Goal: Information Seeking & Learning: Learn about a topic

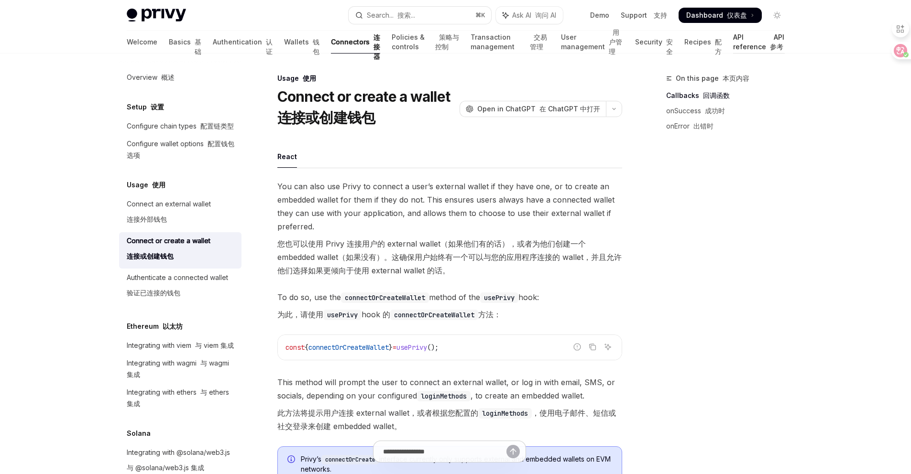
click at [756, 43] on link "API reference API 参考" at bounding box center [759, 42] width 52 height 23
type textarea "*"
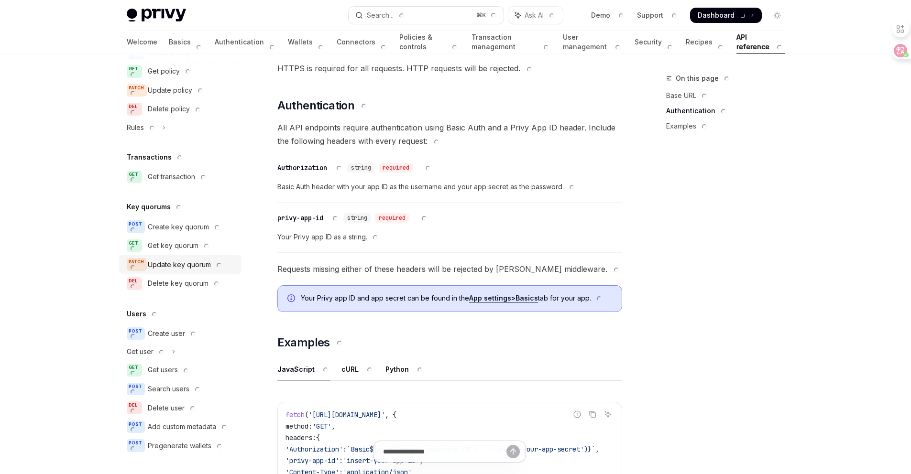
scroll to position [468, 0]
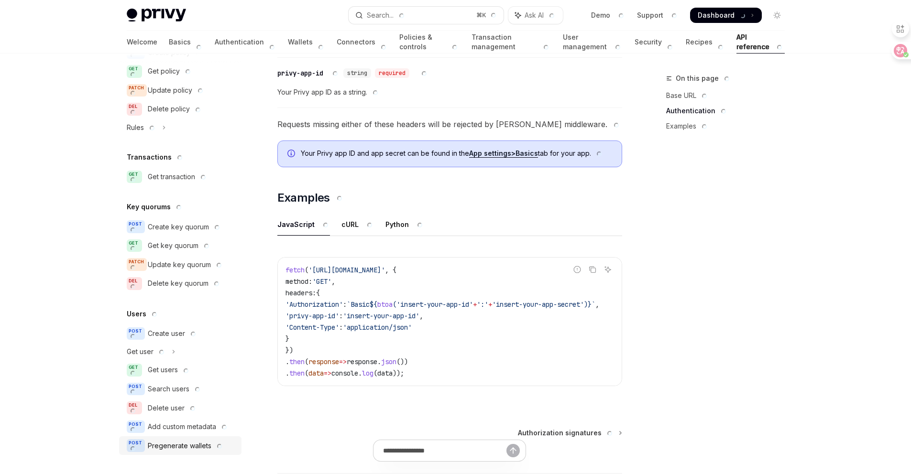
click at [199, 446] on div "Pregenerate wallets" at bounding box center [186, 445] width 76 height 11
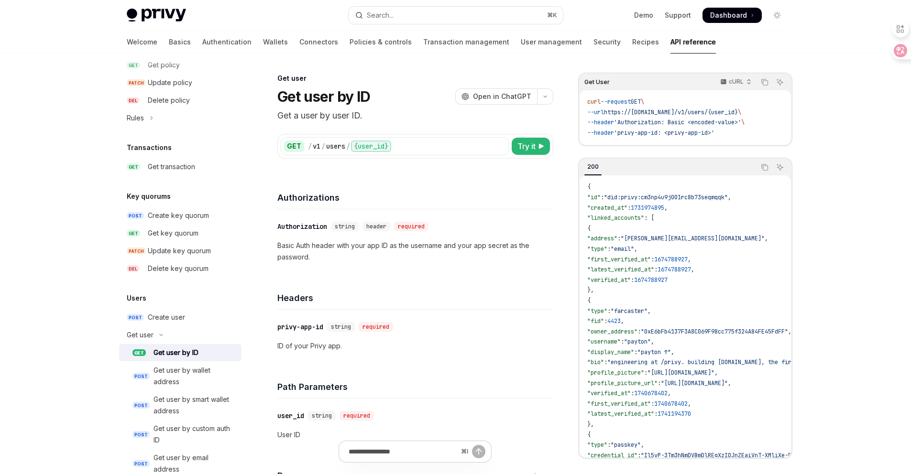
scroll to position [527, 0]
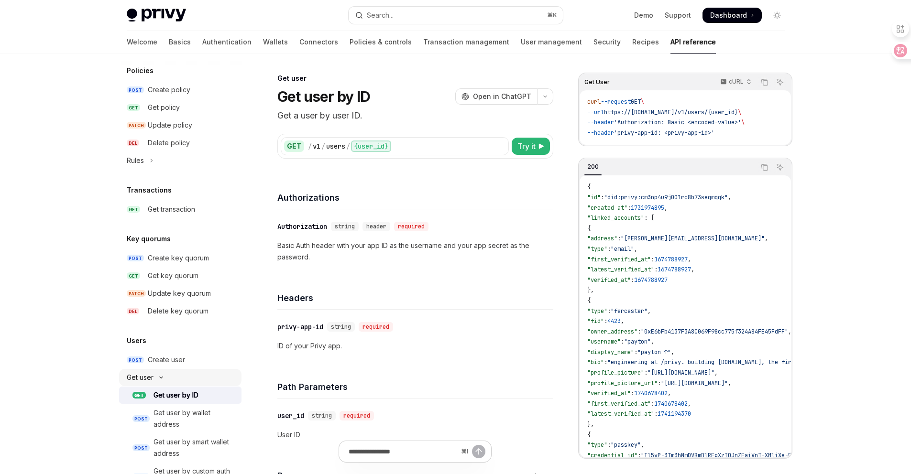
click at [154, 379] on button "Get user" at bounding box center [180, 377] width 122 height 17
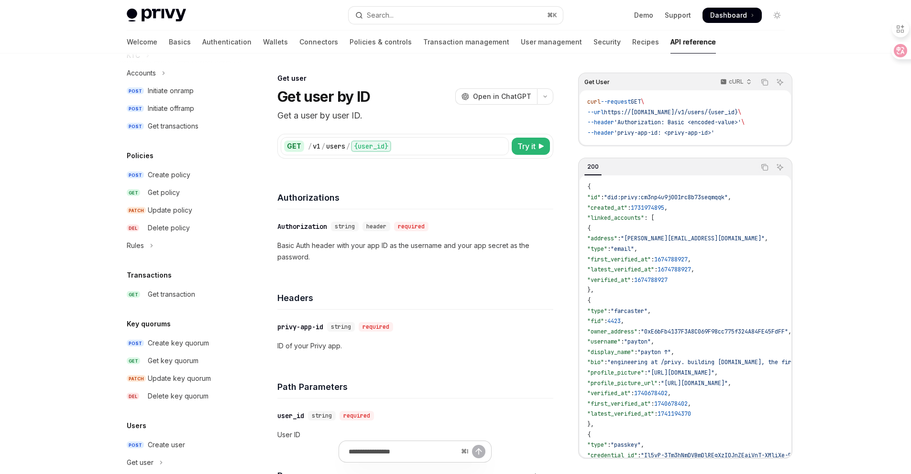
scroll to position [440, 0]
click at [168, 302] on link "GET Get transaction" at bounding box center [180, 295] width 122 height 17
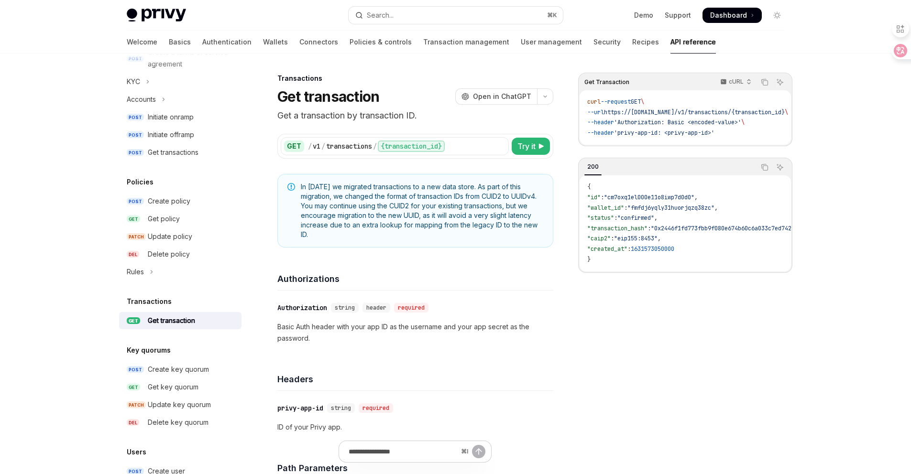
scroll to position [415, 0]
click at [137, 279] on button "Rules" at bounding box center [180, 272] width 122 height 17
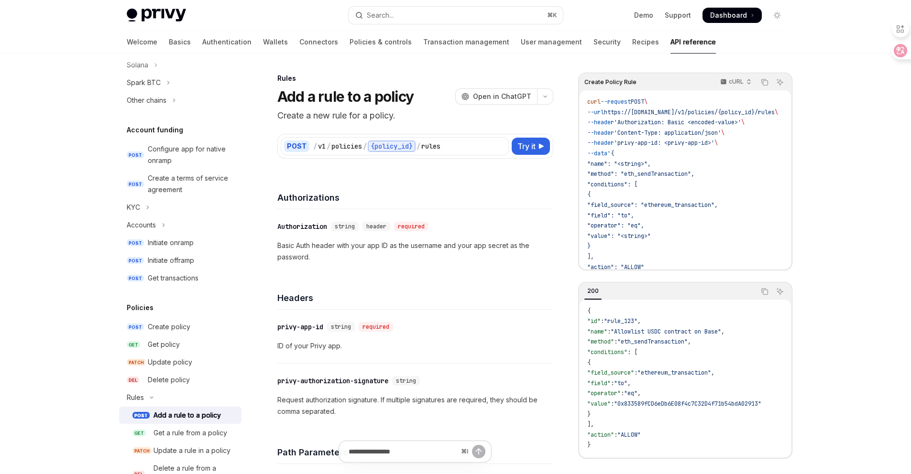
scroll to position [240, 0]
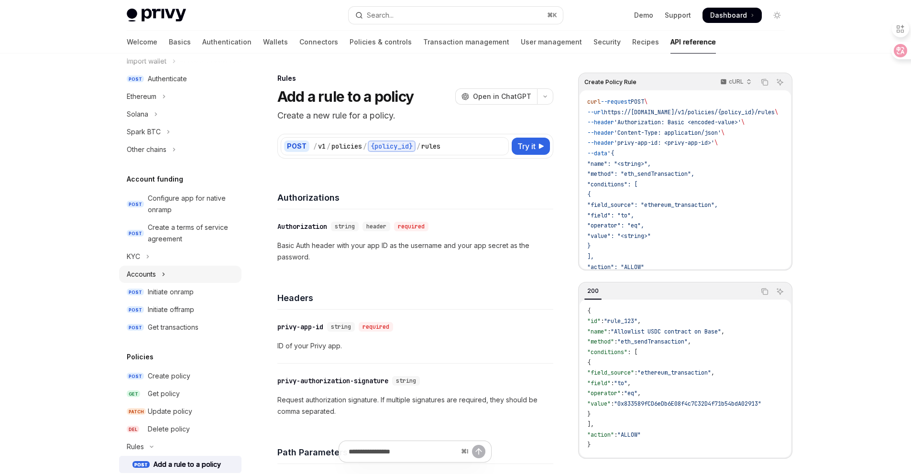
click at [142, 277] on div "Accounts" at bounding box center [141, 274] width 29 height 11
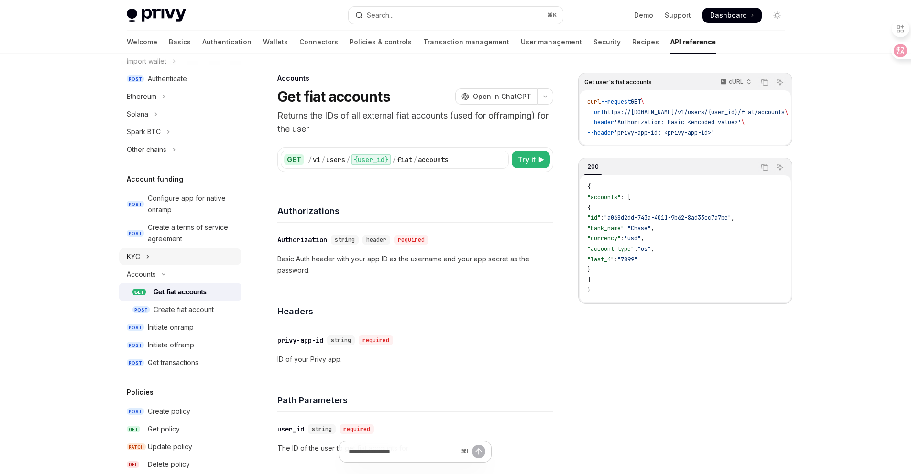
click at [140, 258] on div "KYC" at bounding box center [133, 256] width 13 height 11
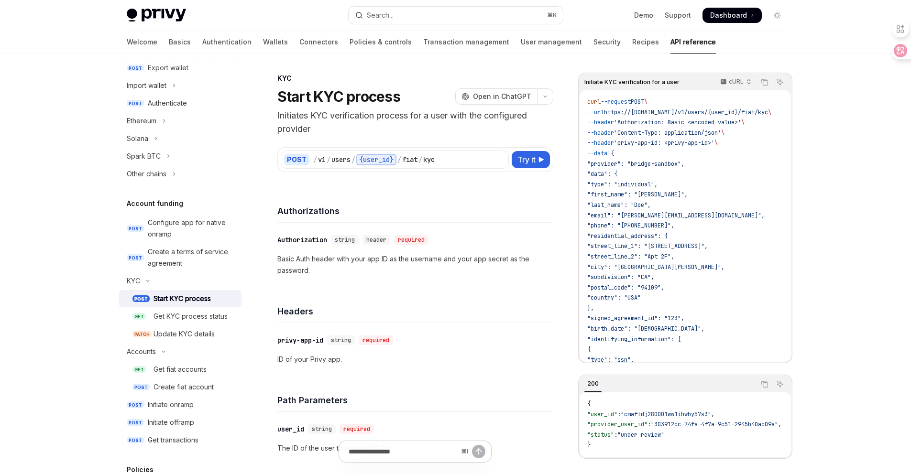
scroll to position [206, 0]
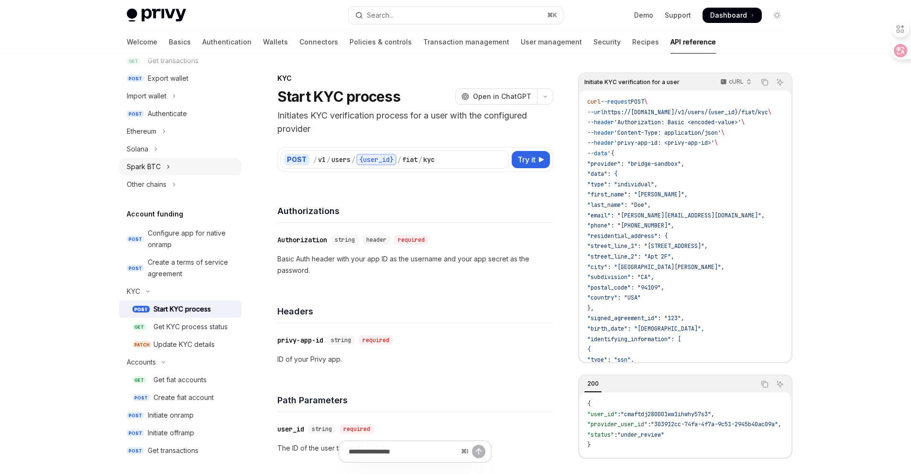
click at [156, 168] on div "Spark BTC" at bounding box center [144, 166] width 34 height 11
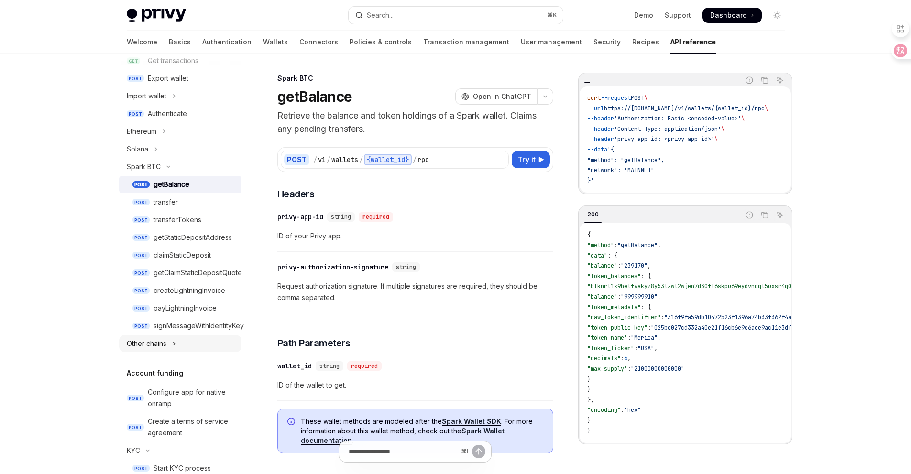
click at [168, 351] on button "Other chains" at bounding box center [180, 343] width 122 height 17
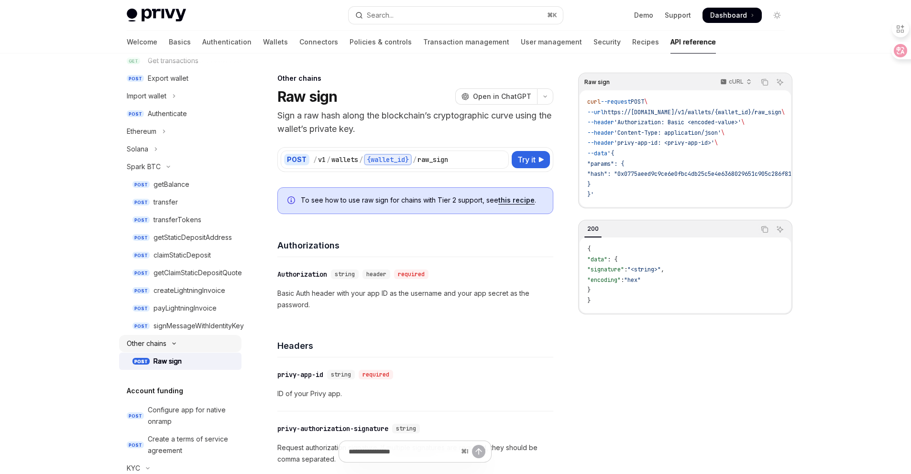
click at [165, 347] on div "Other chains" at bounding box center [147, 343] width 40 height 11
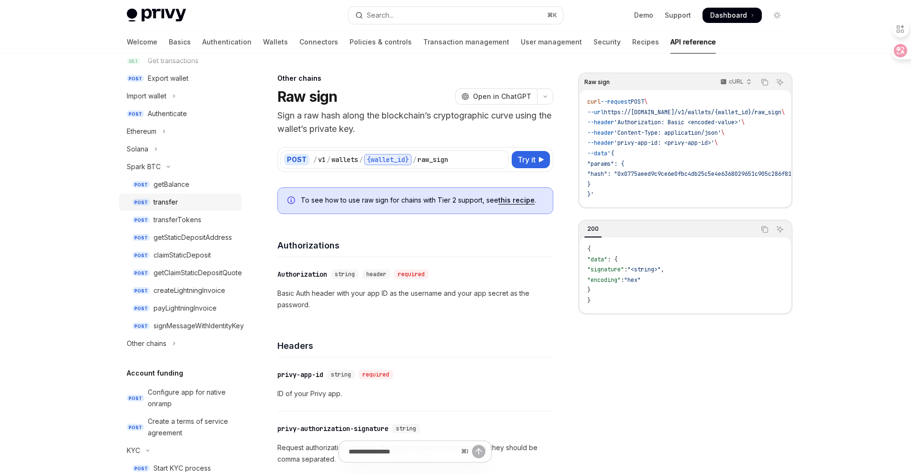
click at [168, 201] on div "transfer" at bounding box center [165, 201] width 24 height 11
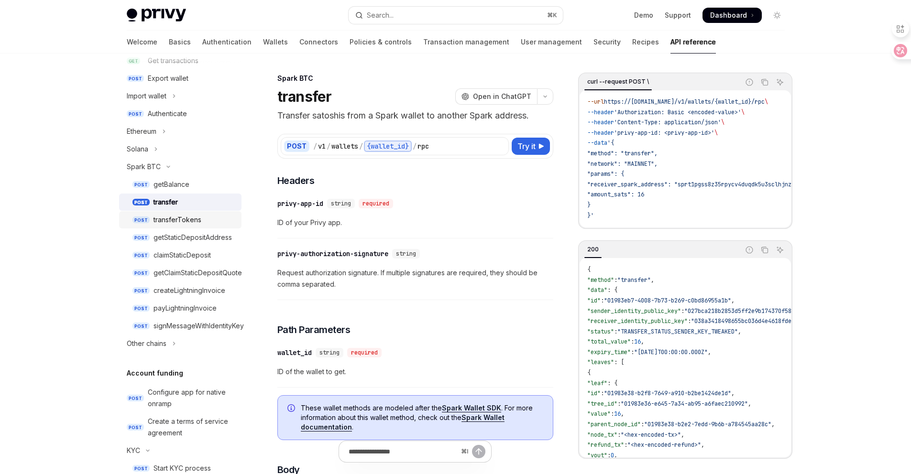
click at [171, 218] on div "transferTokens" at bounding box center [177, 219] width 48 height 11
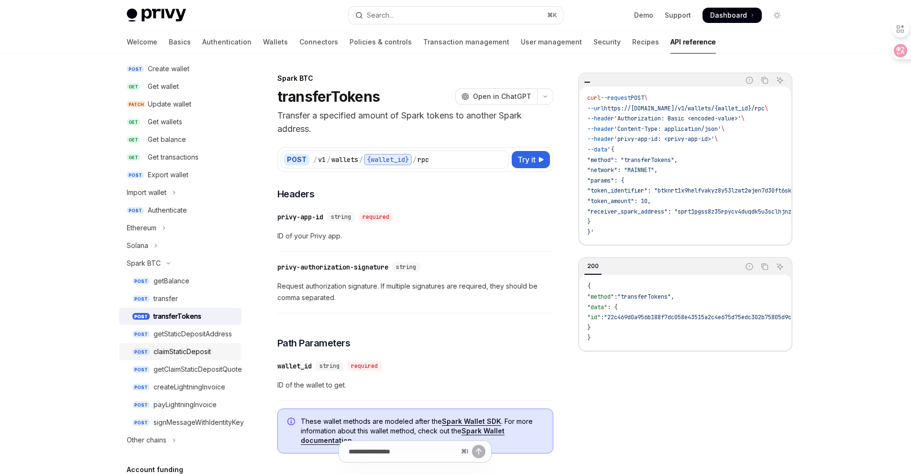
scroll to position [108, 0]
click at [163, 265] on icon "Toggle Spark BTC section" at bounding box center [168, 265] width 11 height 4
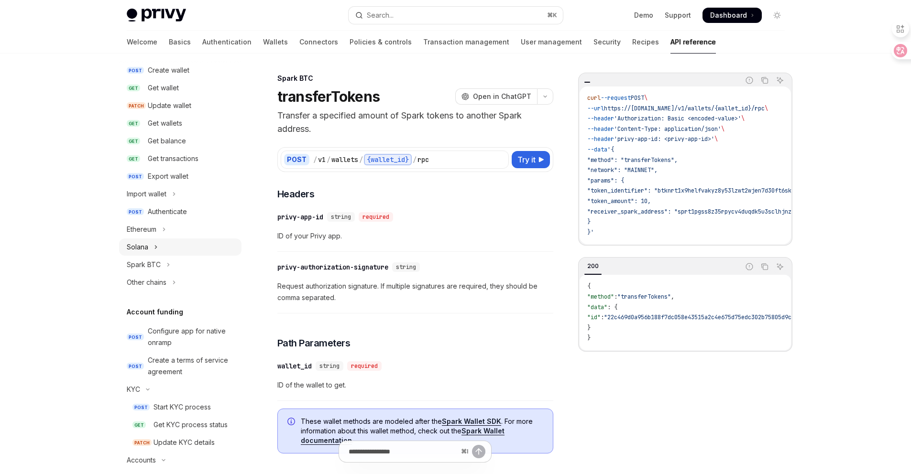
click at [149, 240] on button "Solana" at bounding box center [180, 247] width 122 height 17
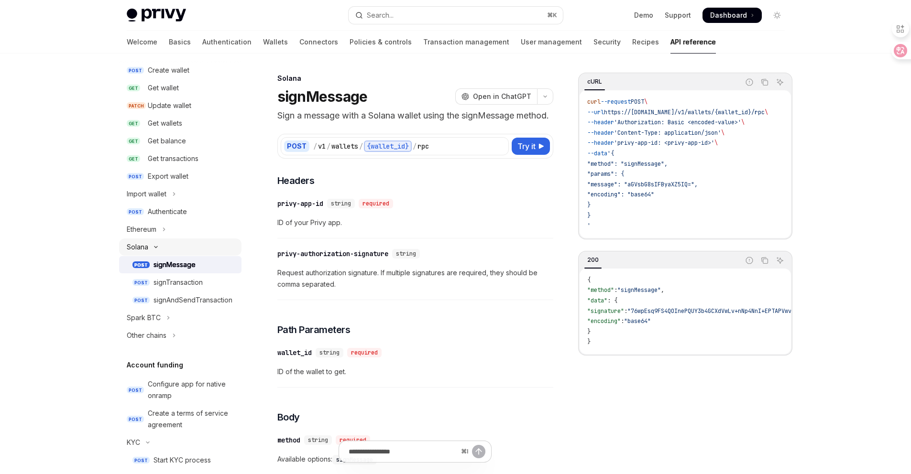
click at [149, 240] on button "Solana" at bounding box center [180, 247] width 122 height 17
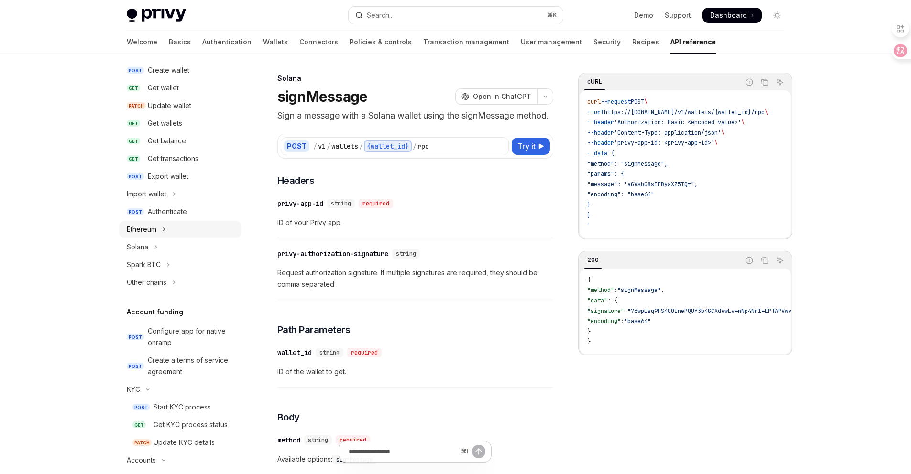
click at [148, 233] on div "Ethereum" at bounding box center [142, 229] width 30 height 11
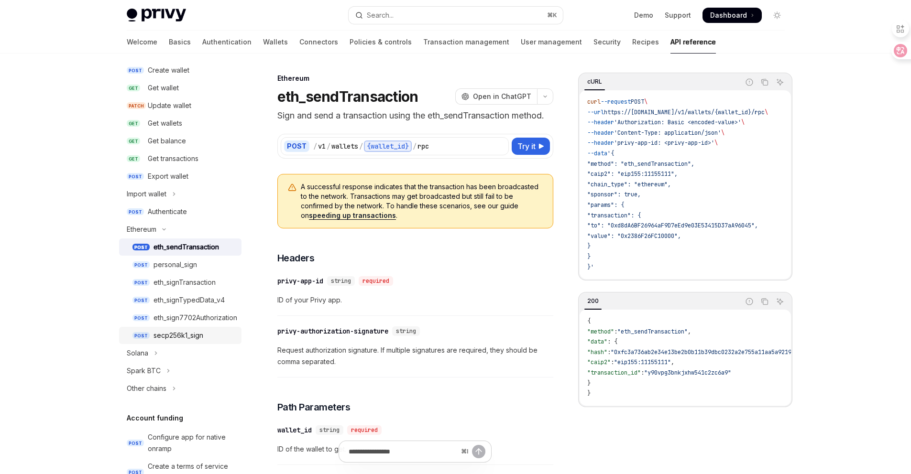
click at [174, 337] on div "secp256k1_sign" at bounding box center [178, 335] width 50 height 11
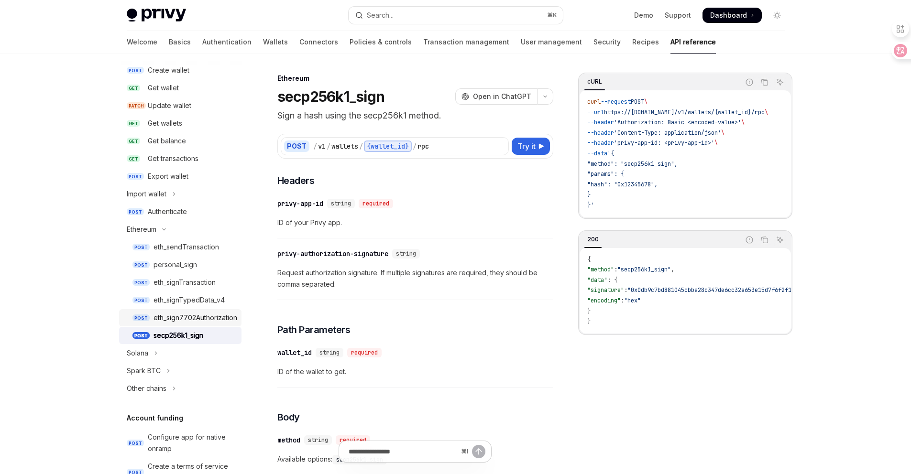
click at [172, 324] on link "POST eth_sign7702Authorization" at bounding box center [180, 317] width 122 height 17
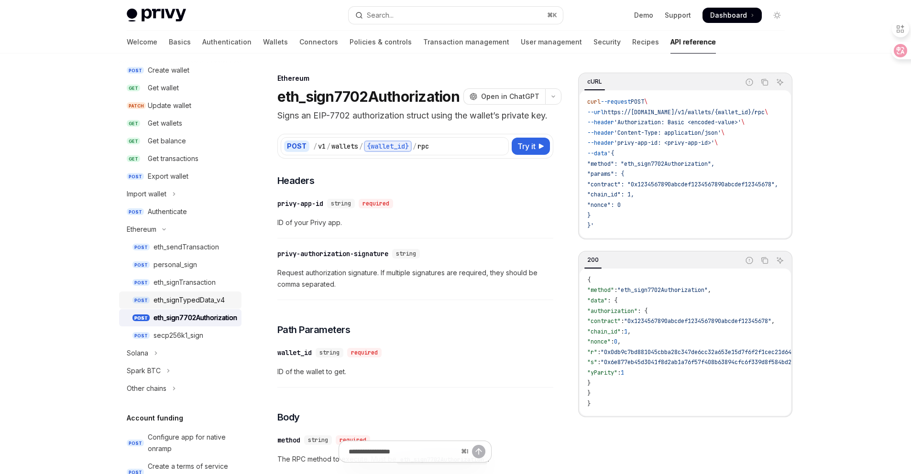
click at [168, 308] on link "POST eth_signTypedData_v4" at bounding box center [180, 300] width 122 height 17
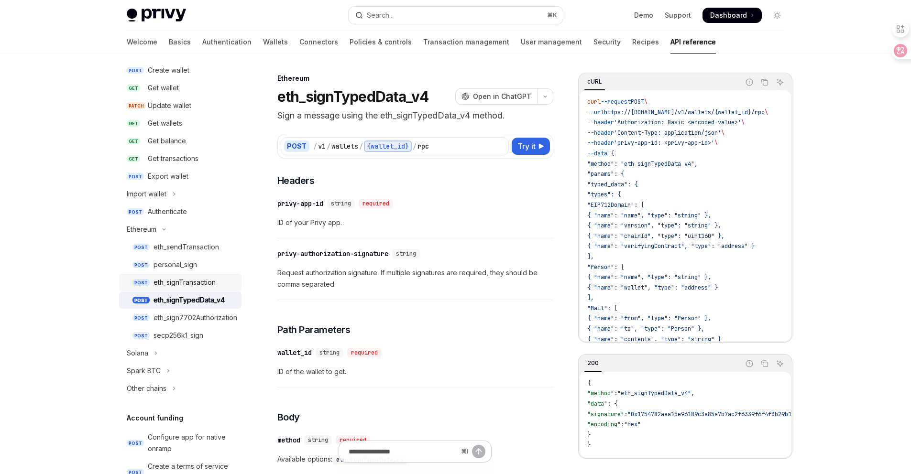
click at [175, 281] on div "eth_signTransaction" at bounding box center [184, 282] width 62 height 11
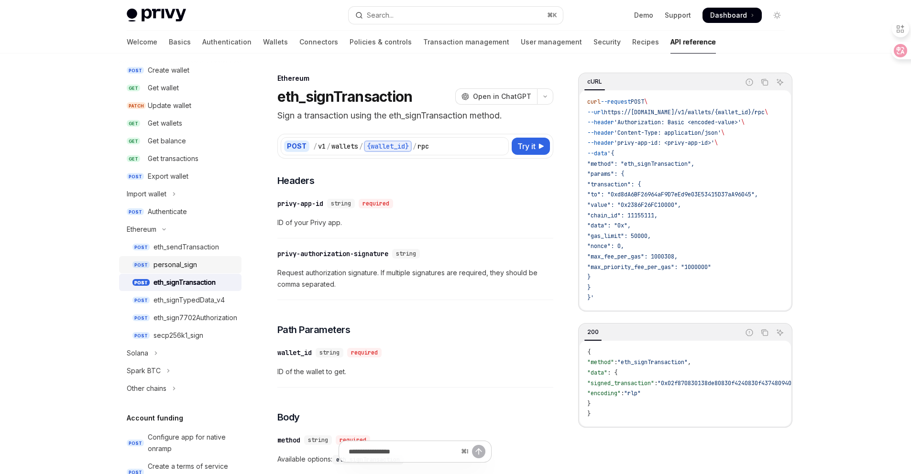
click at [170, 268] on div "personal_sign" at bounding box center [175, 264] width 44 height 11
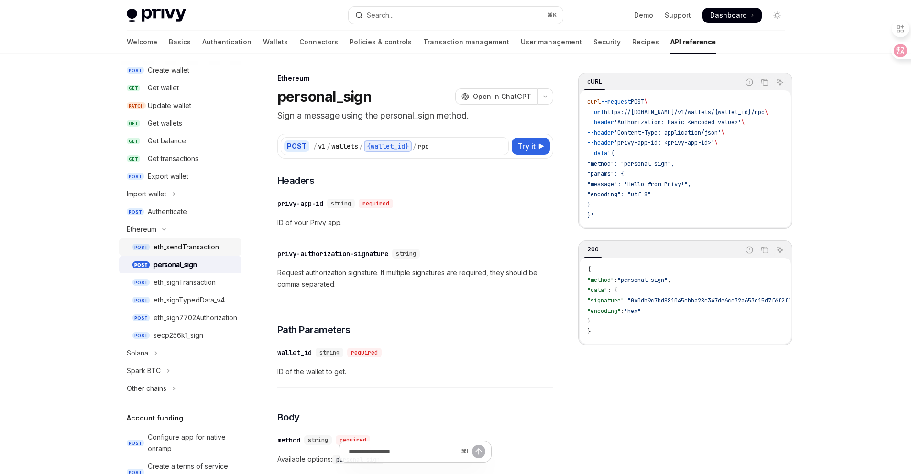
click at [169, 249] on div "eth_sendTransaction" at bounding box center [185, 246] width 65 height 11
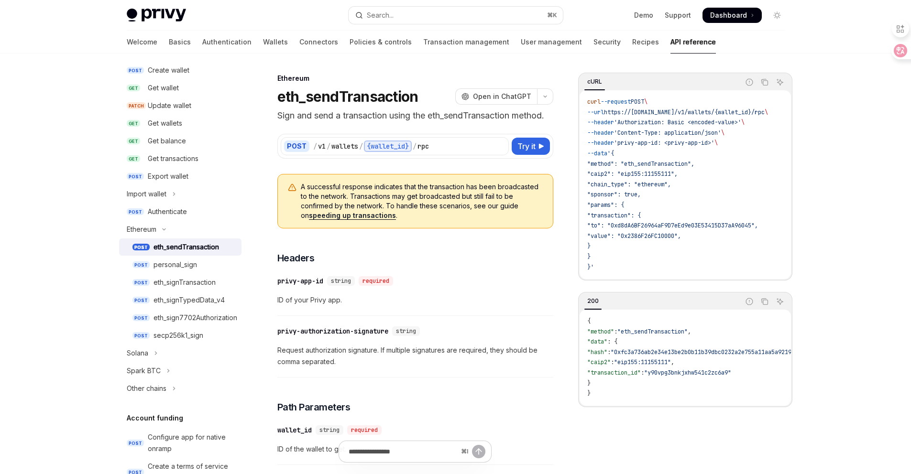
click at [162, 239] on link "POST eth_sendTransaction" at bounding box center [180, 247] width 122 height 17
click at [159, 231] on button "Ethereum" at bounding box center [180, 229] width 122 height 17
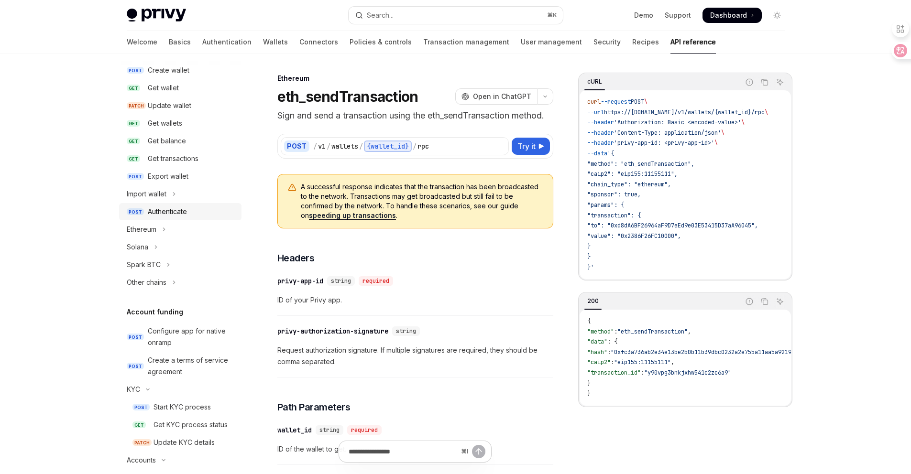
click at [163, 218] on link "POST Authenticate" at bounding box center [180, 211] width 122 height 17
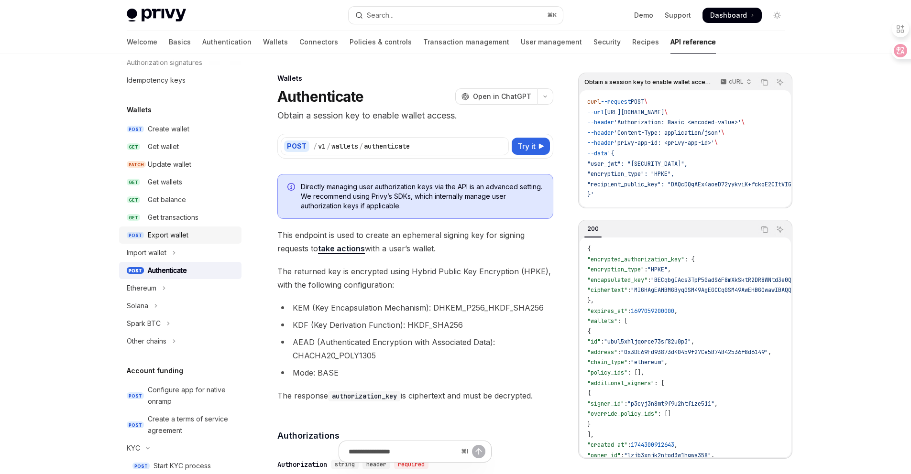
scroll to position [40, 0]
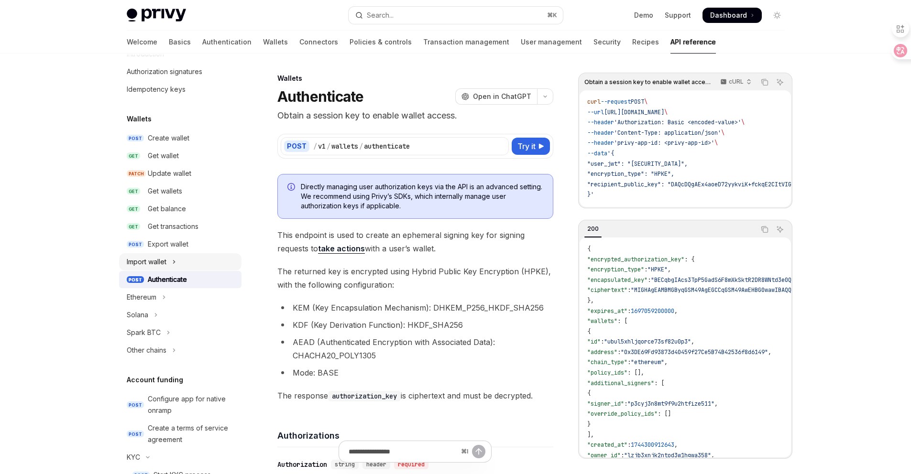
click at [164, 266] on div "Import wallet" at bounding box center [147, 261] width 40 height 11
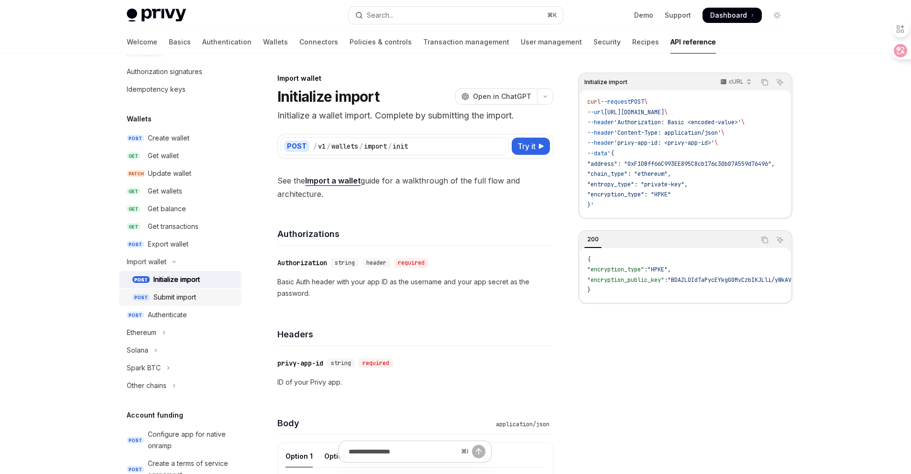
click at [178, 294] on div "Submit import" at bounding box center [174, 297] width 43 height 11
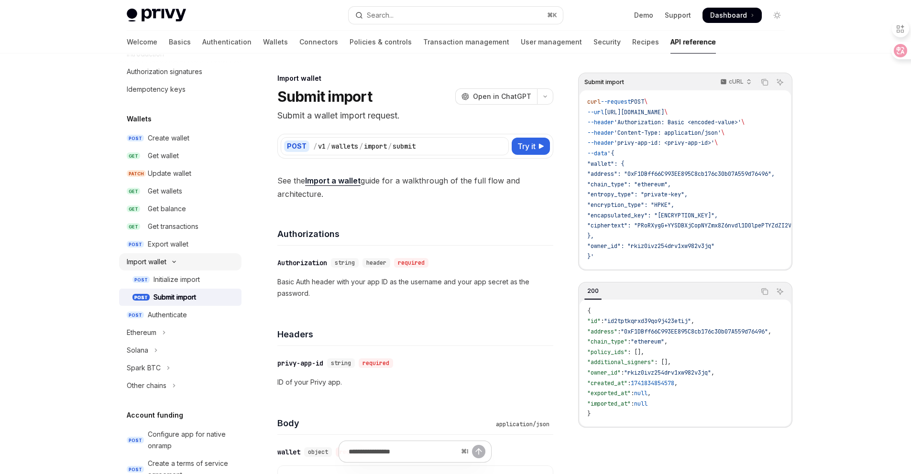
click at [166, 261] on div "Import wallet" at bounding box center [147, 261] width 40 height 11
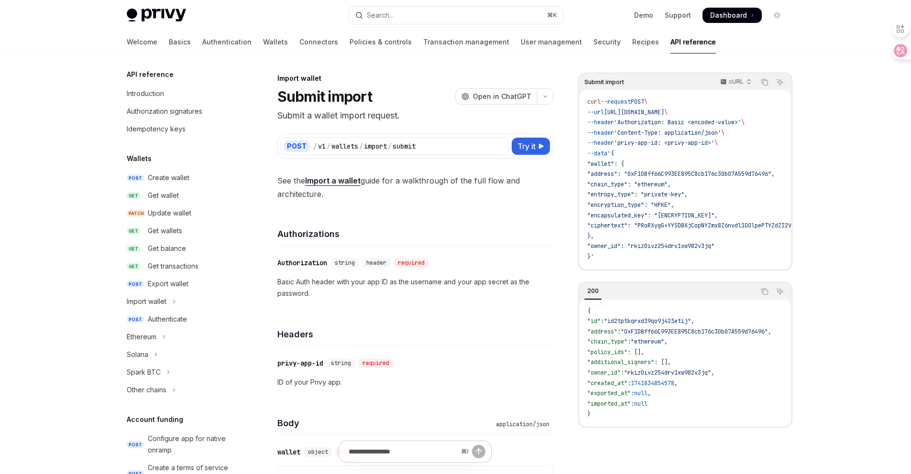
click at [142, 164] on h5 "Wallets" at bounding box center [139, 158] width 25 height 11
click at [168, 196] on div "Get wallet" at bounding box center [163, 195] width 31 height 11
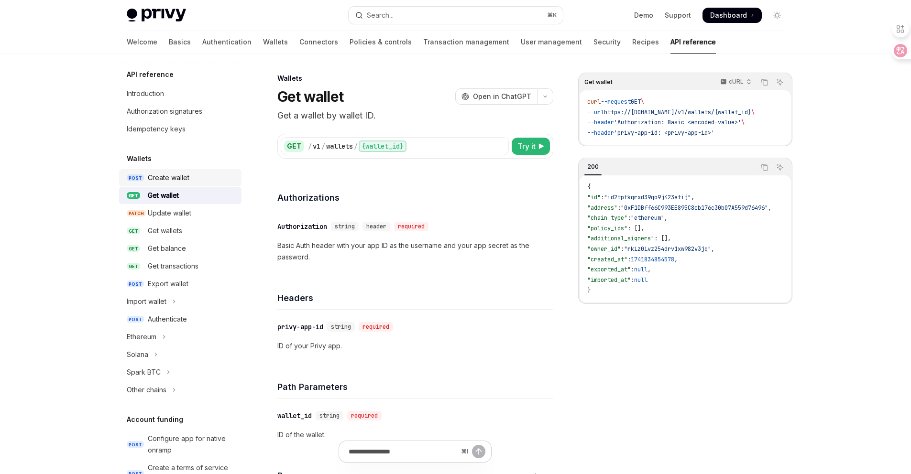
click at [164, 182] on div "Create wallet" at bounding box center [169, 177] width 42 height 11
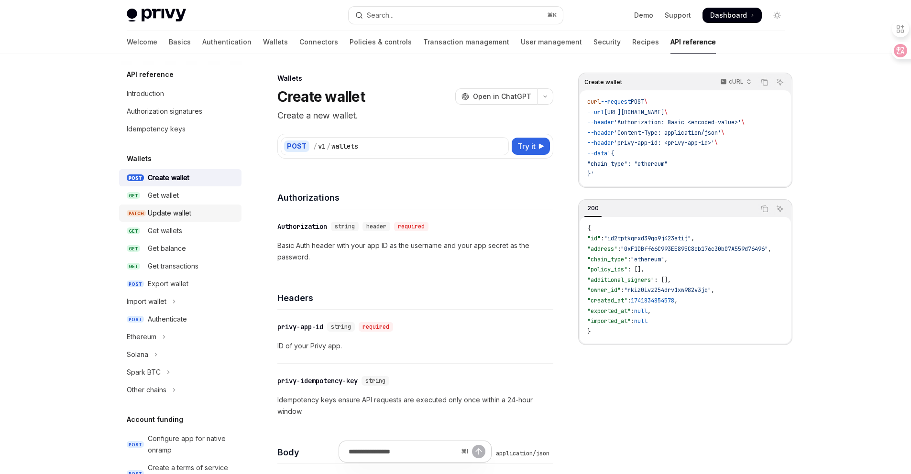
click at [174, 213] on div "Update wallet" at bounding box center [170, 212] width 44 height 11
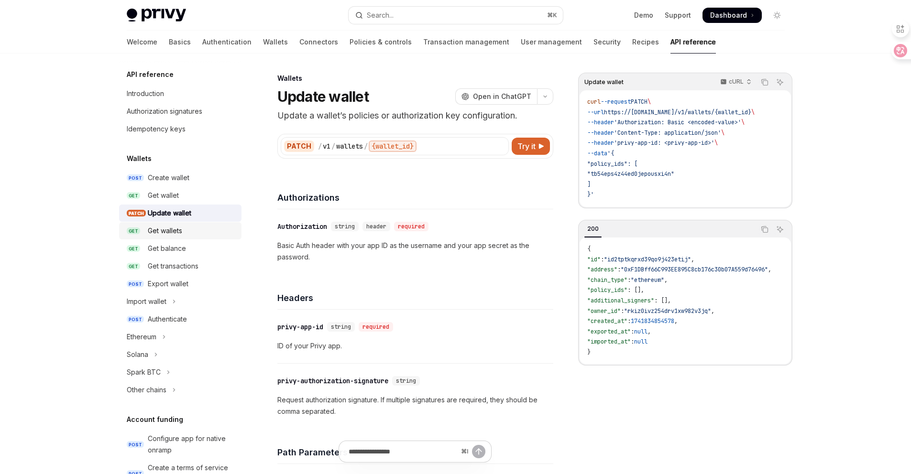
click at [177, 231] on div "Get wallets" at bounding box center [165, 230] width 34 height 11
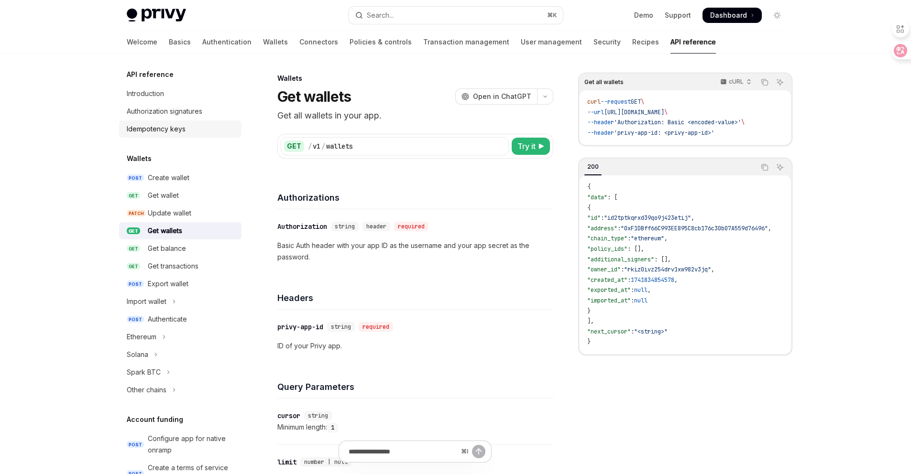
click at [160, 134] on div "Idempotency keys" at bounding box center [156, 128] width 59 height 11
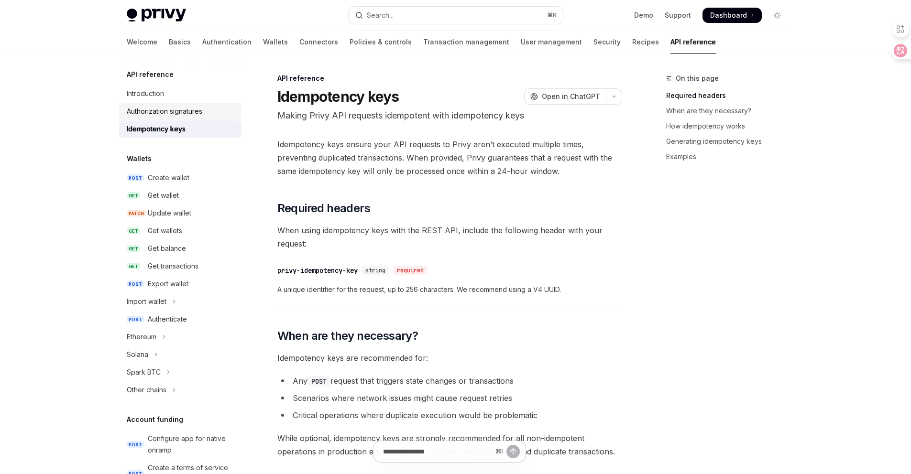
click at [161, 109] on div "Authorization signatures" at bounding box center [165, 111] width 76 height 11
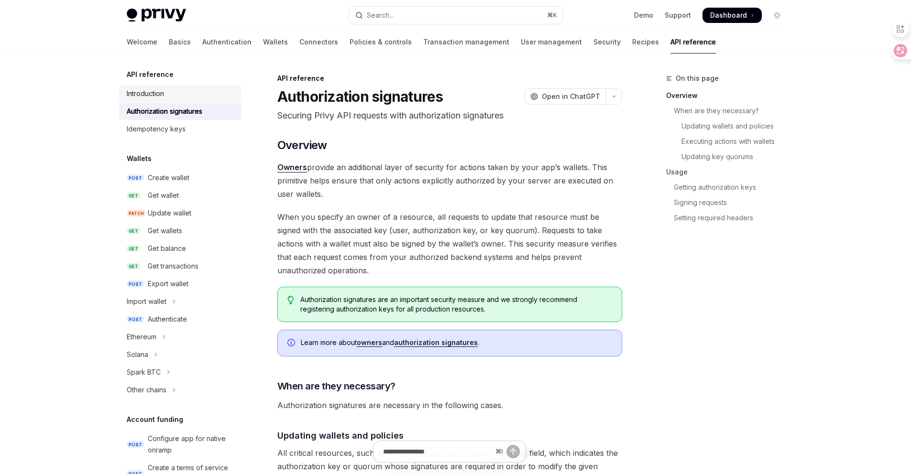
click at [152, 91] on div "Introduction" at bounding box center [145, 93] width 37 height 11
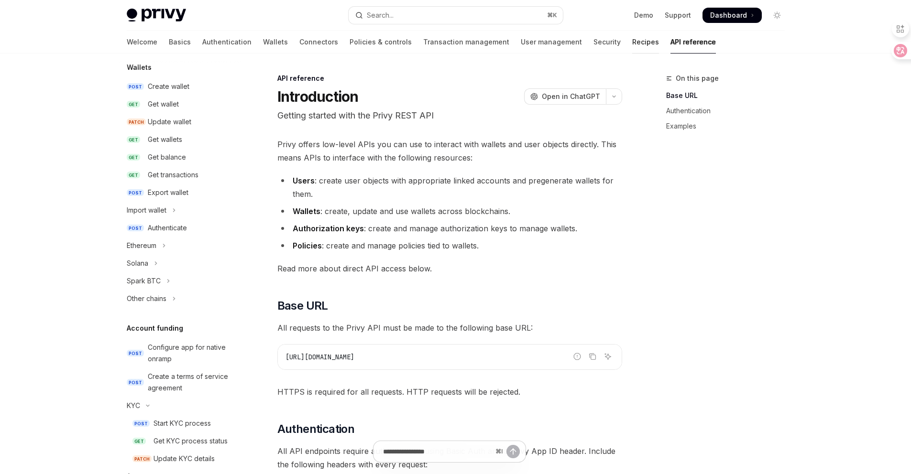
click at [632, 38] on link "Recipes" at bounding box center [645, 42] width 27 height 23
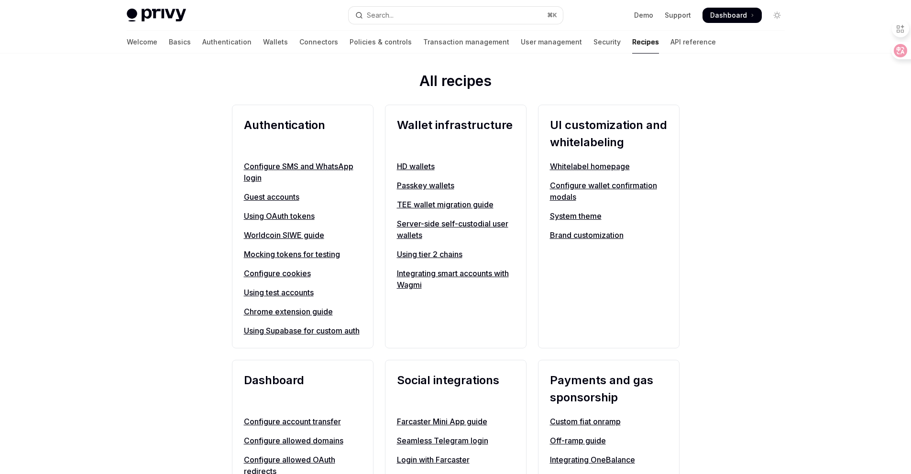
scroll to position [329, 0]
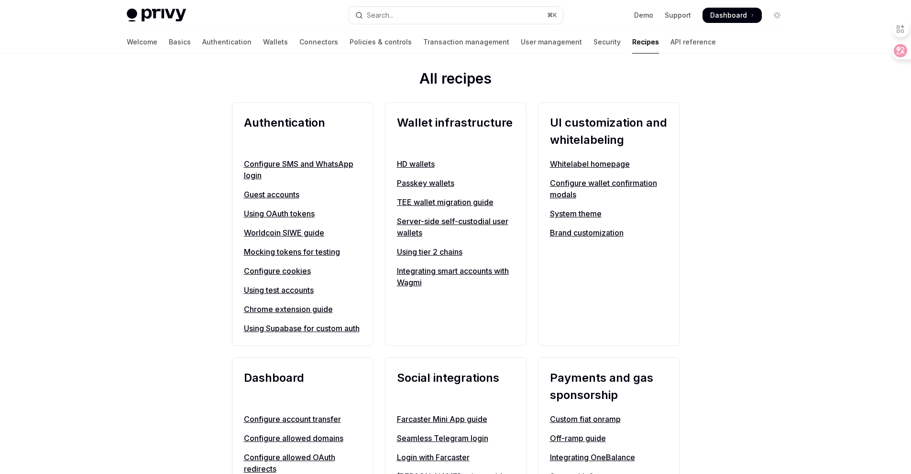
click at [285, 212] on link "Using OAuth tokens" at bounding box center [303, 213] width 118 height 11
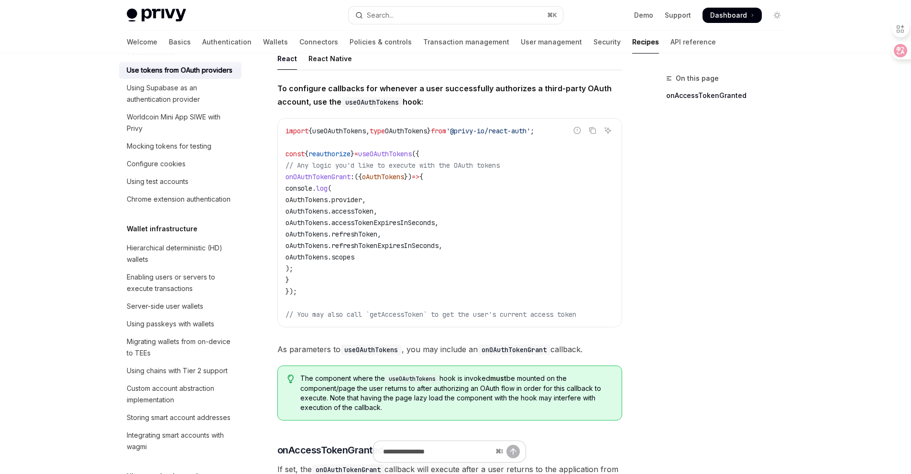
scroll to position [147, 0]
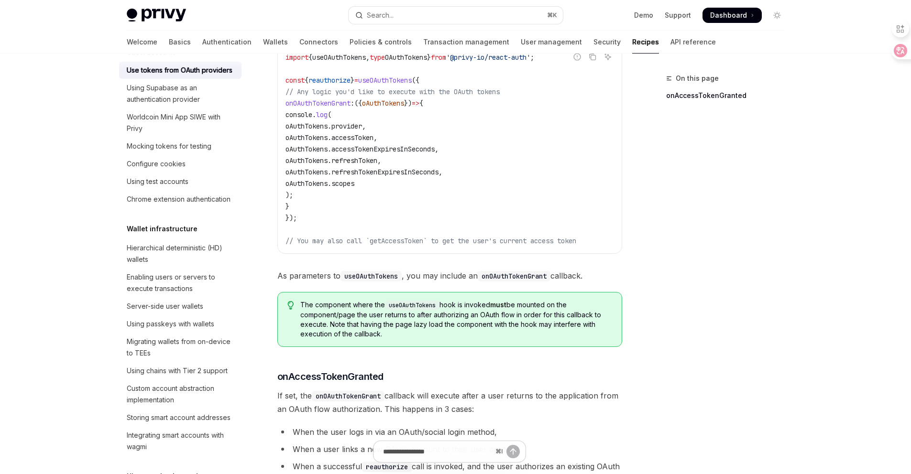
click at [340, 81] on span "reauthorize" at bounding box center [329, 80] width 42 height 9
click at [446, 121] on code "import { useOAuthTokens , type OAuthTokens } from '@privy-io/react-auth' ; cons…" at bounding box center [449, 149] width 328 height 195
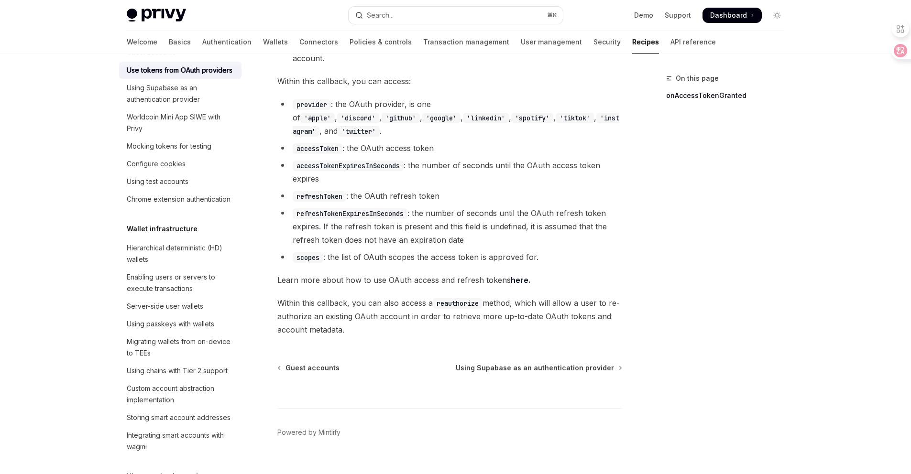
scroll to position [571, 0]
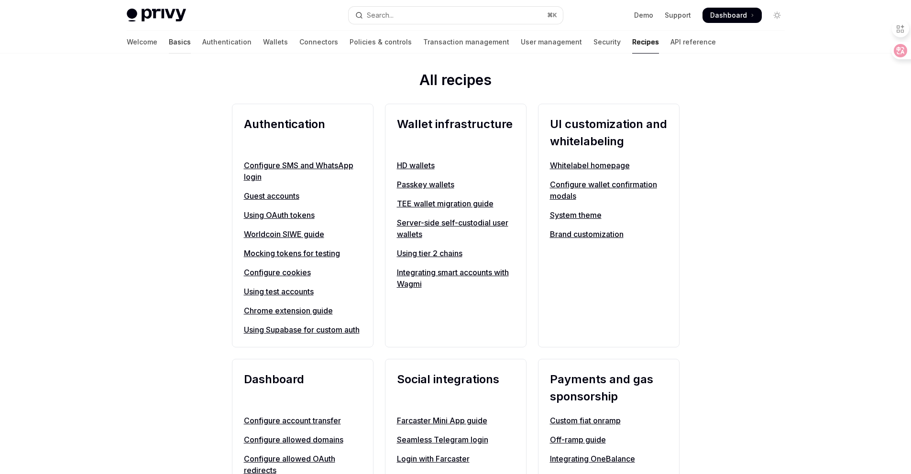
scroll to position [329, 0]
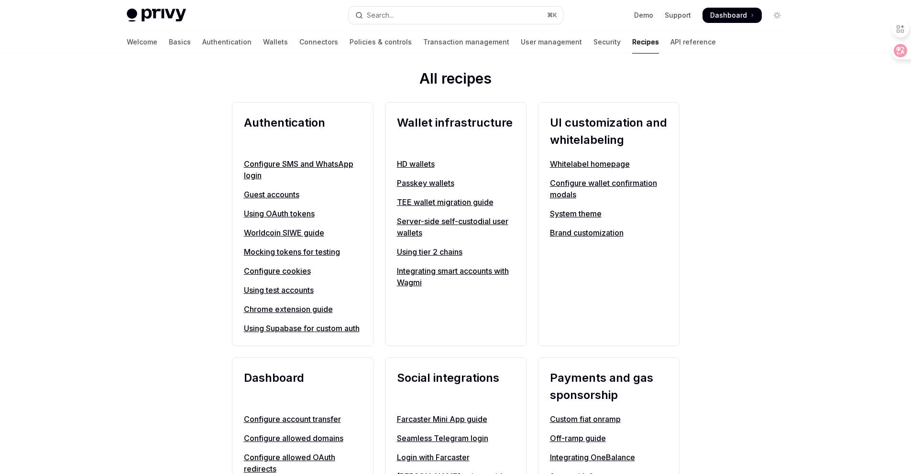
click at [196, 251] on div "**********" at bounding box center [455, 475] width 911 height 1501
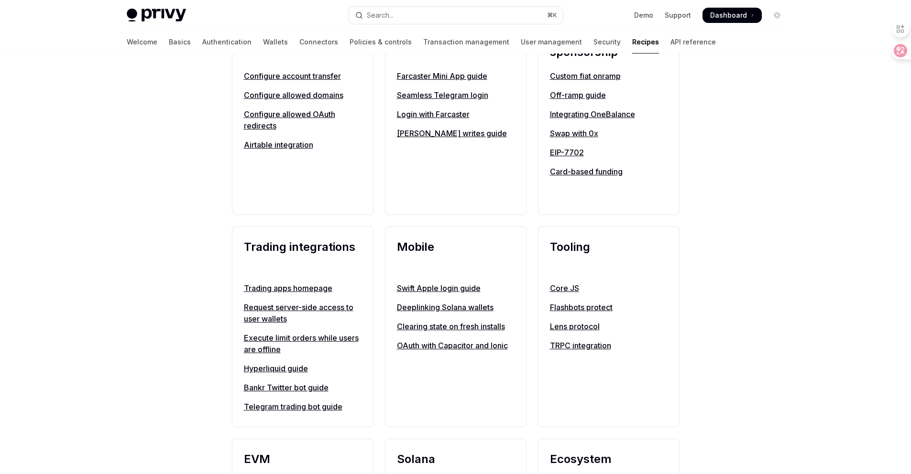
scroll to position [675, 0]
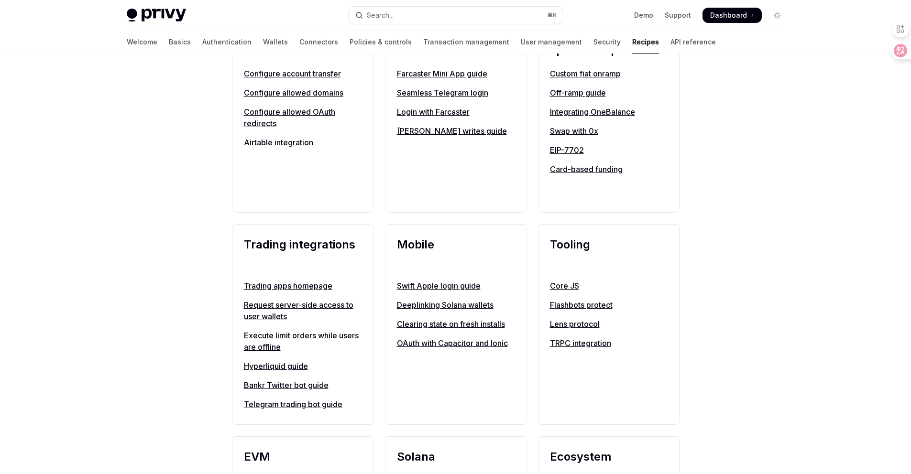
click at [572, 175] on link "Card-based funding" at bounding box center [609, 168] width 118 height 11
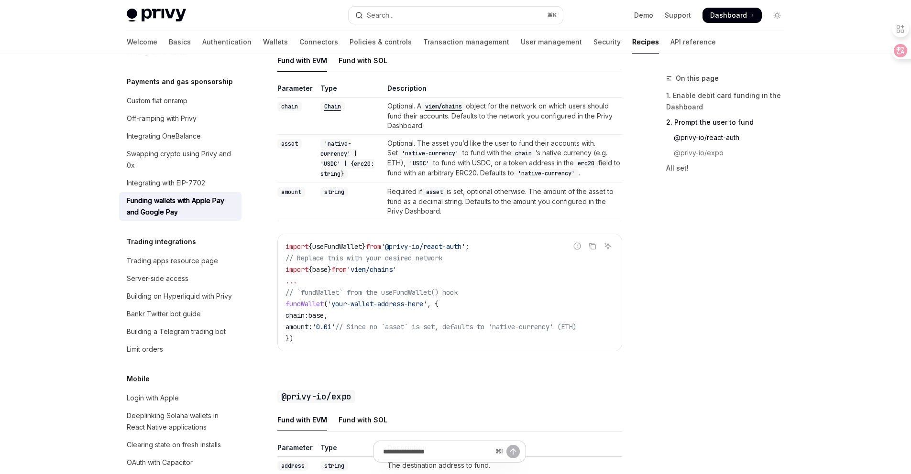
scroll to position [748, 0]
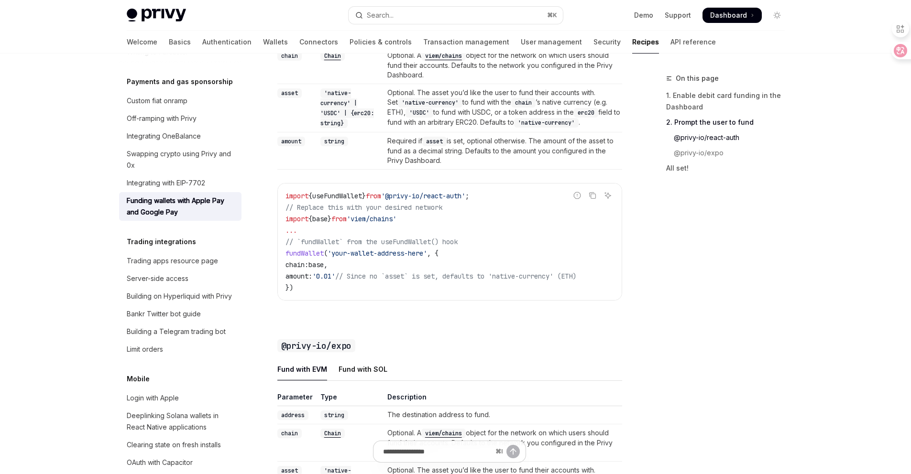
click at [324, 269] on span "base" at bounding box center [315, 265] width 15 height 9
click at [310, 267] on code "import { useFundWallet } from '@privy-io/react-auth' ; // Replace this with you…" at bounding box center [449, 241] width 328 height 103
click at [384, 246] on span "// `fundWallet` from the useFundWallet() hook" at bounding box center [371, 242] width 172 height 9
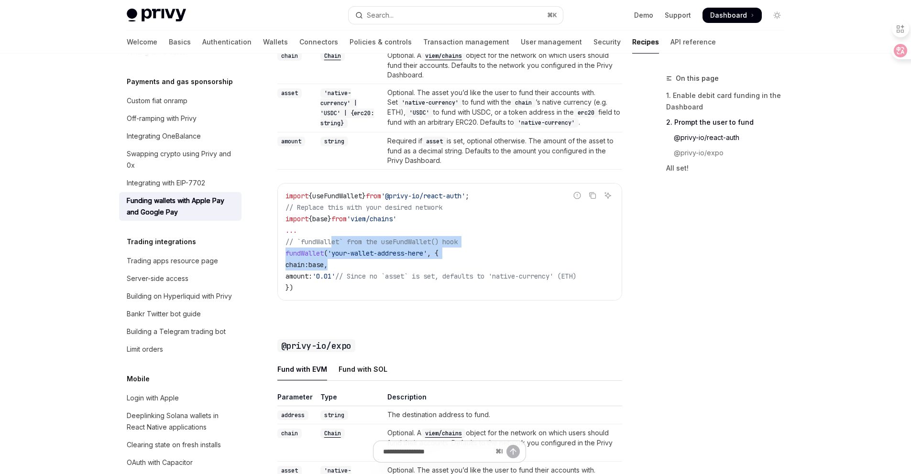
drag, startPoint x: 333, startPoint y: 254, endPoint x: 436, endPoint y: 274, distance: 105.1
click at [436, 274] on code "import { useFundWallet } from '@privy-io/react-auth' ; // Replace this with you…" at bounding box center [449, 241] width 328 height 103
click at [354, 200] on span "useFundWallet" at bounding box center [337, 196] width 50 height 9
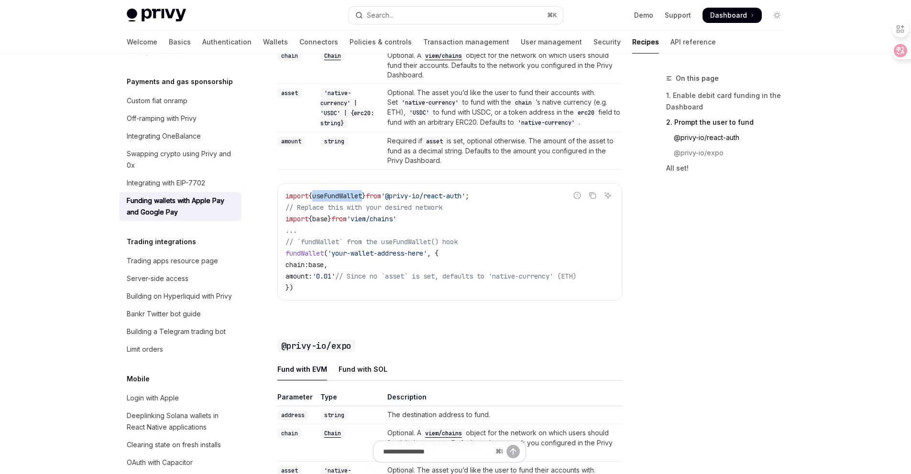
click at [354, 200] on span "useFundWallet" at bounding box center [337, 196] width 50 height 9
click at [389, 274] on code "import { useFundWallet } from '@privy-io/react-auth' ; // Replace this with you…" at bounding box center [449, 241] width 328 height 103
drag, startPoint x: 298, startPoint y: 285, endPoint x: 381, endPoint y: 273, distance: 83.5
click at [381, 273] on code "import { useFundWallet } from '@privy-io/react-auth' ; // Replace this with you…" at bounding box center [449, 241] width 328 height 103
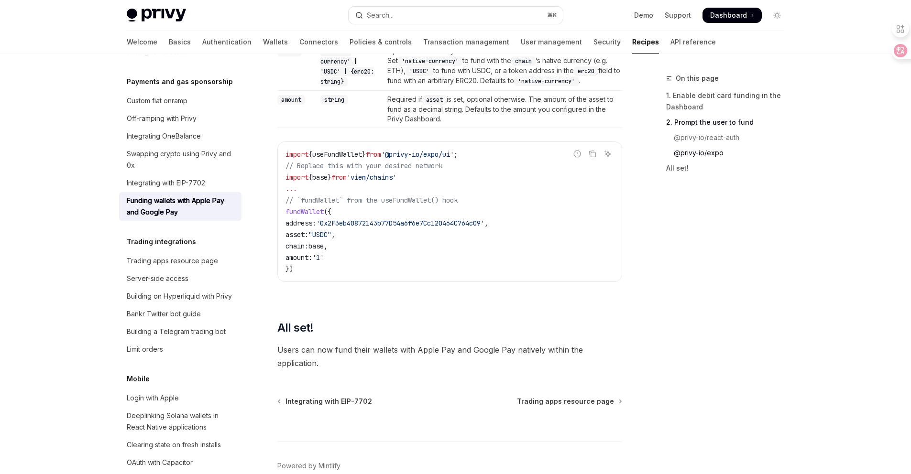
scroll to position [1146, 0]
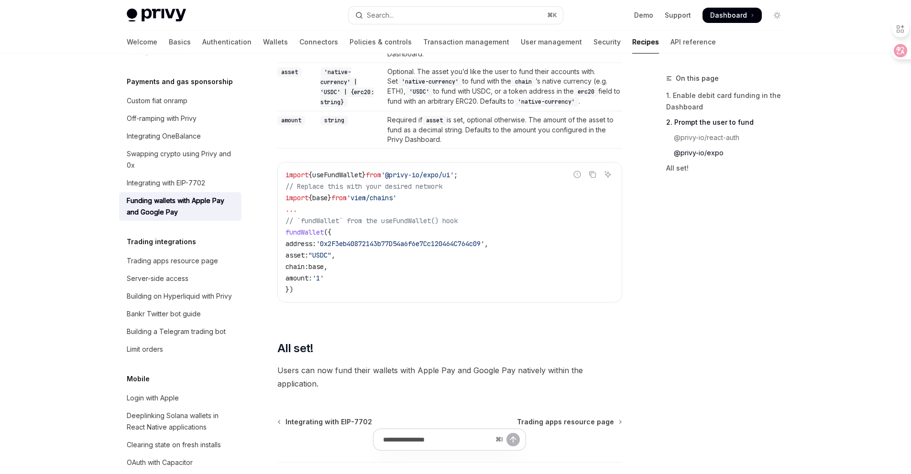
click at [318, 237] on span "fundWallet" at bounding box center [304, 232] width 38 height 9
drag, startPoint x: 291, startPoint y: 251, endPoint x: 373, endPoint y: 290, distance: 90.9
click at [373, 290] on code "import { useFundWallet } from '@privy-io/expo/ui' ; // Replace this with your d…" at bounding box center [449, 232] width 328 height 126
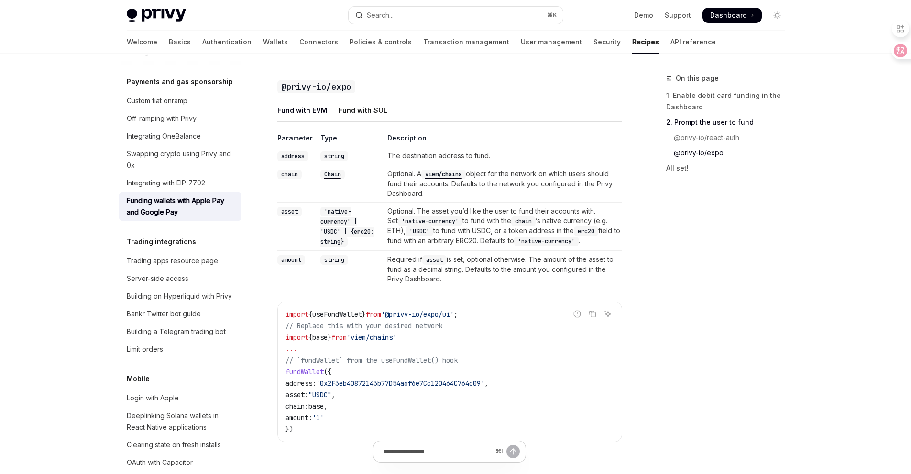
scroll to position [937, 0]
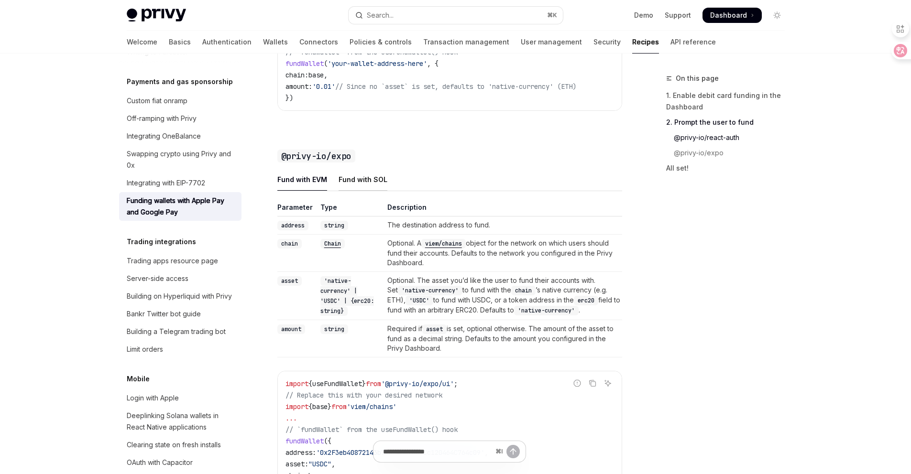
click at [357, 191] on div "Fund with SOL" at bounding box center [362, 179] width 49 height 22
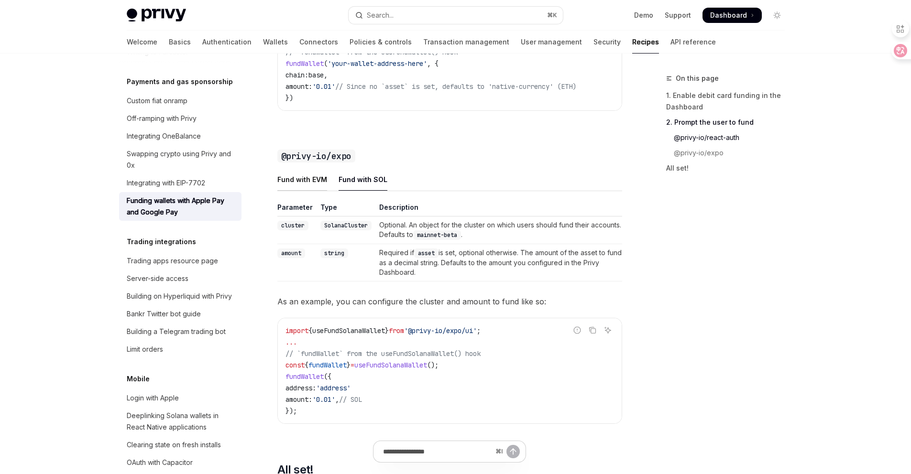
click at [305, 191] on div "Fund with EVM" at bounding box center [302, 179] width 50 height 22
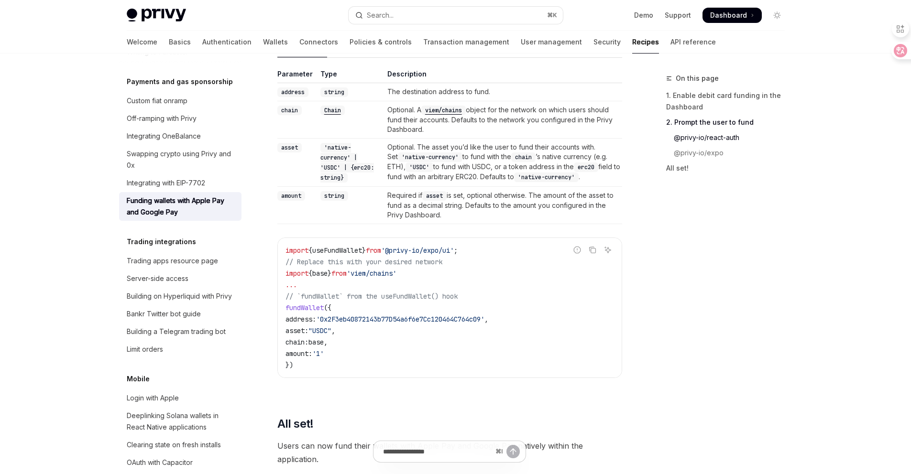
scroll to position [1230, 0]
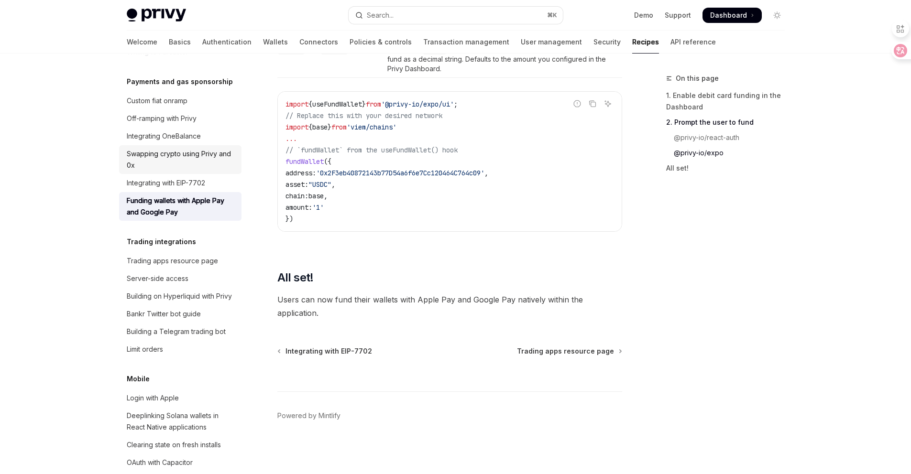
click at [173, 171] on div "Swapping crypto using Privy and 0x" at bounding box center [181, 159] width 109 height 23
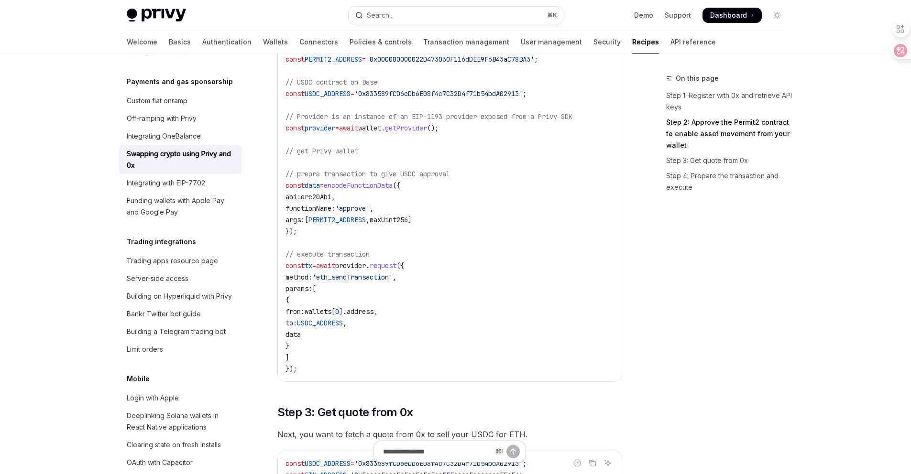
scroll to position [381, 0]
click at [343, 185] on span "encodeFunctionData" at bounding box center [358, 185] width 69 height 9
click at [351, 306] on code "import { maxUint256 , erc20Abi , encodeFunctionData , createPublicClient , http…" at bounding box center [451, 202] width 333 height 344
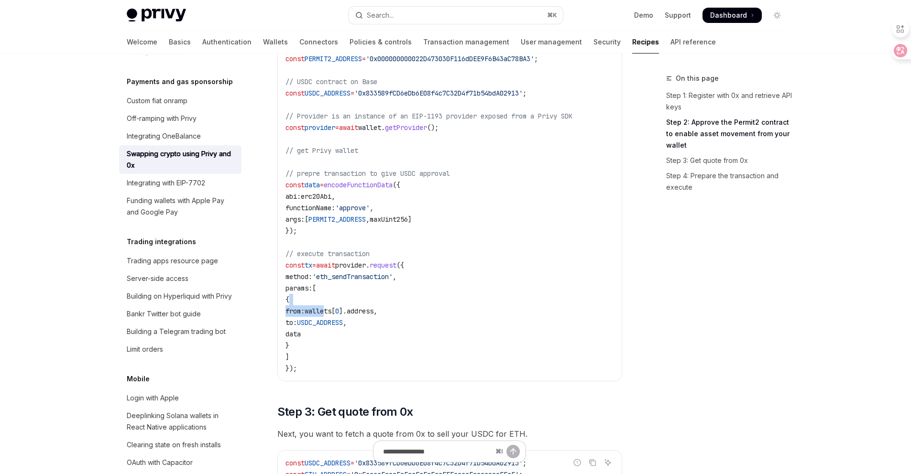
click at [331, 309] on span "wallets" at bounding box center [318, 311] width 27 height 9
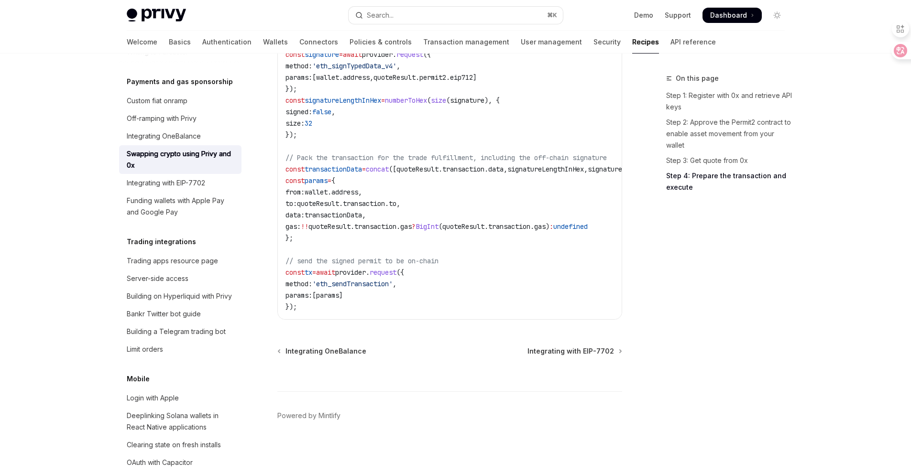
scroll to position [1173, 0]
click at [175, 142] on div "Integrating OneBalance" at bounding box center [164, 136] width 74 height 11
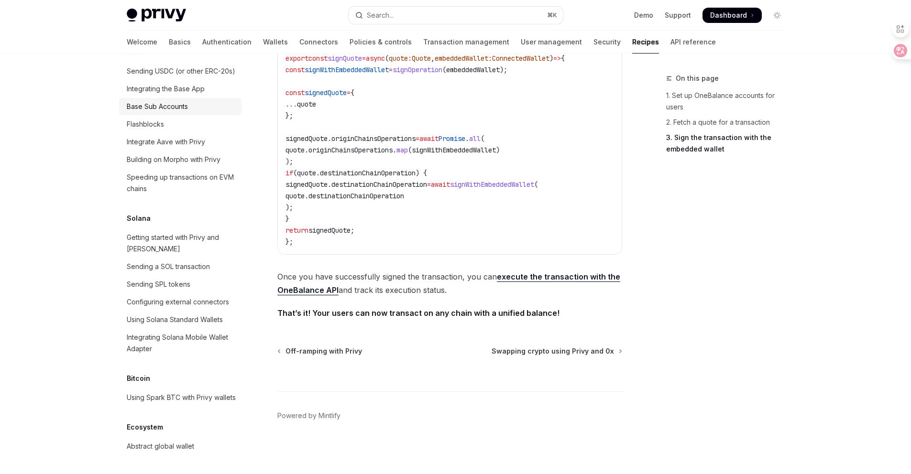
scroll to position [1452, 0]
click at [165, 195] on div "Speeding up transactions on EVM chains" at bounding box center [181, 183] width 109 height 23
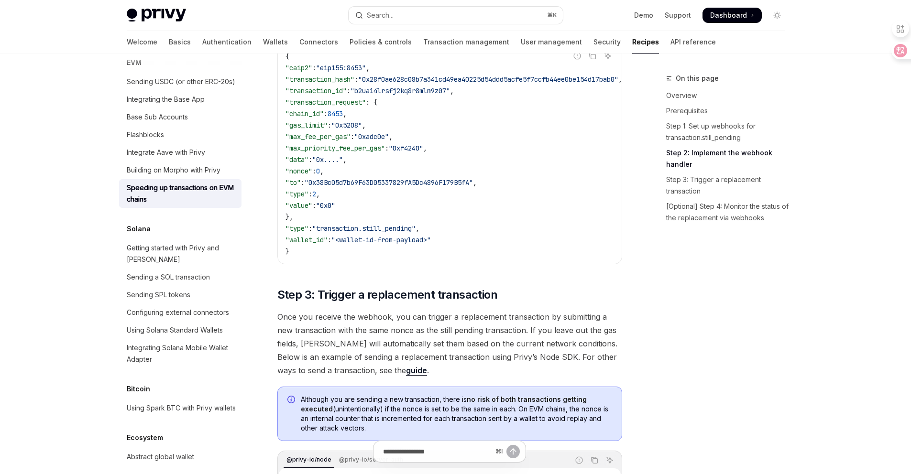
scroll to position [420, 0]
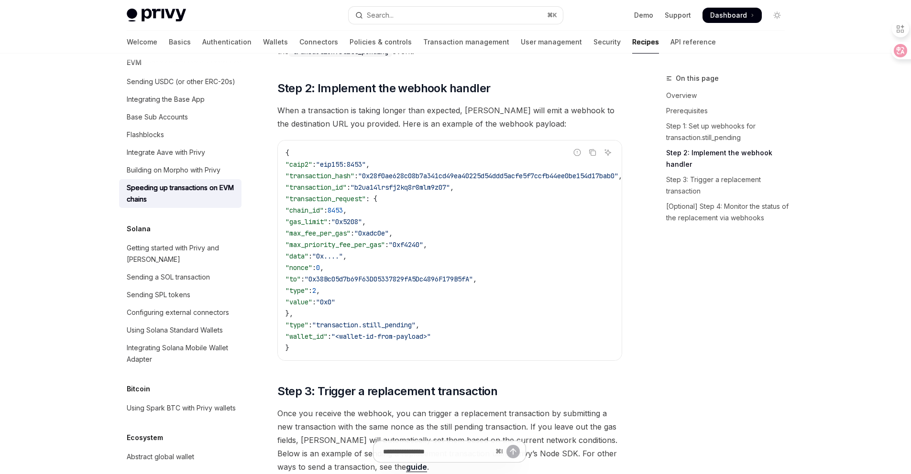
click at [316, 206] on span ""chain_id"" at bounding box center [304, 210] width 38 height 9
click at [323, 218] on span ""gas_limit"" at bounding box center [306, 222] width 42 height 9
click at [362, 218] on span ""0x5208"" at bounding box center [346, 222] width 31 height 9
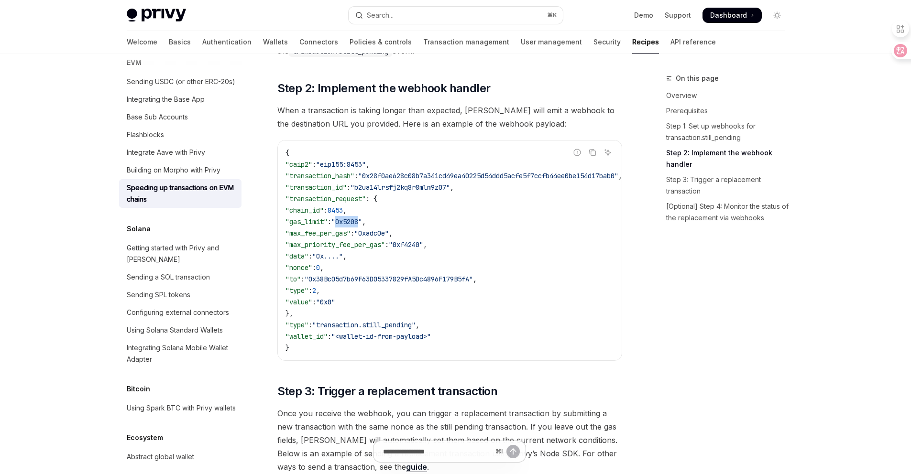
click at [362, 218] on span ""0x5208"" at bounding box center [346, 222] width 31 height 9
click at [351, 275] on span ""0x38Bc05d7b69F63D05337829fA5Dc4896F179B5fA"" at bounding box center [389, 279] width 168 height 9
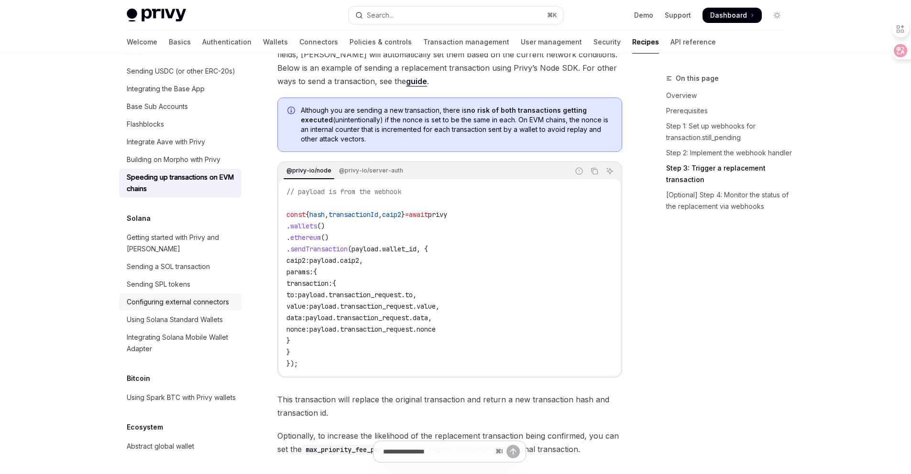
scroll to position [848, 0]
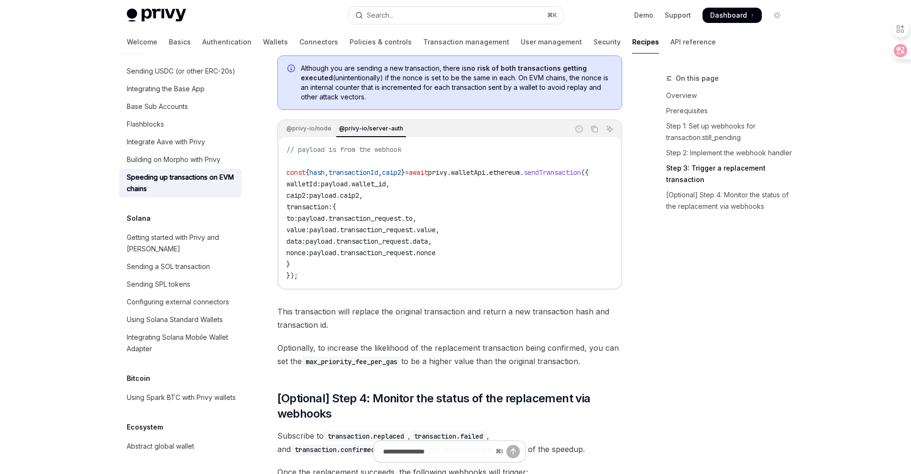
click at [297, 191] on code "// payload is from the webhook const { hash , transactionId , caip2 } = await p…" at bounding box center [449, 213] width 326 height 138
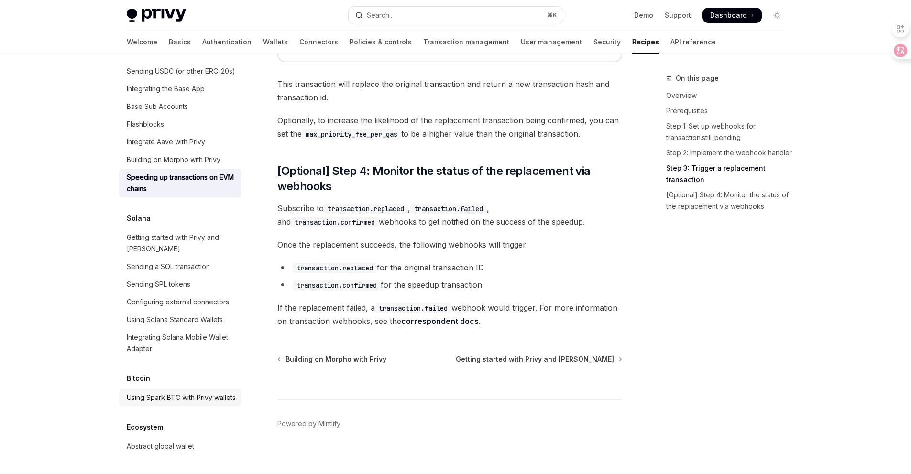
scroll to position [1077, 0]
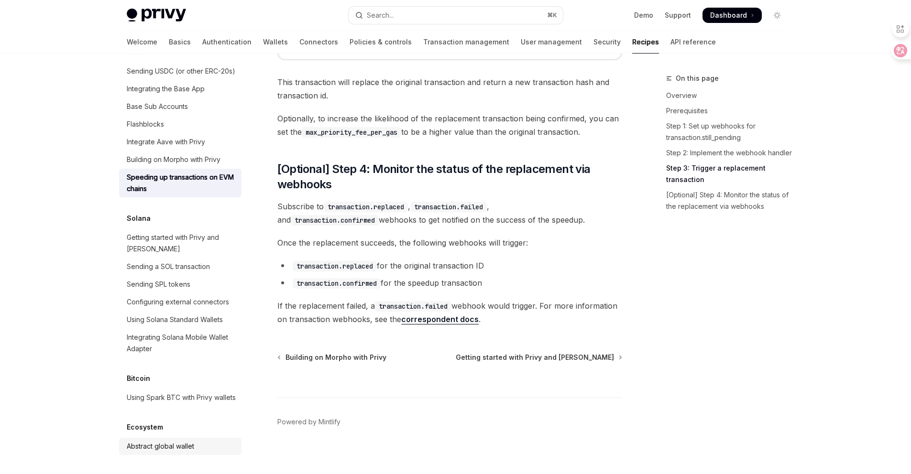
click at [175, 453] on link "Abstract global wallet" at bounding box center [180, 446] width 122 height 17
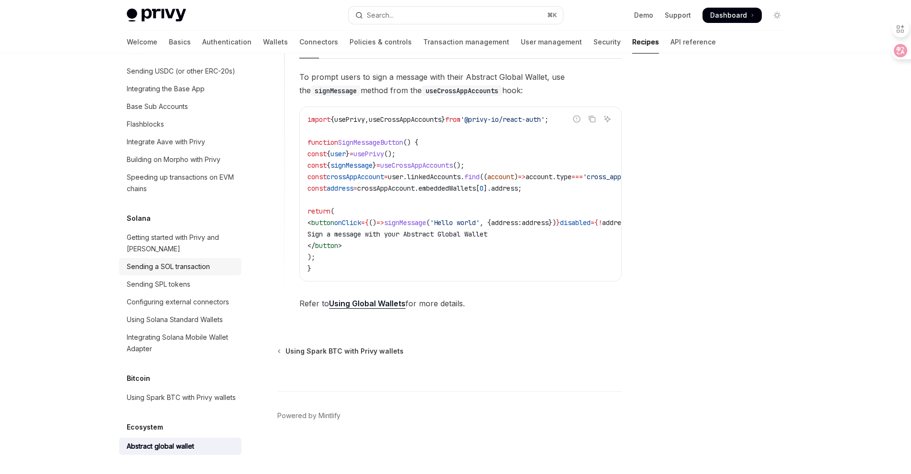
scroll to position [1504, 0]
click at [185, 279] on div "Sending SPL tokens" at bounding box center [159, 284] width 64 height 11
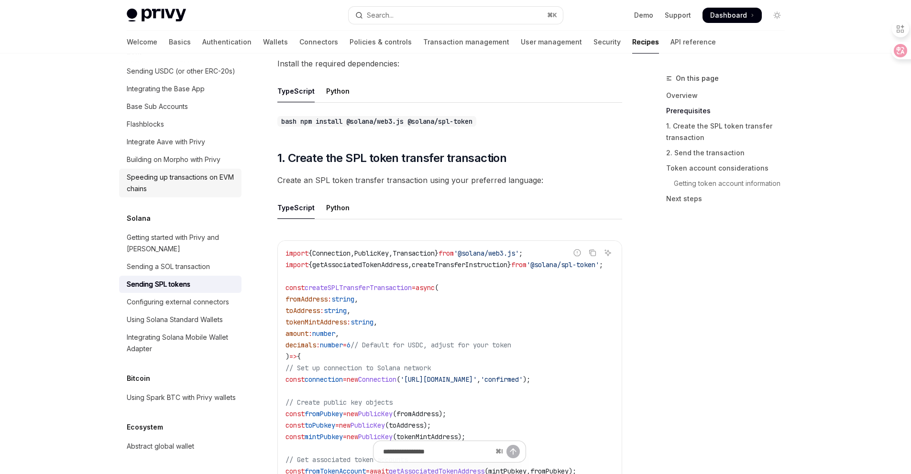
scroll to position [1320, 0]
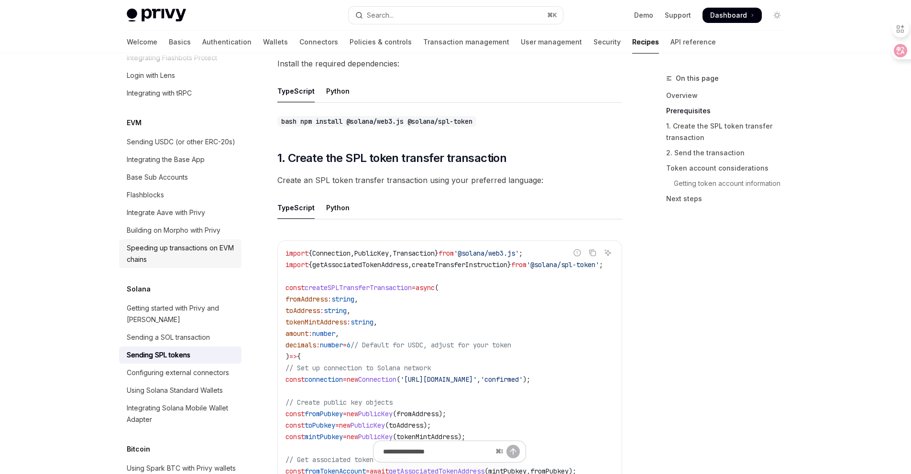
click at [167, 265] on div "Speeding up transactions on EVM chains" at bounding box center [181, 253] width 109 height 23
click at [170, 148] on div "Sending USDC (or other ERC-20s)" at bounding box center [181, 141] width 109 height 11
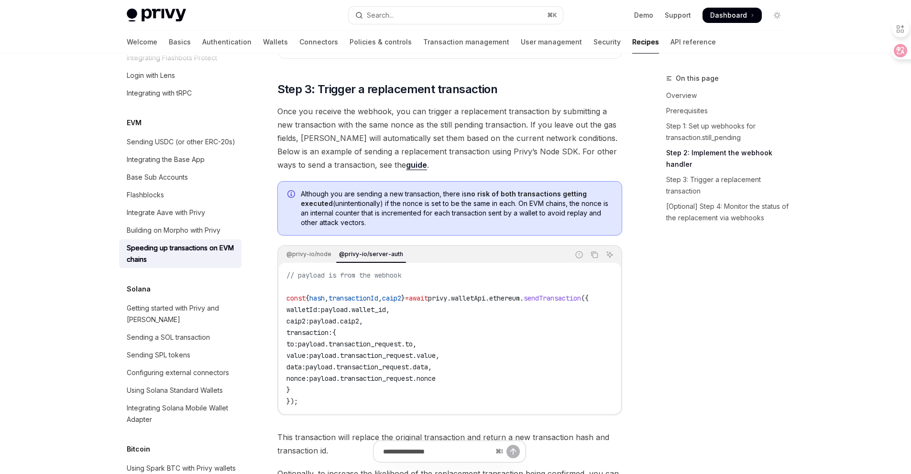
scroll to position [748, 0]
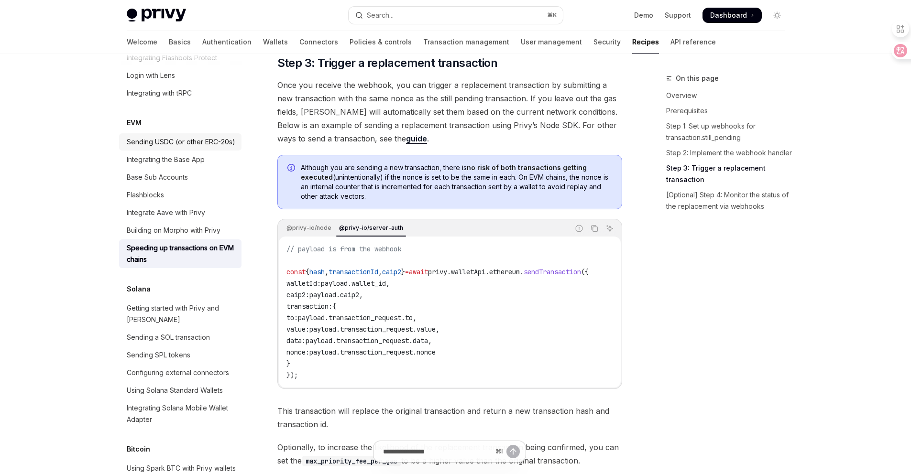
click at [171, 148] on div "Sending USDC (or other ERC-20s)" at bounding box center [181, 141] width 109 height 11
click at [184, 148] on div "Sending USDC (or other ERC-20s)" at bounding box center [181, 141] width 109 height 11
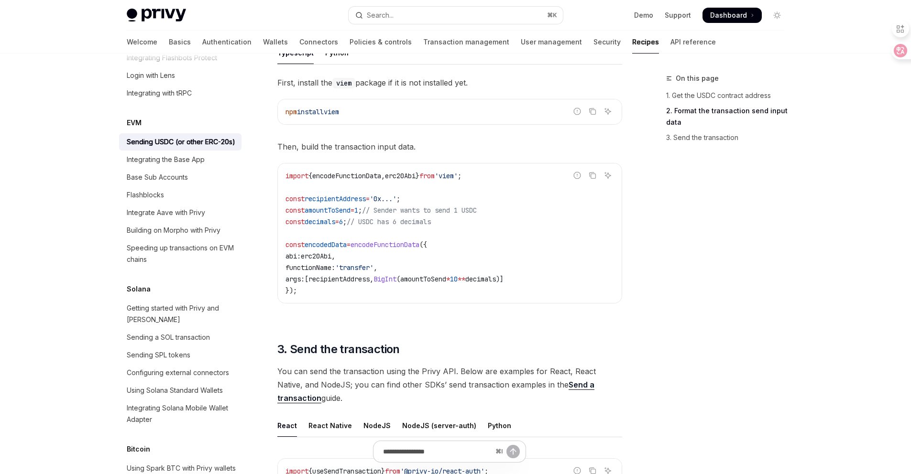
scroll to position [461, 0]
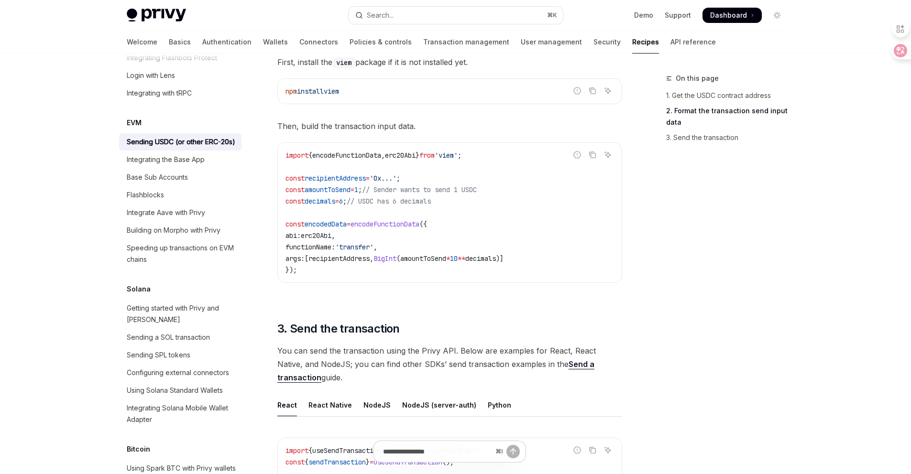
click at [395, 223] on span "encodeFunctionData" at bounding box center [384, 224] width 69 height 9
click at [473, 239] on code "import { encodeFunctionData , erc20Abi } from 'viem' ; const recipientAddress =…" at bounding box center [449, 213] width 328 height 126
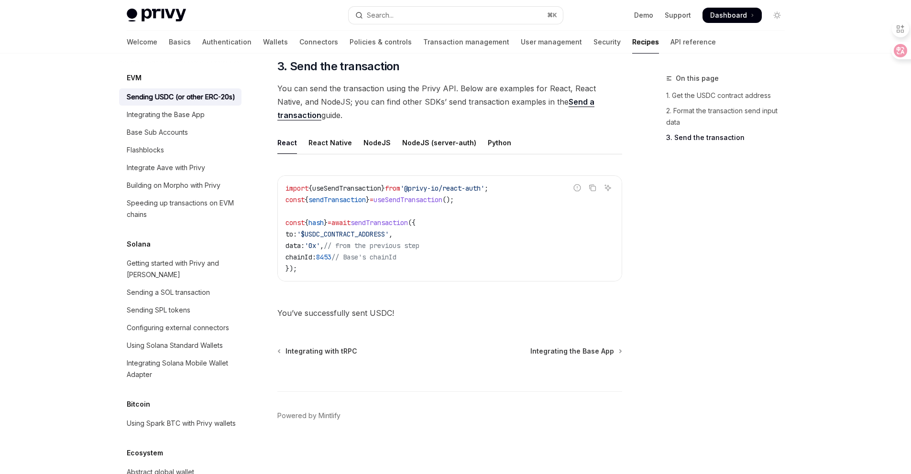
scroll to position [1360, 0]
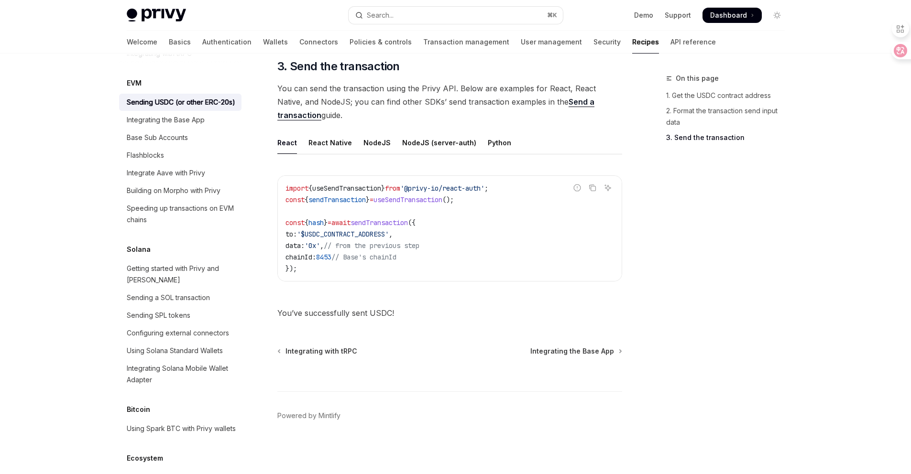
click at [198, 111] on link "Sending USDC (or other ERC-20s)" at bounding box center [180, 102] width 122 height 17
click at [196, 126] on div "Integrating the Base App" at bounding box center [166, 119] width 78 height 11
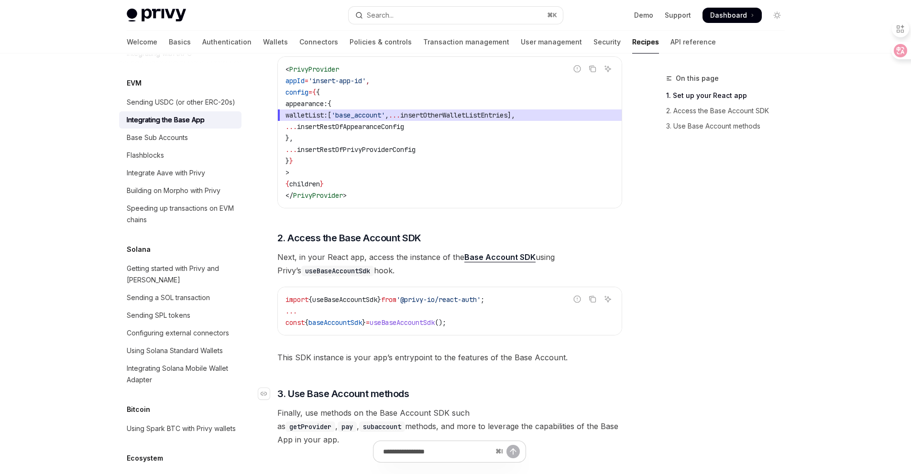
scroll to position [378, 0]
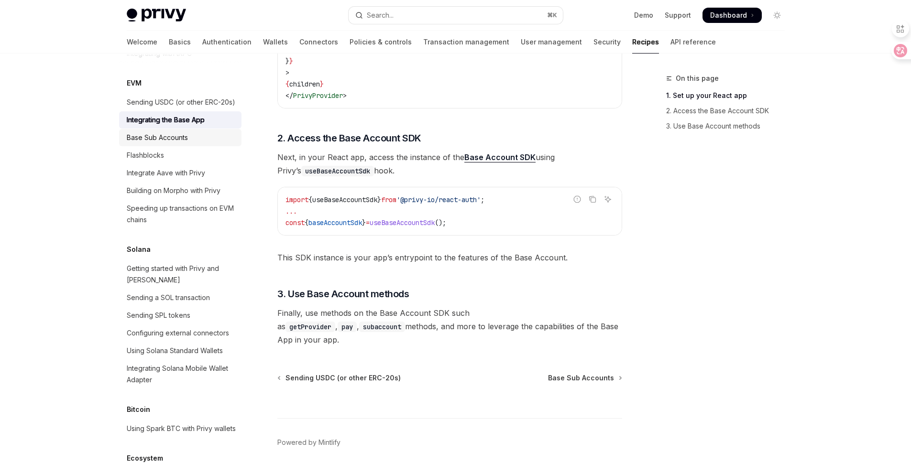
click at [163, 143] on div "Base Sub Accounts" at bounding box center [157, 137] width 61 height 11
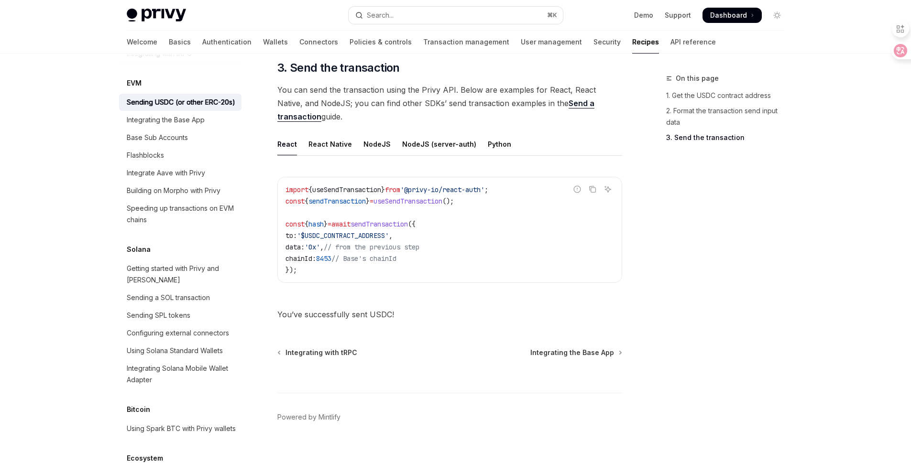
scroll to position [723, 0]
click at [185, 126] on div "Integrating the Base App" at bounding box center [166, 119] width 78 height 11
click at [171, 129] on link "Integrating the Base App" at bounding box center [180, 119] width 122 height 17
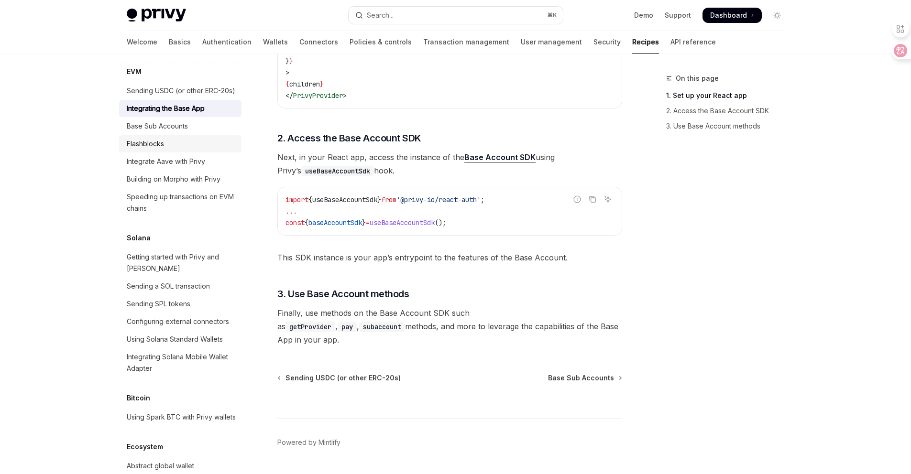
scroll to position [1372, 0]
click at [160, 152] on link "Flashblocks" at bounding box center [180, 143] width 122 height 17
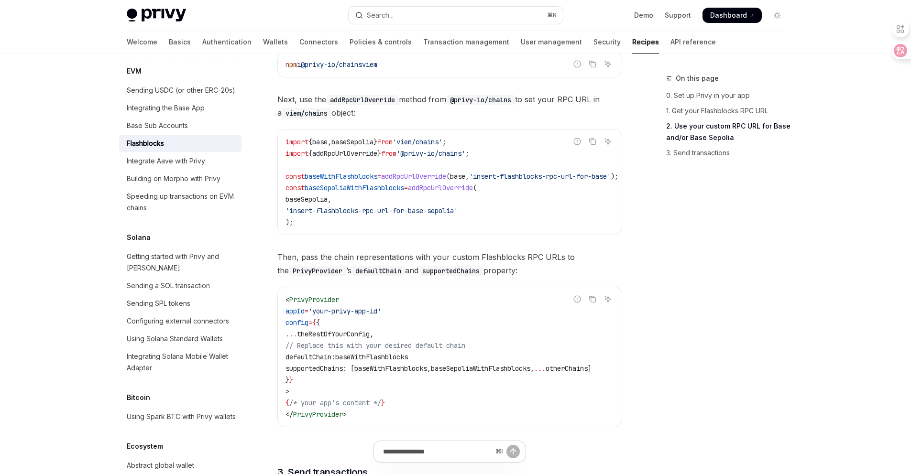
scroll to position [665, 0]
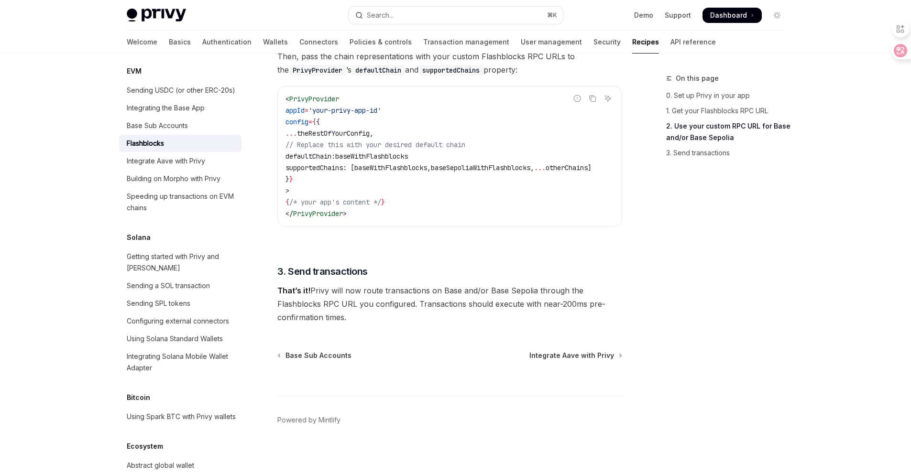
click at [432, 145] on span "// Replace this with your desired default chain" at bounding box center [375, 145] width 180 height 9
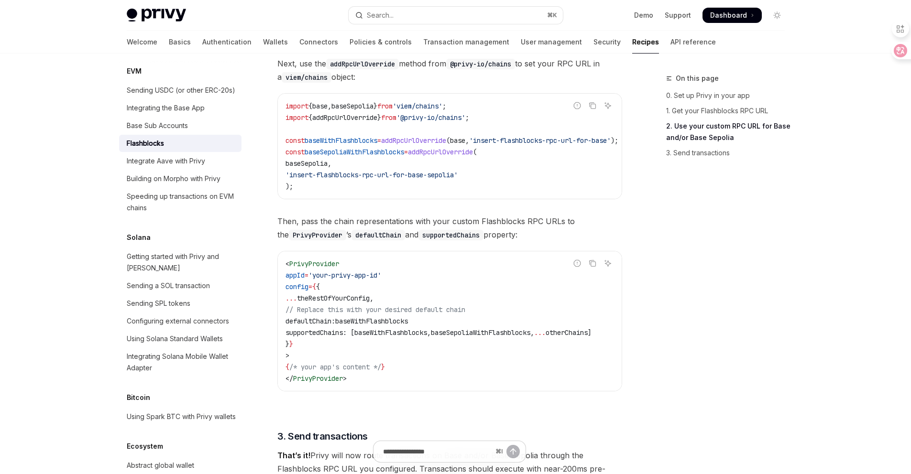
scroll to position [500, 0]
click at [210, 167] on div "Integrate Aave with Privy" at bounding box center [181, 160] width 109 height 11
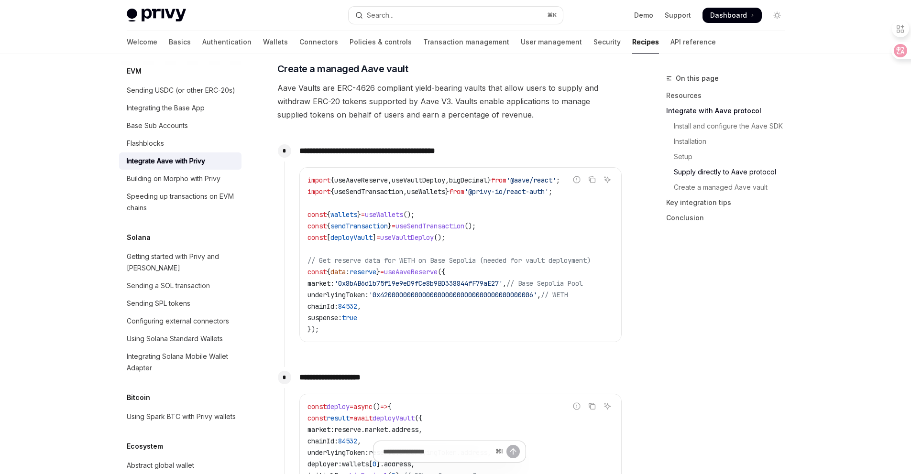
scroll to position [1624, 0]
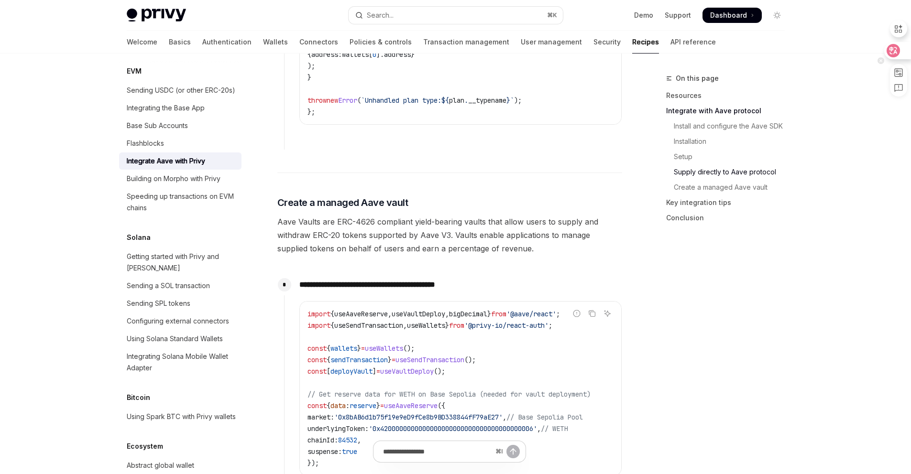
click at [907, 48] on div at bounding box center [897, 50] width 26 height 17
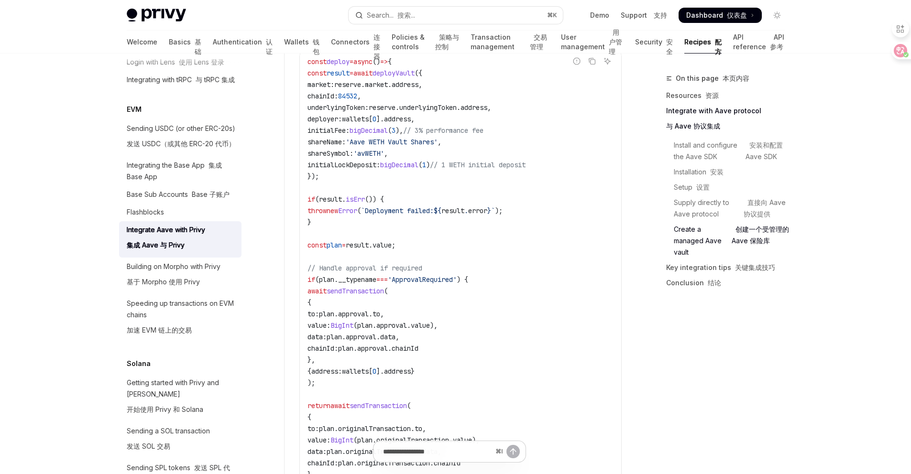
scroll to position [2225, 0]
click at [343, 78] on span "result" at bounding box center [337, 73] width 23 height 9
click at [459, 253] on code "const deploy = async () => { const result = await deployVault ({ market: reserv…" at bounding box center [460, 371] width 306 height 631
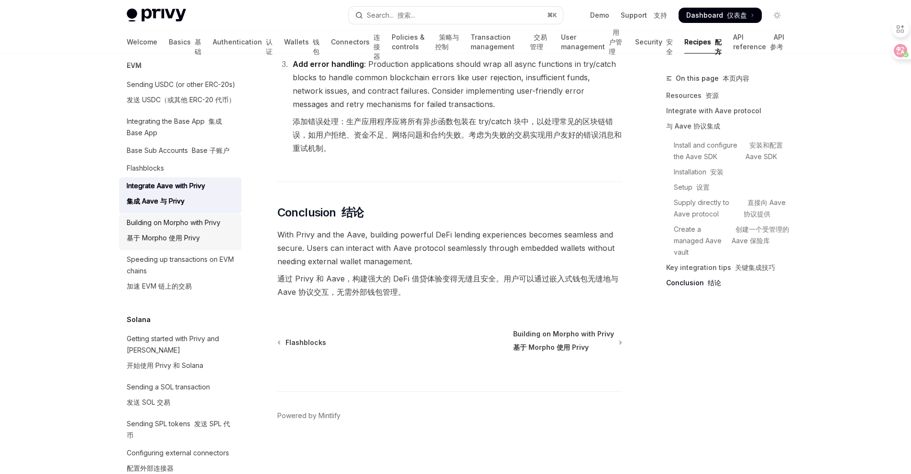
scroll to position [1427, 0]
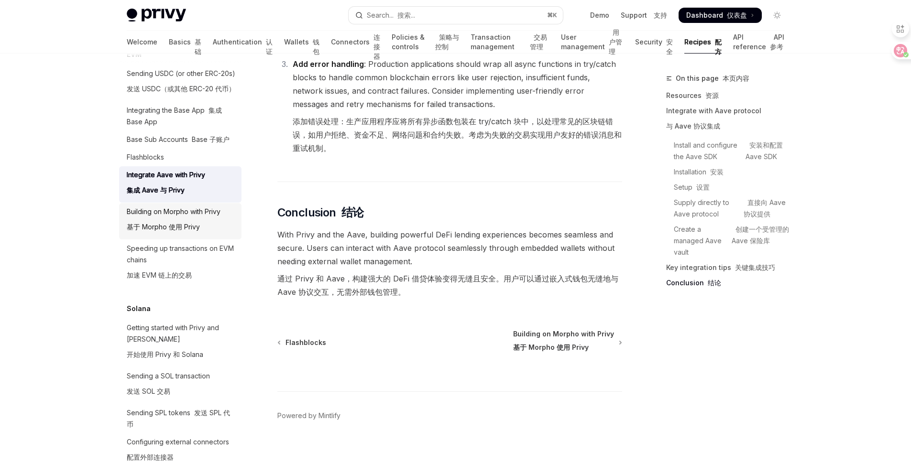
click at [172, 285] on div "Speeding up transactions on EVM chains 加速 EVM 链上的交易" at bounding box center [181, 264] width 109 height 42
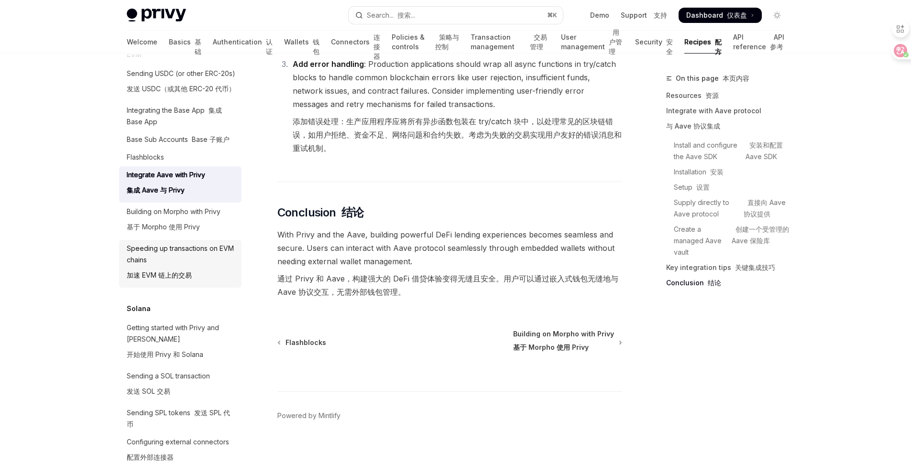
click at [154, 285] on div "Speeding up transactions on EVM chains 加速 EVM 链上的交易" at bounding box center [181, 264] width 109 height 42
click at [904, 46] on div at bounding box center [897, 50] width 26 height 17
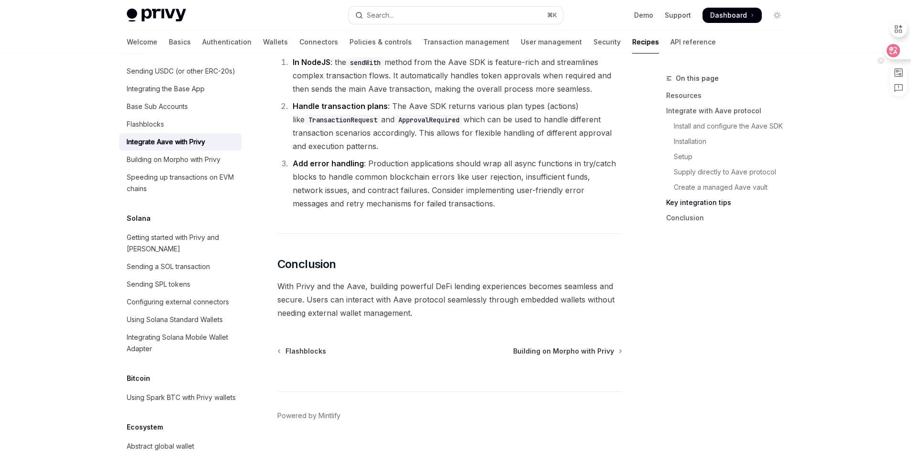
scroll to position [1408, 0]
click at [173, 195] on div "Speeding up transactions on EVM chains" at bounding box center [181, 183] width 109 height 23
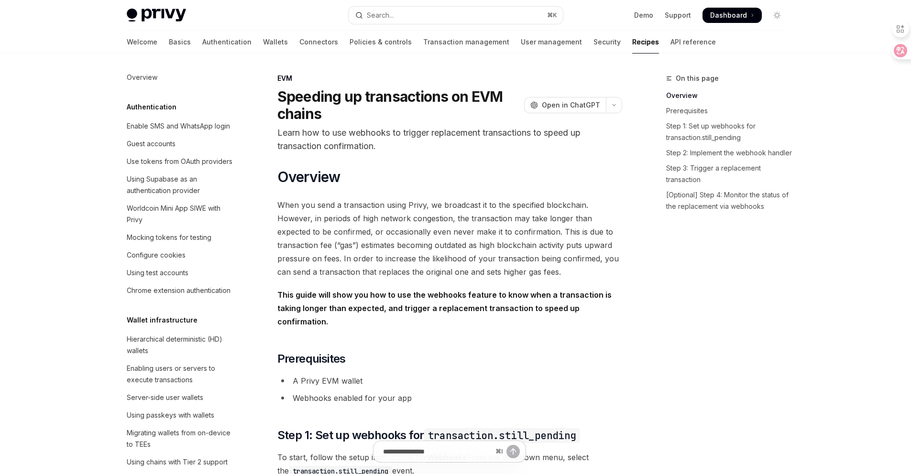
click at [523, 219] on span "When you send a transaction using Privy, we broadcast it to the specified block…" at bounding box center [449, 238] width 345 height 80
click at [153, 243] on div "Mocking tokens for testing" at bounding box center [169, 237] width 85 height 11
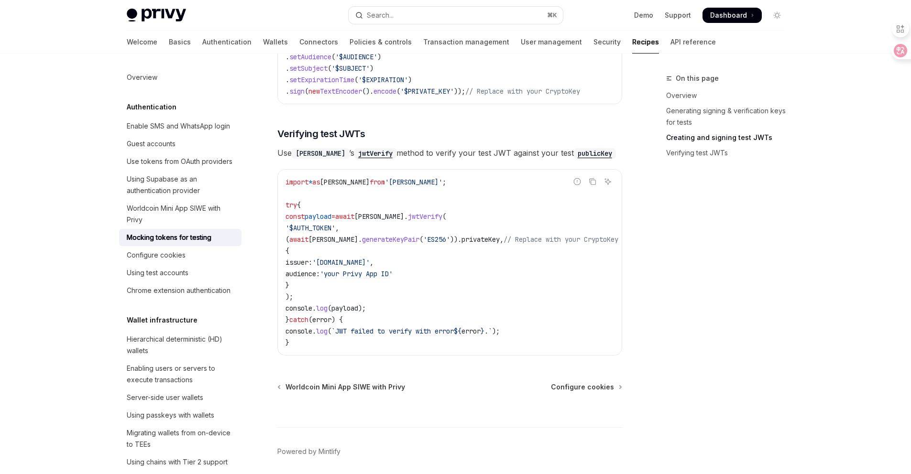
scroll to position [826, 0]
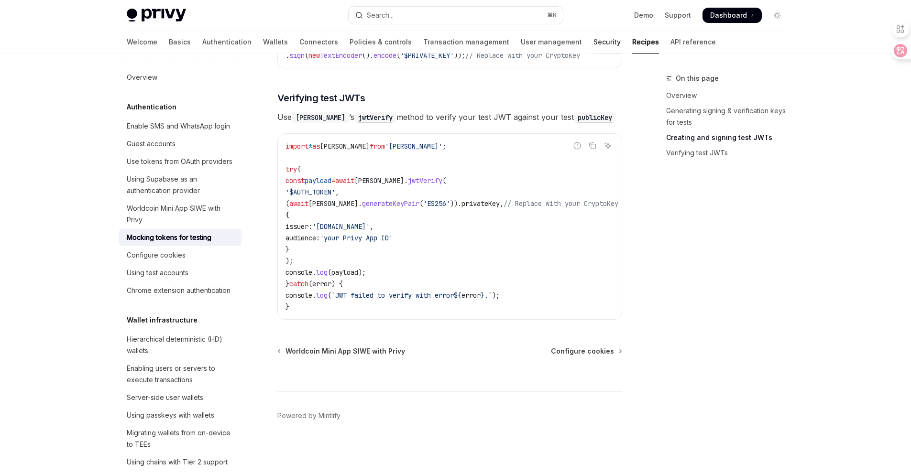
click at [593, 41] on link "Security" at bounding box center [606, 42] width 27 height 23
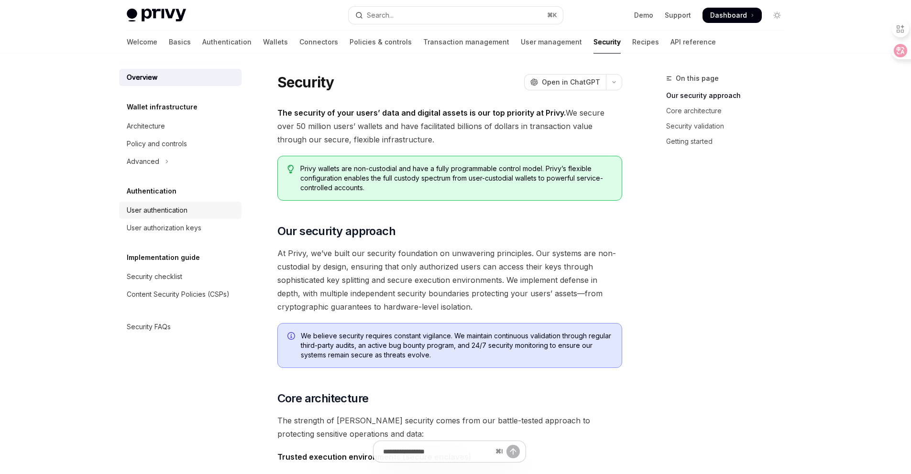
click at [178, 213] on div "User authentication" at bounding box center [157, 210] width 61 height 11
click at [178, 212] on div "User authentication" at bounding box center [157, 210] width 61 height 11
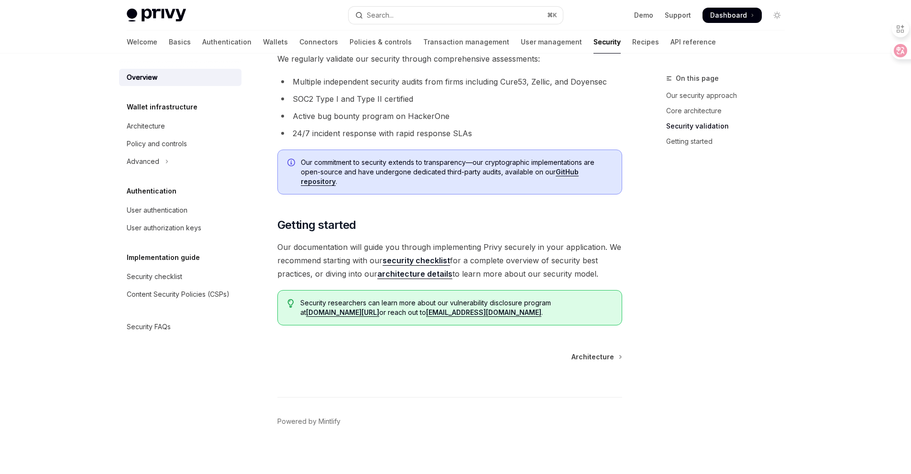
scroll to position [644, 0]
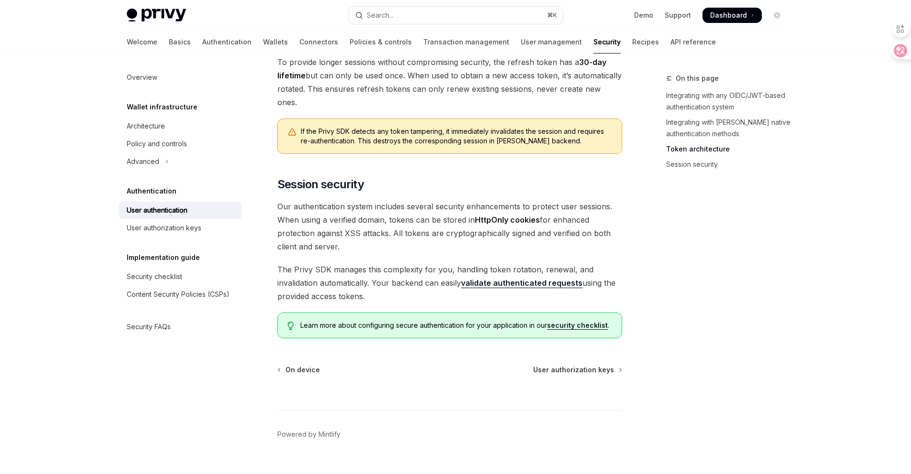
scroll to position [724, 0]
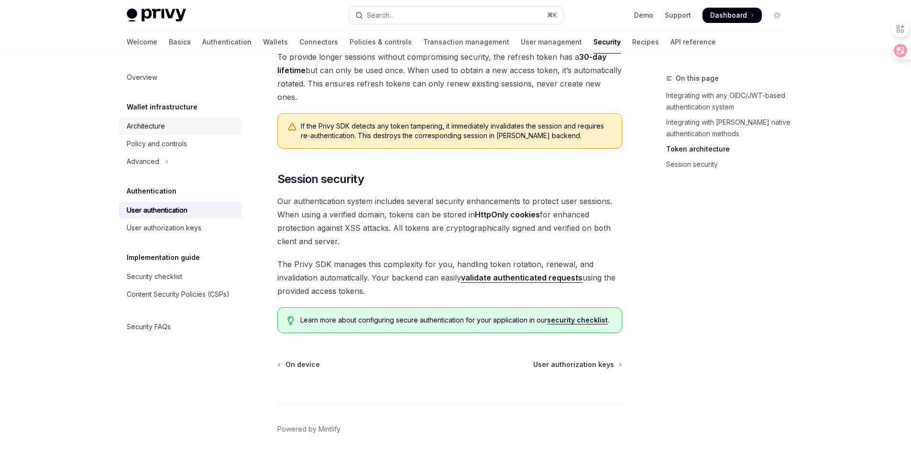
click at [159, 120] on link "Architecture" at bounding box center [180, 126] width 122 height 17
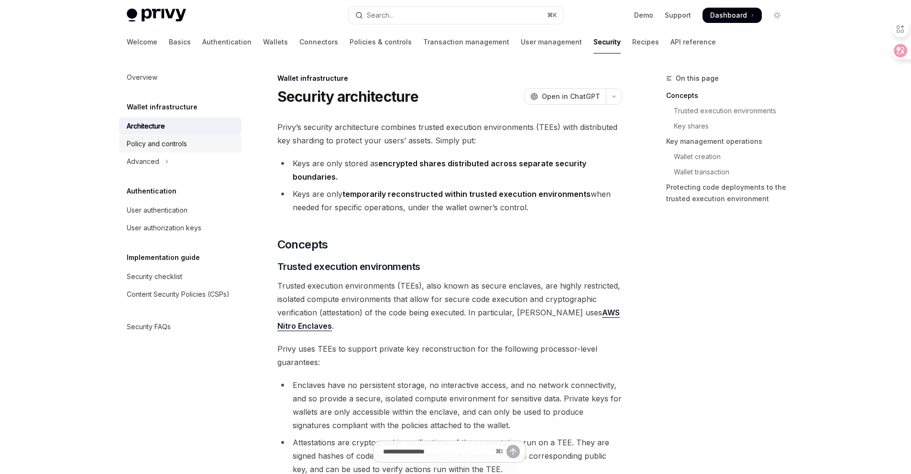
click at [168, 143] on div "Policy and controls" at bounding box center [157, 143] width 60 height 11
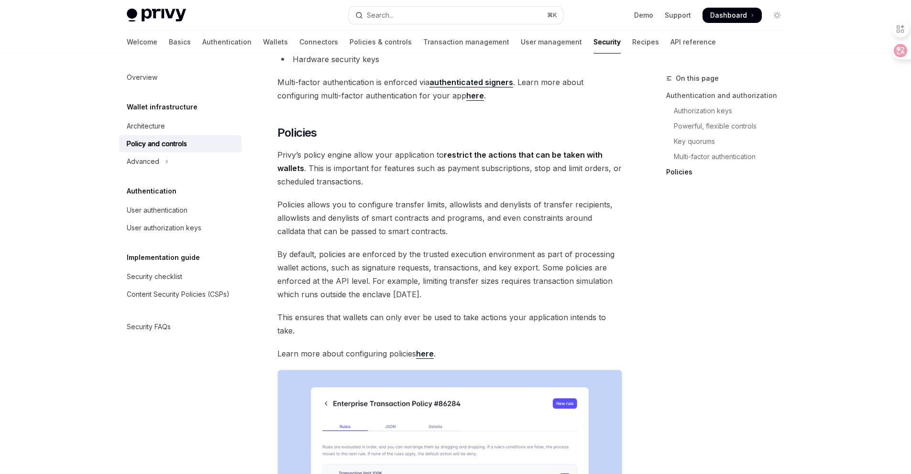
scroll to position [1186, 0]
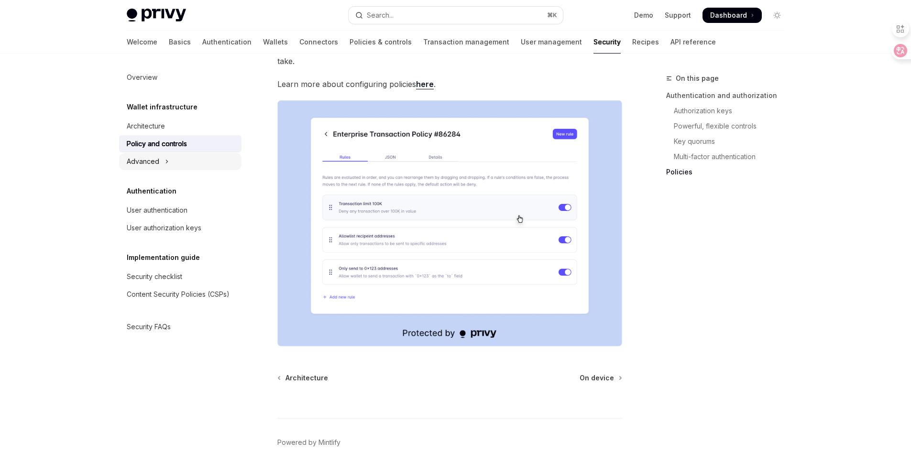
click at [135, 165] on div "Advanced" at bounding box center [143, 161] width 33 height 11
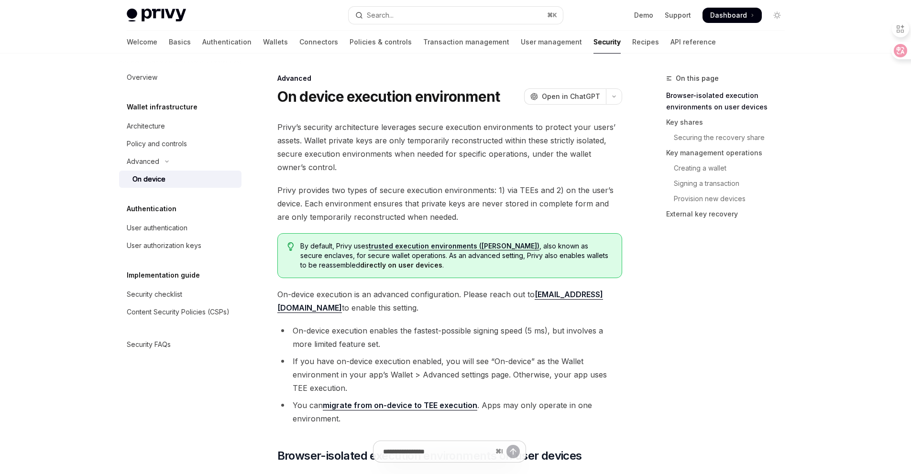
click at [165, 181] on div "On device" at bounding box center [183, 179] width 103 height 11
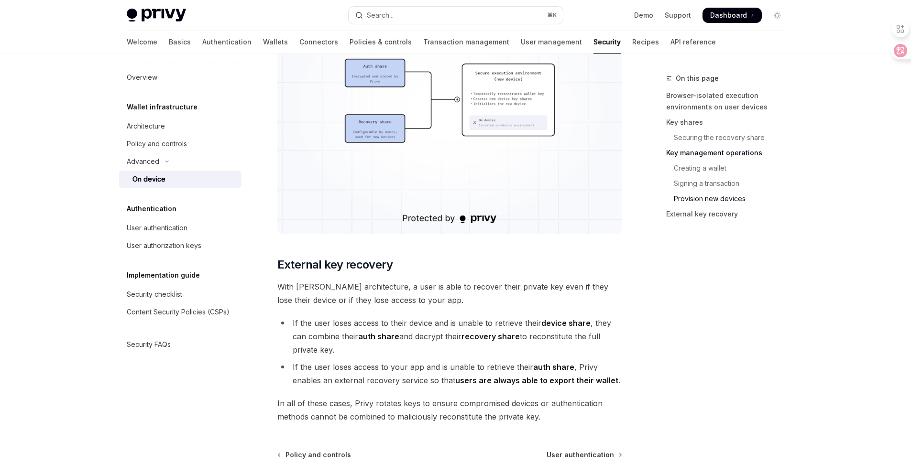
scroll to position [2587, 0]
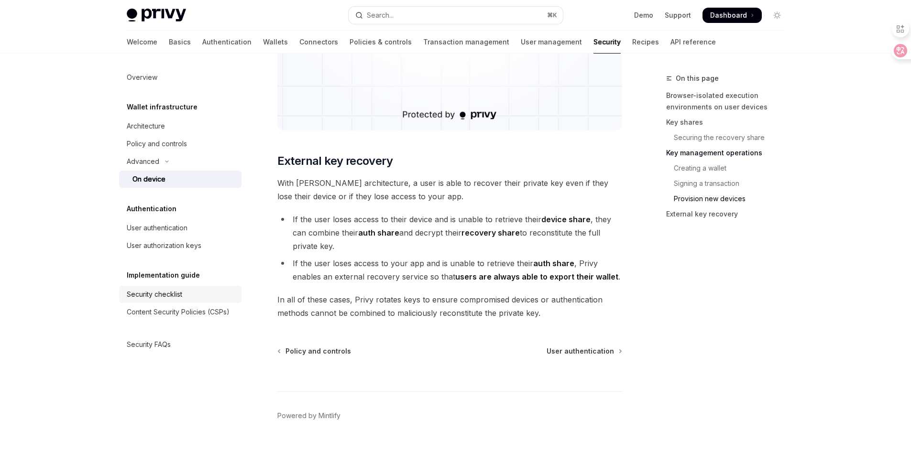
click at [162, 299] on div "Security checklist" at bounding box center [154, 294] width 55 height 11
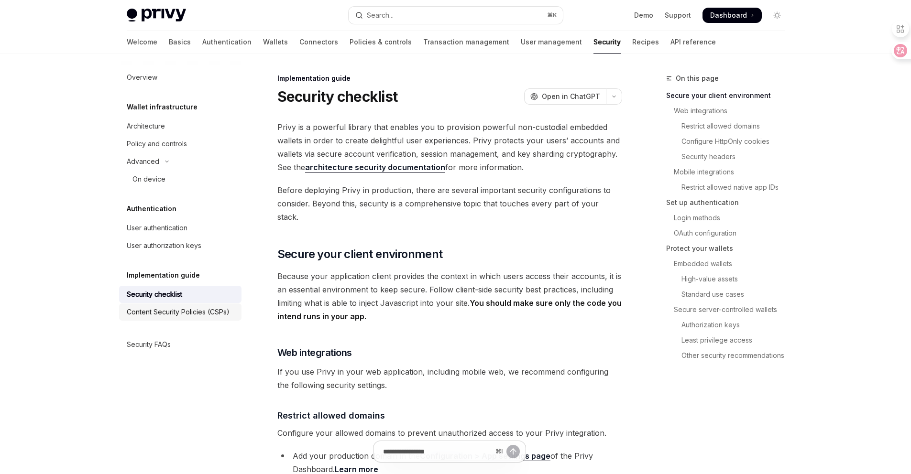
click at [166, 310] on div "Content Security Policies (CSPs)" at bounding box center [178, 311] width 103 height 11
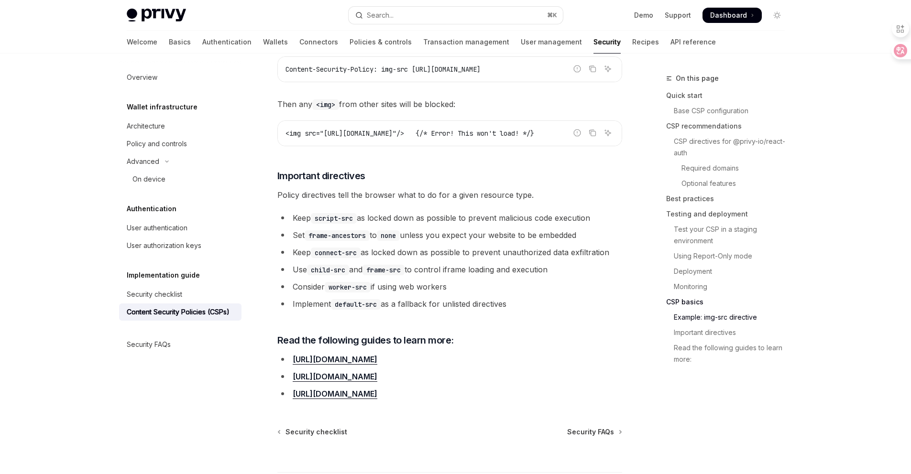
scroll to position [2327, 0]
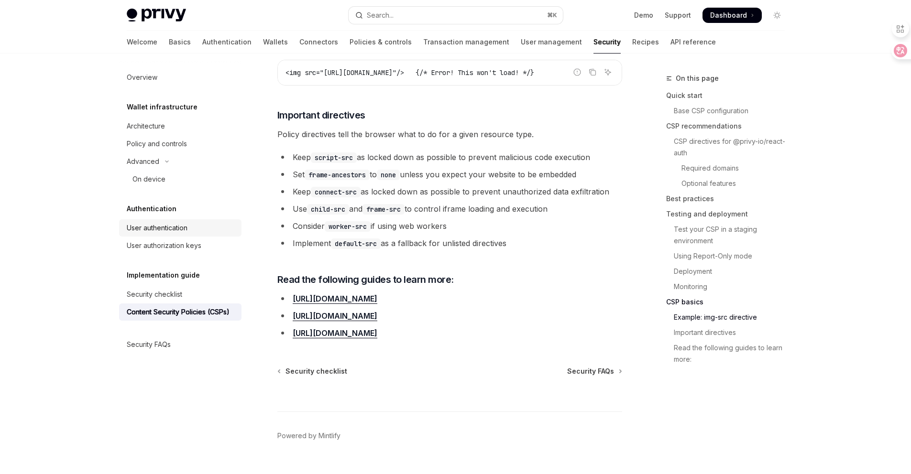
click at [176, 230] on div "User authentication" at bounding box center [157, 227] width 61 height 11
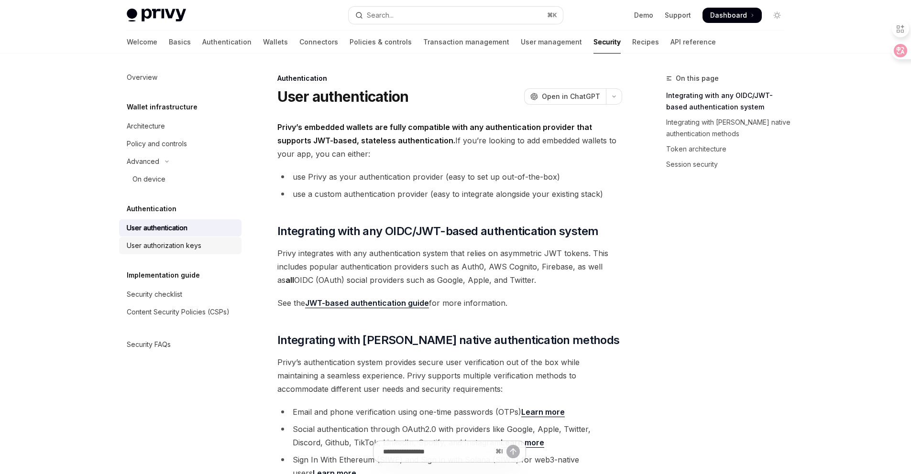
click at [176, 243] on div "User authorization keys" at bounding box center [164, 245] width 75 height 11
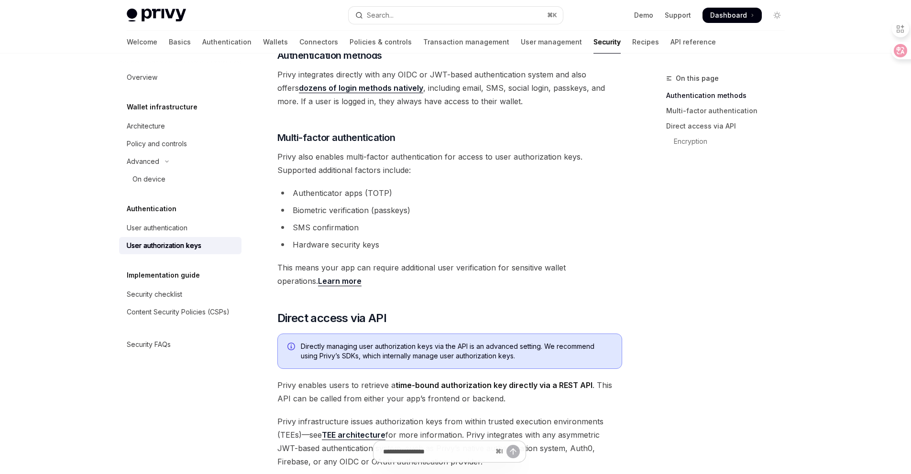
scroll to position [356, 0]
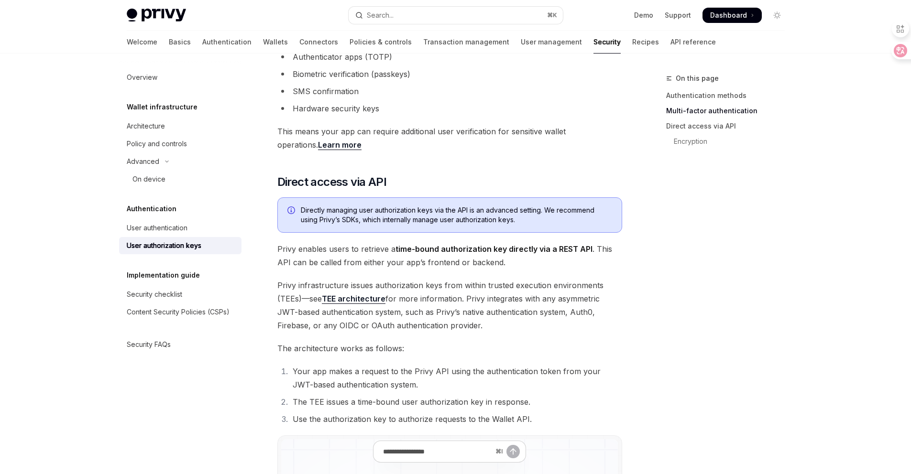
click at [295, 94] on li "SMS confirmation" at bounding box center [449, 91] width 345 height 13
click at [370, 86] on li "SMS confirmation" at bounding box center [449, 91] width 345 height 13
click at [330, 95] on li "SMS confirmation" at bounding box center [449, 91] width 345 height 13
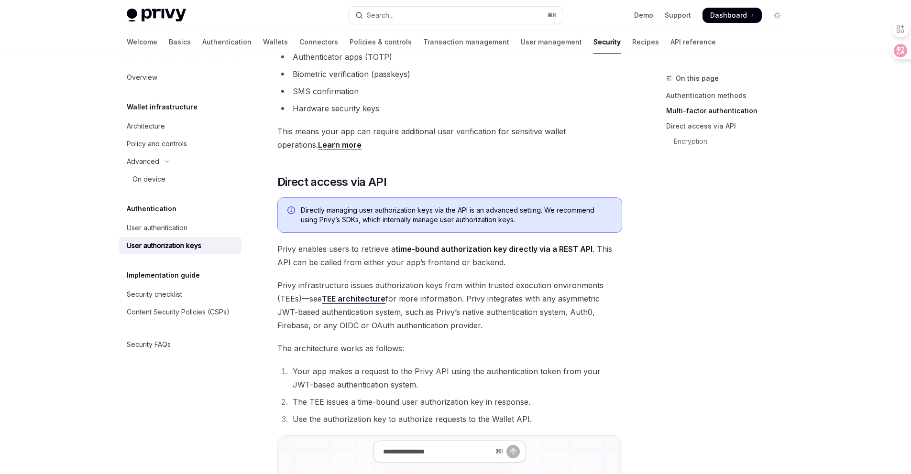
click at [337, 119] on div "Authorization keys are the core primitive for control of [PERSON_NAME] Wallet A…" at bounding box center [449, 262] width 345 height 997
click at [521, 42] on link "User management" at bounding box center [551, 42] width 61 height 23
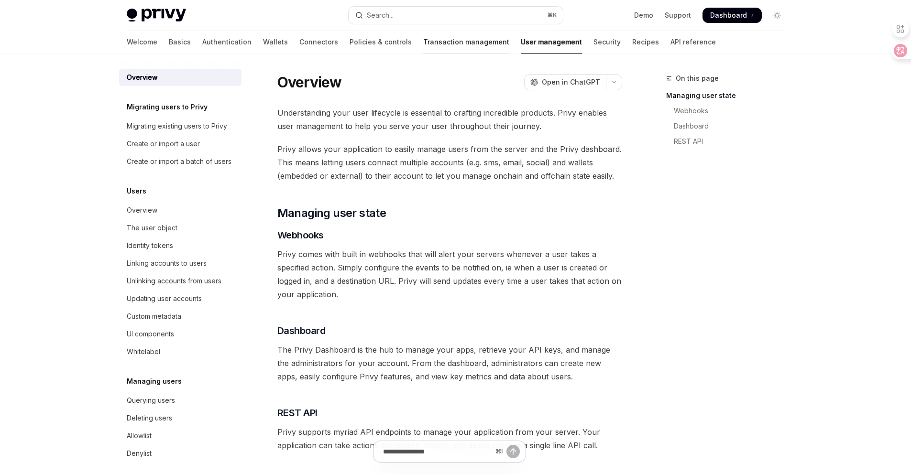
click at [433, 43] on link "Transaction management" at bounding box center [466, 42] width 86 height 23
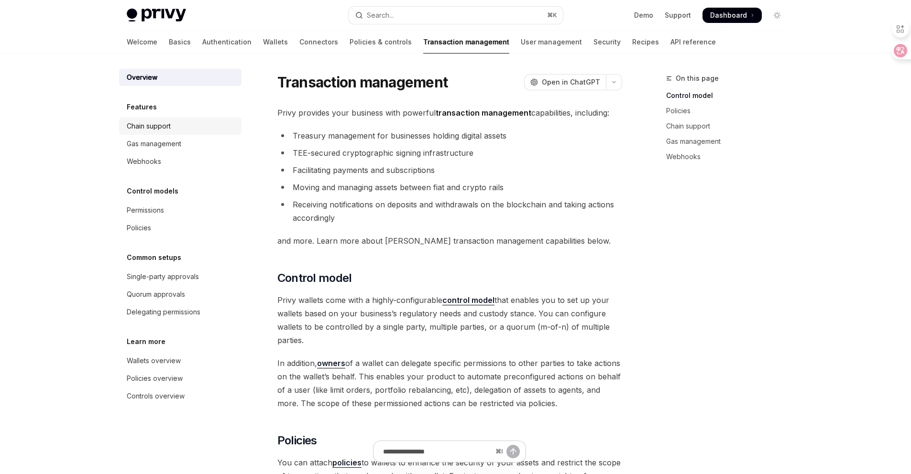
click at [169, 124] on div "Chain support" at bounding box center [149, 125] width 44 height 11
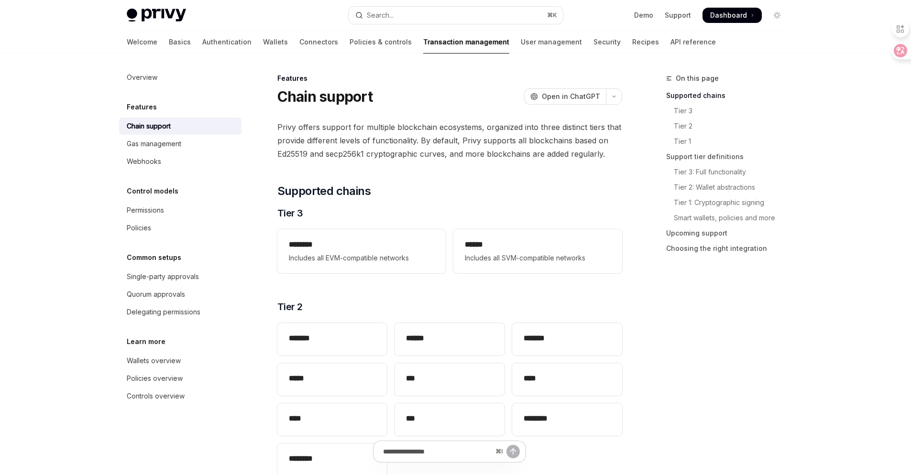
click at [163, 134] on link "Chain support" at bounding box center [180, 126] width 122 height 17
click at [169, 146] on div "Gas management" at bounding box center [154, 143] width 54 height 11
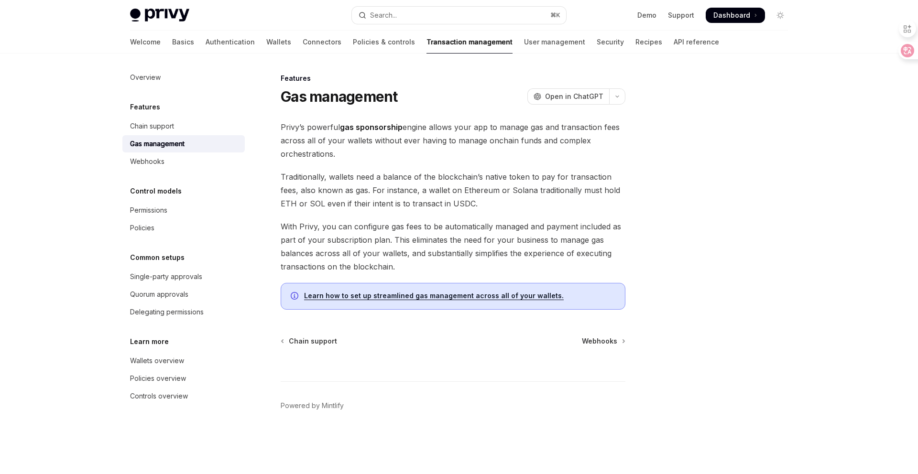
click at [451, 199] on span "Traditionally, wallets need a balance of the blockchain’s native token to pay f…" at bounding box center [453, 190] width 345 height 40
click at [904, 54] on icon at bounding box center [900, 51] width 10 height 10
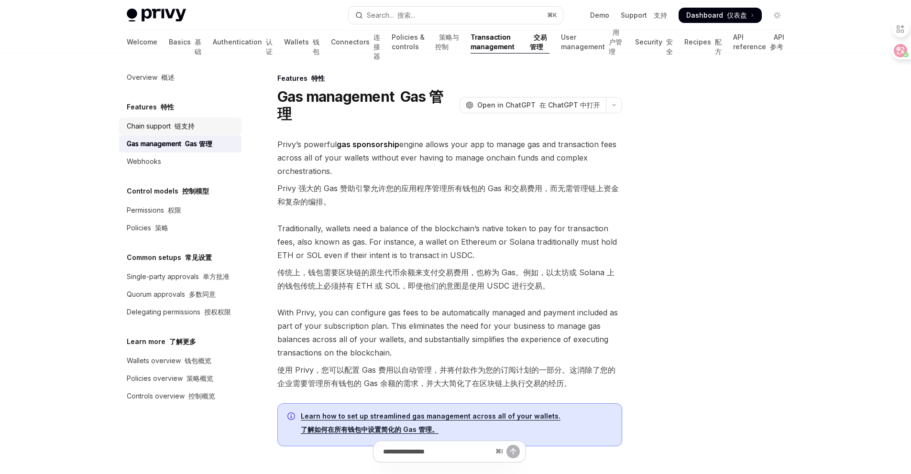
click at [192, 127] on font "链支持" at bounding box center [184, 126] width 20 height 8
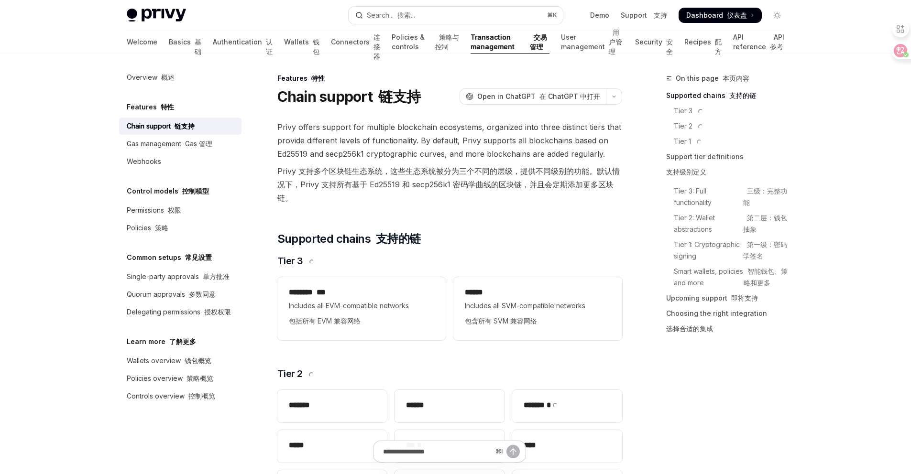
click at [185, 113] on div "Features 特性 Chain support 链支持 Gas management Gas 管理 Webhooks" at bounding box center [180, 135] width 122 height 69
click at [175, 109] on div "Features 特性" at bounding box center [180, 106] width 122 height 11
click at [157, 107] on font at bounding box center [159, 107] width 4 height 8
click at [509, 174] on font "Privy 支持多个区块链生态系统，这些生态系统被分为三个不同的层级，提供不同级别的功能。默认情况下，Privy 支持所有基于 Ed25519 和 secp2…" at bounding box center [448, 184] width 342 height 36
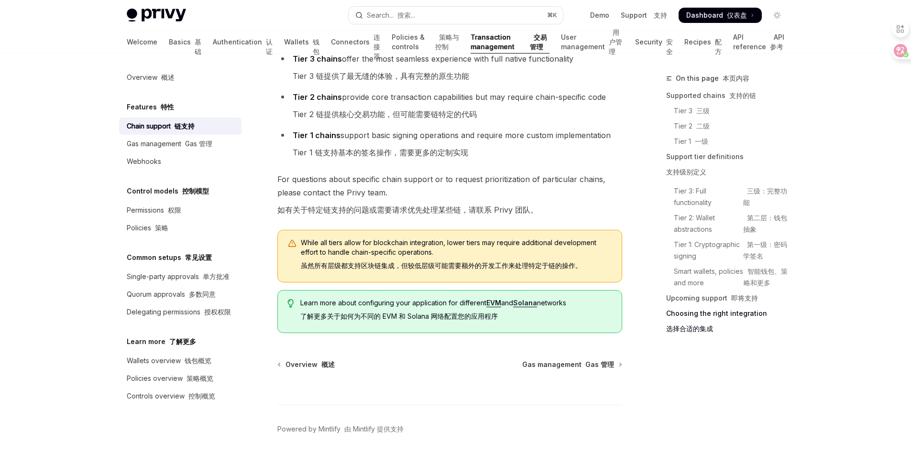
scroll to position [1835, 0]
drag, startPoint x: 287, startPoint y: 209, endPoint x: 463, endPoint y: 208, distance: 176.4
click at [463, 208] on font "如有关于特定链支持的问题或需要请求优先处理某些链，请联系 Privy 团队。" at bounding box center [407, 210] width 261 height 10
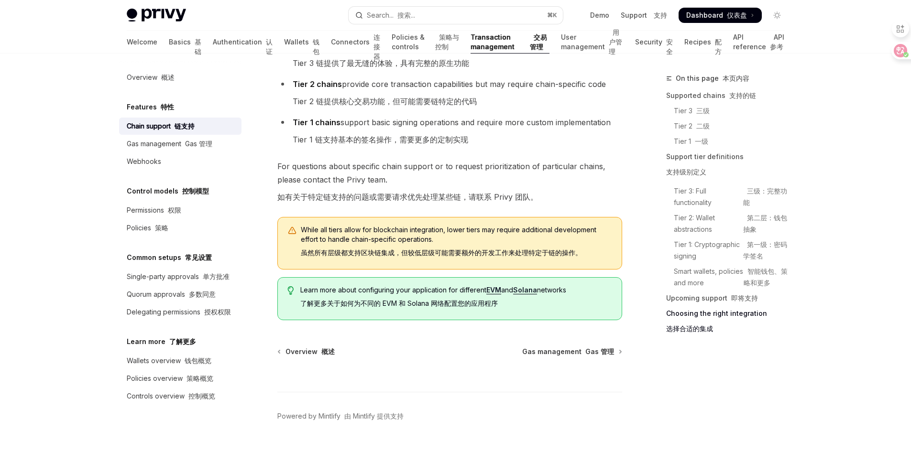
scroll to position [1848, 0]
drag, startPoint x: 393, startPoint y: 246, endPoint x: 492, endPoint y: 250, distance: 98.5
click at [492, 250] on span "While all tiers allow for blockchain integration, lower tiers may require addit…" at bounding box center [456, 243] width 311 height 36
click at [492, 250] on font "虽然所有层级都支持区块链集成，但较低层级可能需要额外的开发工作来处理特定于链的操作。" at bounding box center [441, 252] width 281 height 8
click at [185, 146] on font "Gas 管理" at bounding box center [198, 144] width 27 height 8
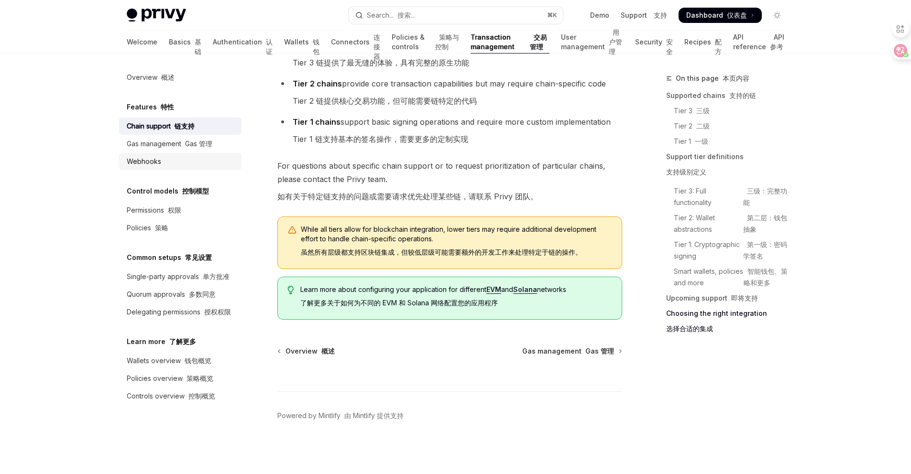
click at [150, 168] on link "Webhooks" at bounding box center [180, 161] width 122 height 17
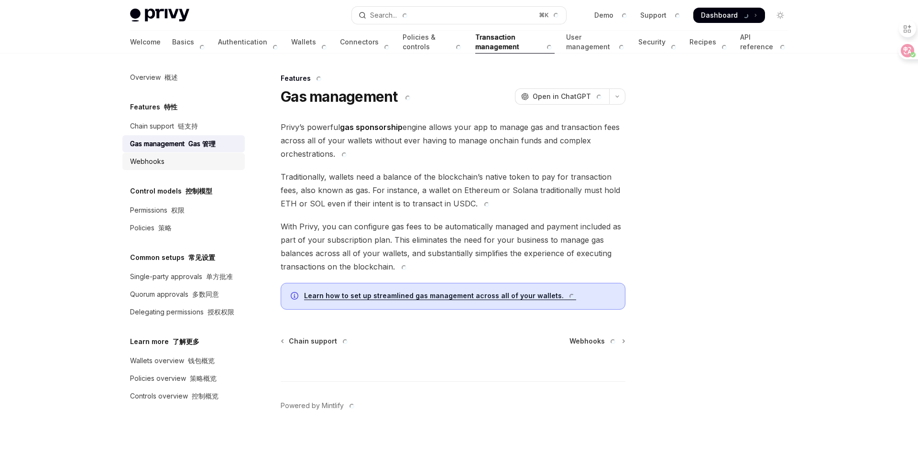
click at [178, 153] on link "Webhooks" at bounding box center [183, 161] width 122 height 17
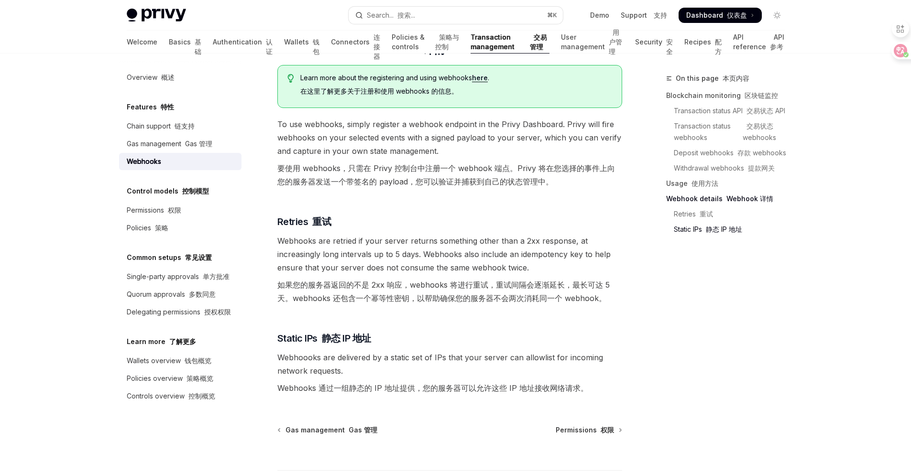
scroll to position [865, 0]
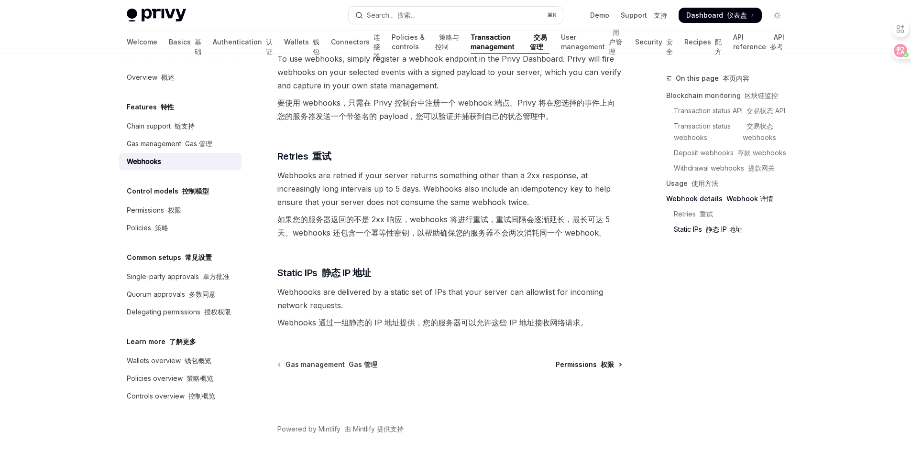
click at [597, 360] on font at bounding box center [599, 364] width 4 height 8
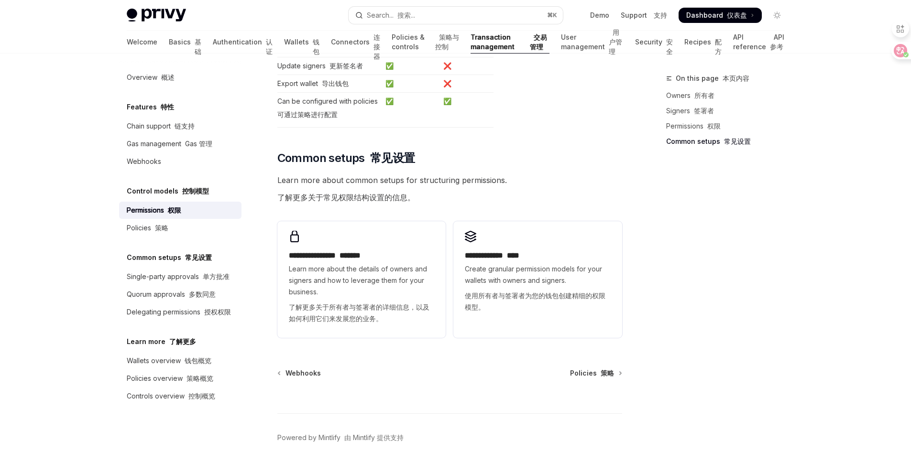
scroll to position [994, 0]
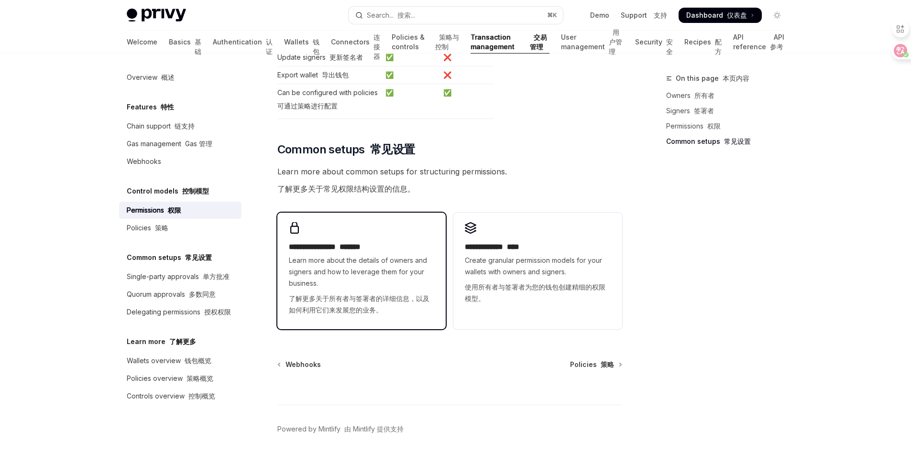
click at [414, 255] on span "Learn more about the details of owners and signers and how to leverage them for…" at bounding box center [361, 287] width 145 height 65
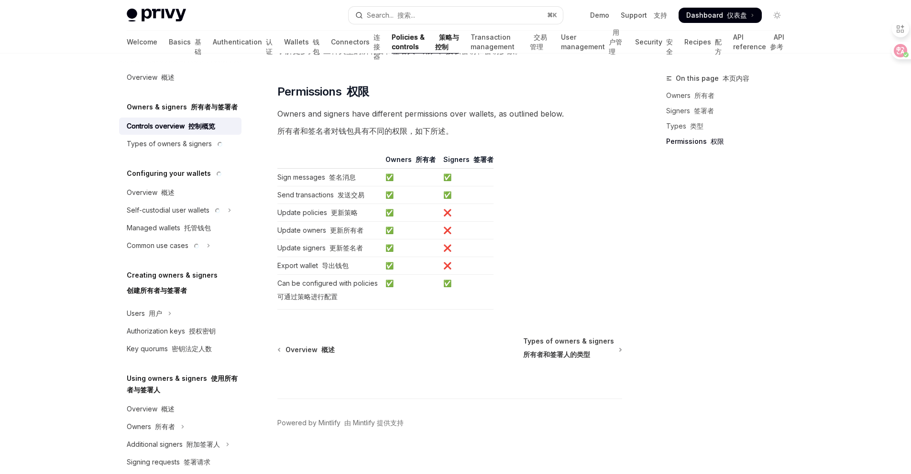
scroll to position [1321, 0]
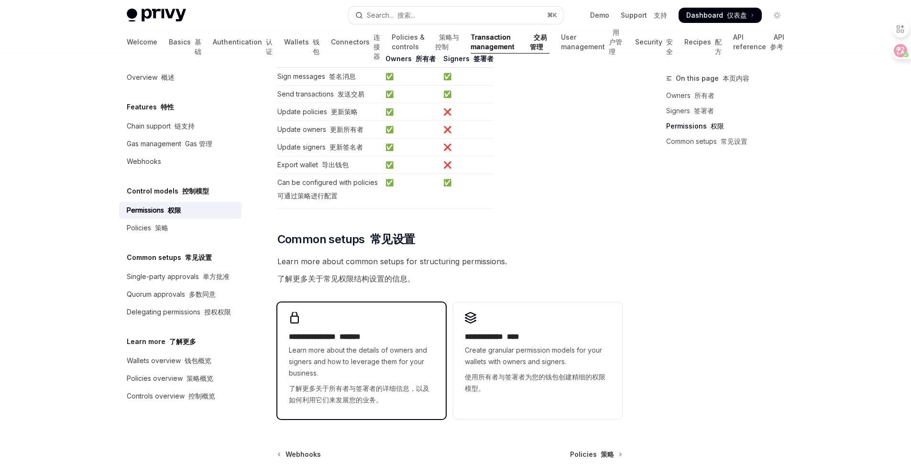
scroll to position [709, 0]
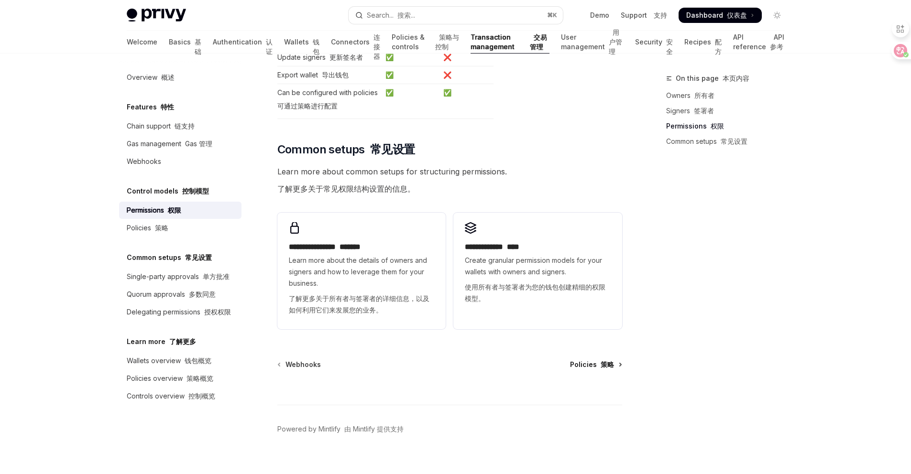
click at [614, 360] on link "Policies 策略" at bounding box center [595, 365] width 51 height 10
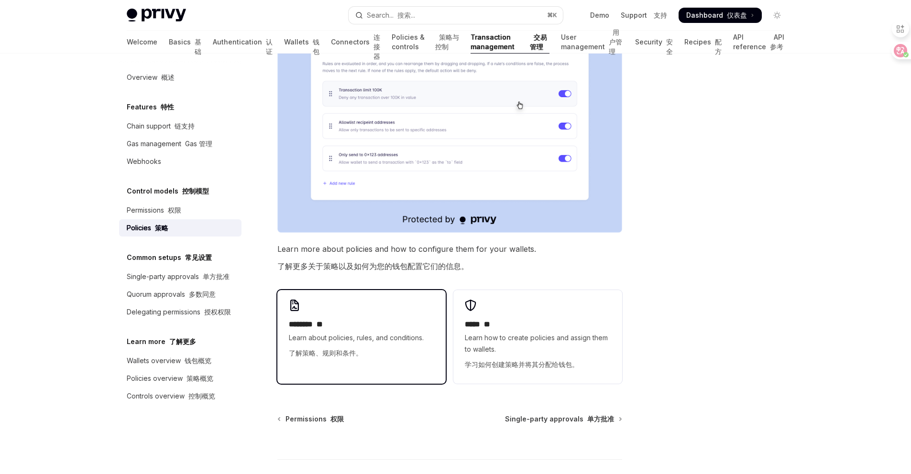
scroll to position [617, 0]
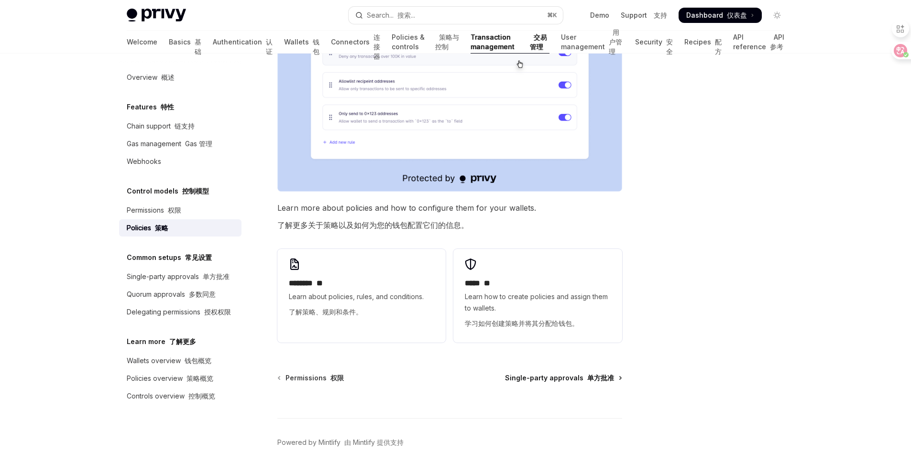
click at [596, 374] on font "单方批准" at bounding box center [600, 378] width 27 height 8
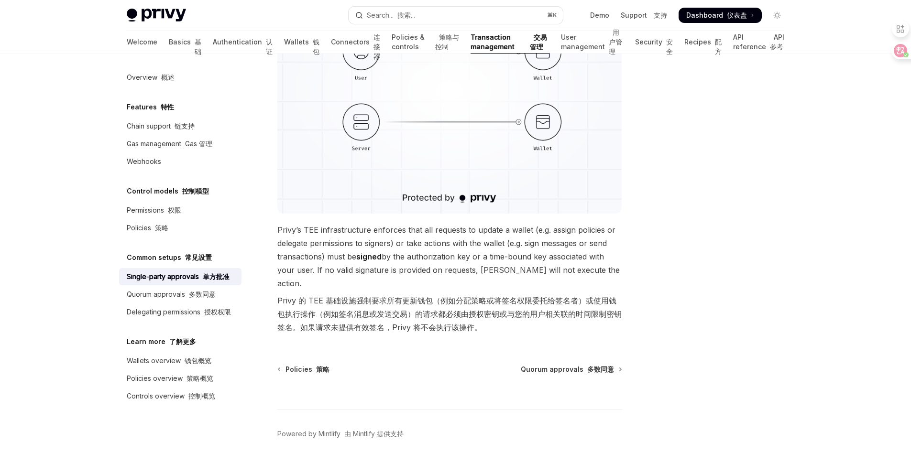
scroll to position [259, 0]
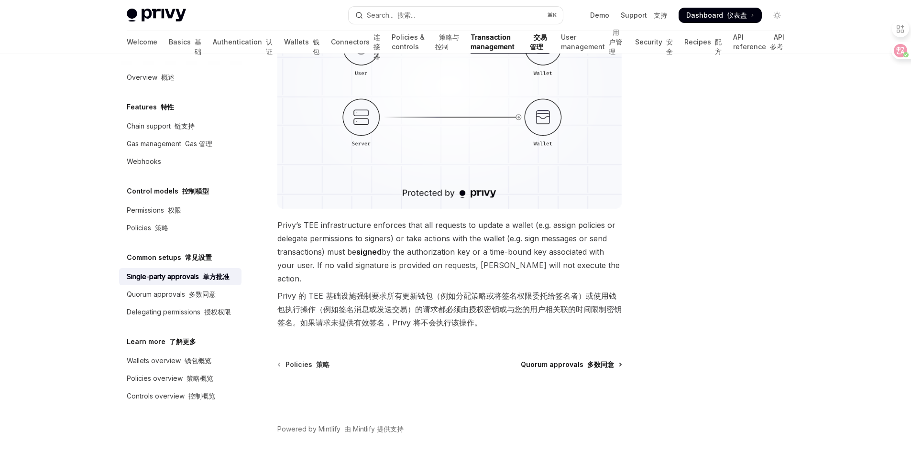
click at [591, 360] on font "多数同意" at bounding box center [600, 364] width 27 height 8
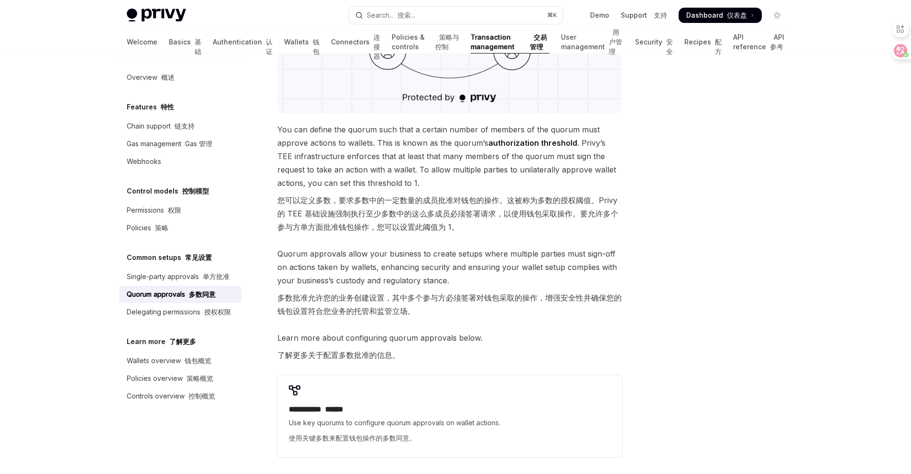
scroll to position [492, 0]
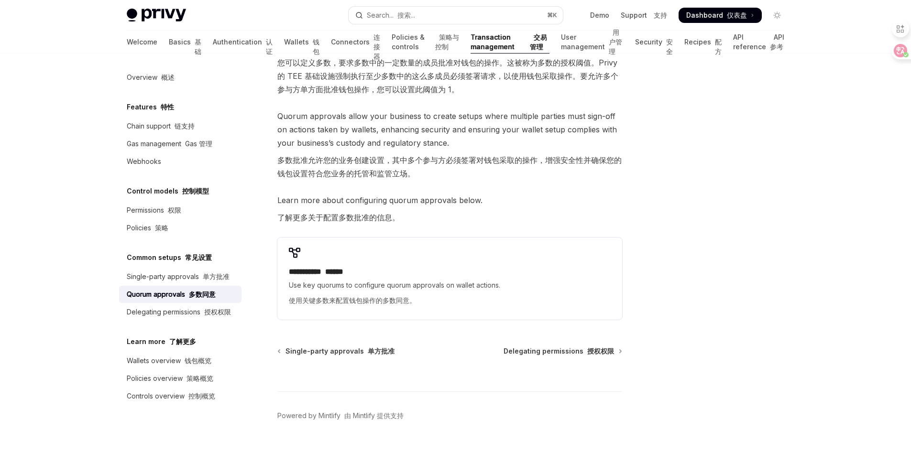
click at [588, 363] on div "⌘ I" at bounding box center [449, 373] width 345 height 35
click at [592, 355] on font "授权权限" at bounding box center [600, 351] width 27 height 8
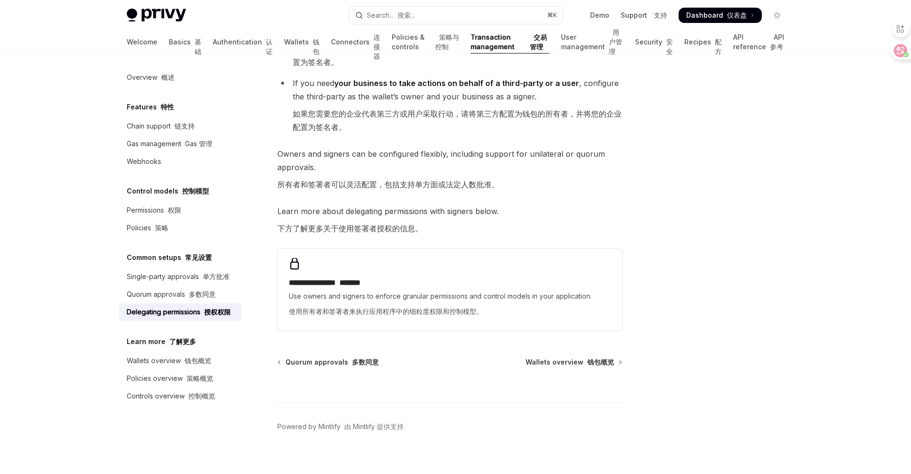
scroll to position [548, 0]
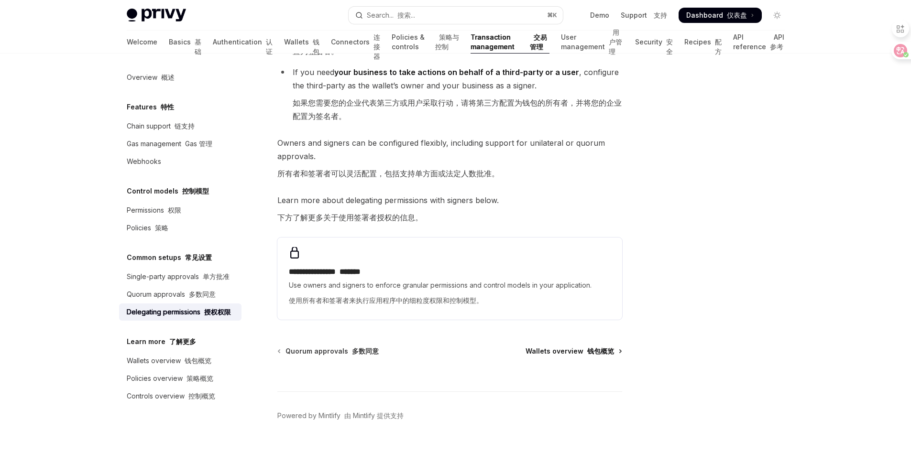
click at [566, 351] on span "Wallets overview 钱包概览" at bounding box center [569, 352] width 88 height 10
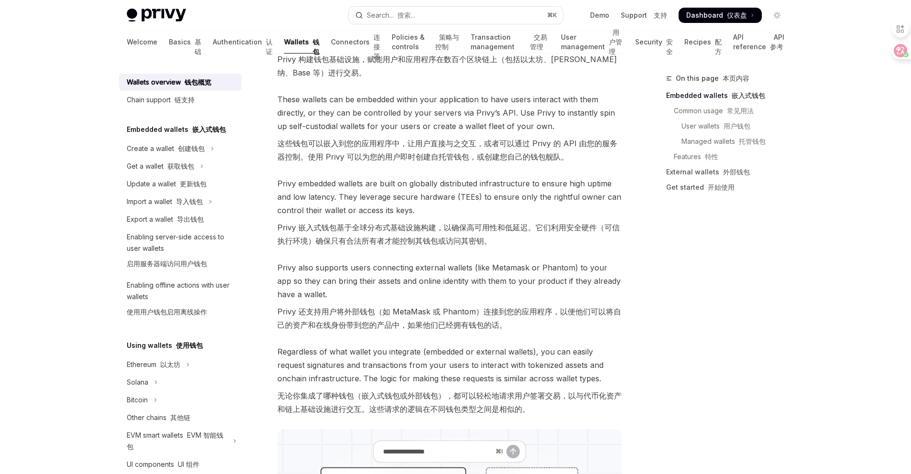
scroll to position [148, 0]
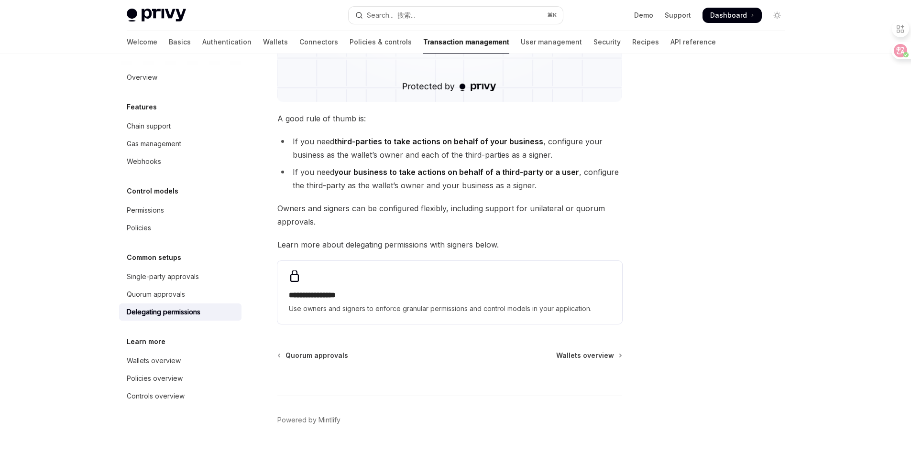
scroll to position [332, 0]
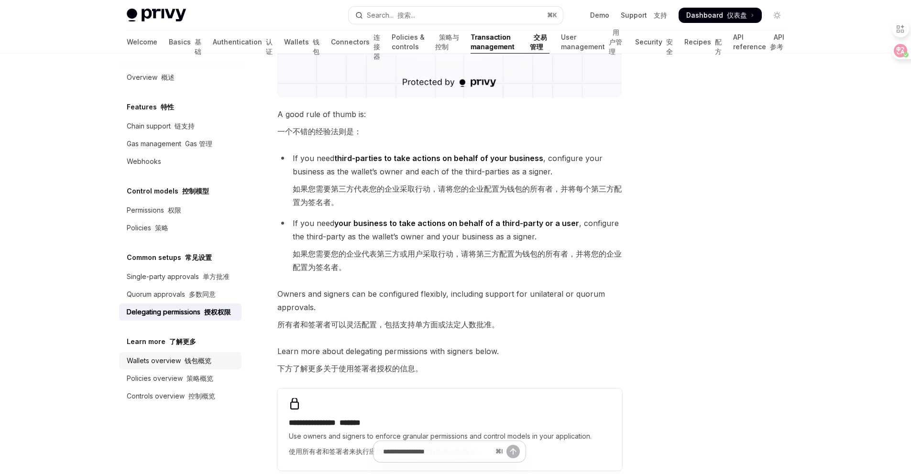
click at [183, 362] on font at bounding box center [183, 361] width 4 height 8
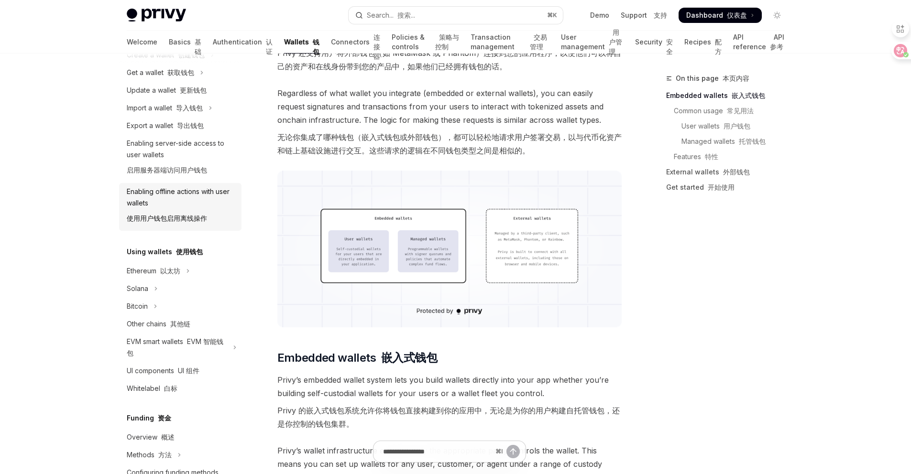
scroll to position [111, 0]
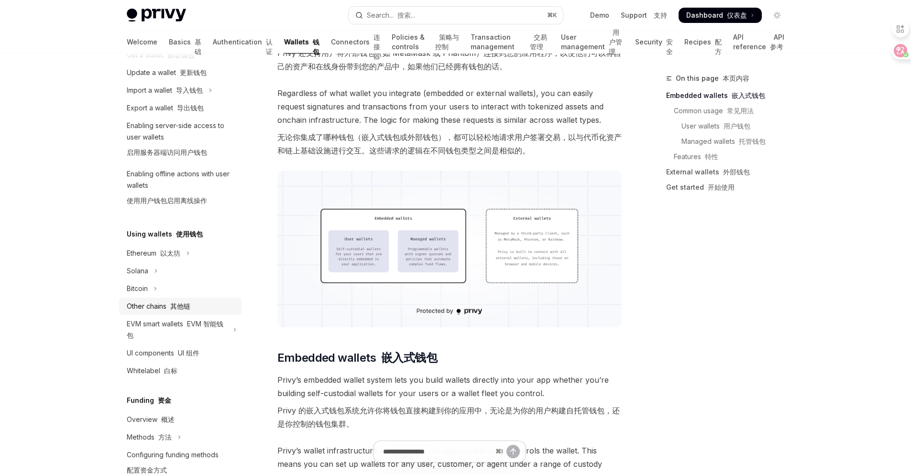
click at [160, 311] on div "Other chains 其他链" at bounding box center [159, 306] width 64 height 11
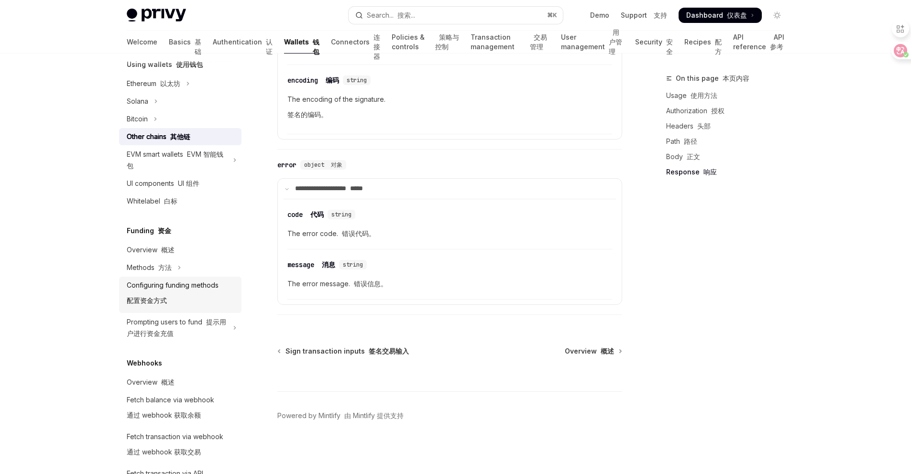
scroll to position [283, 0]
click at [162, 296] on font "配置资金方式" at bounding box center [147, 299] width 40 height 8
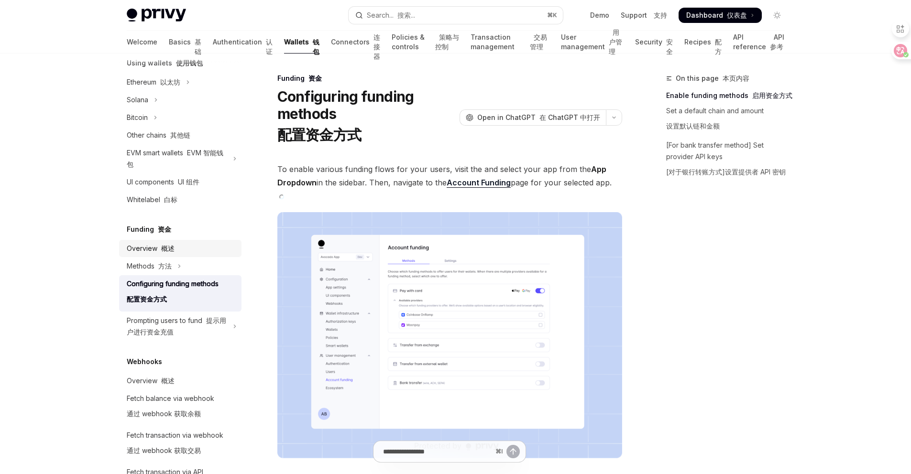
click at [158, 251] on font at bounding box center [159, 248] width 4 height 8
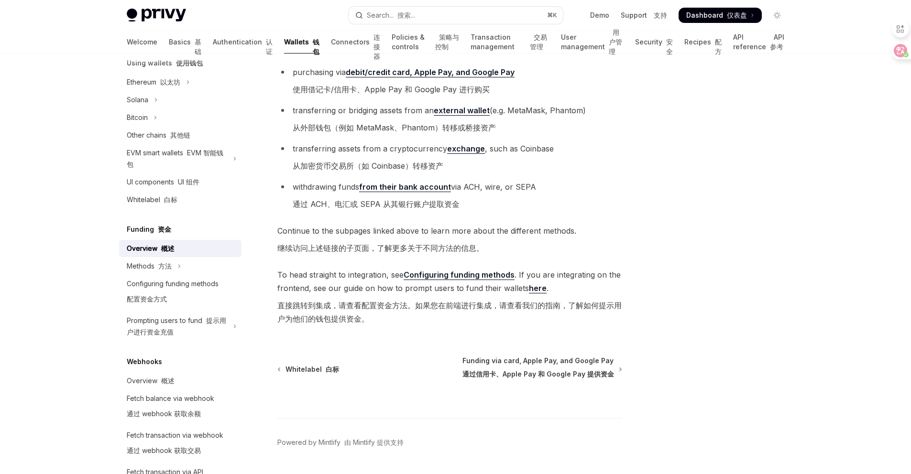
scroll to position [510, 0]
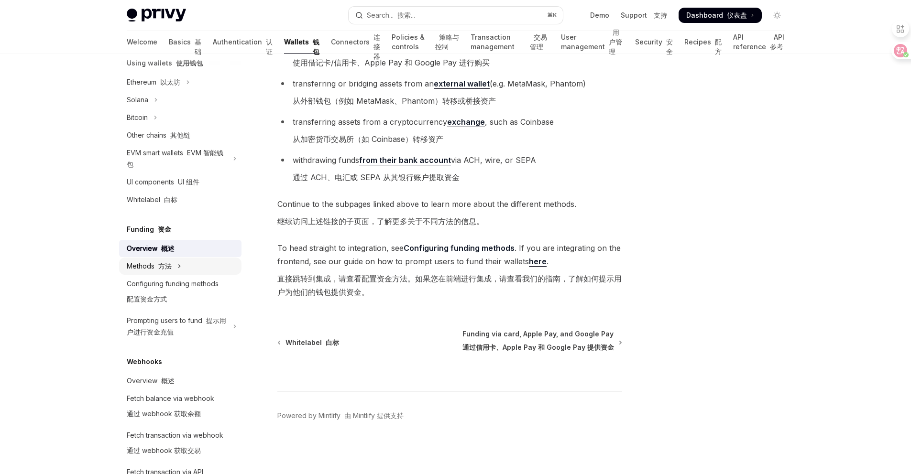
click at [164, 268] on font "方法" at bounding box center [164, 266] width 13 height 8
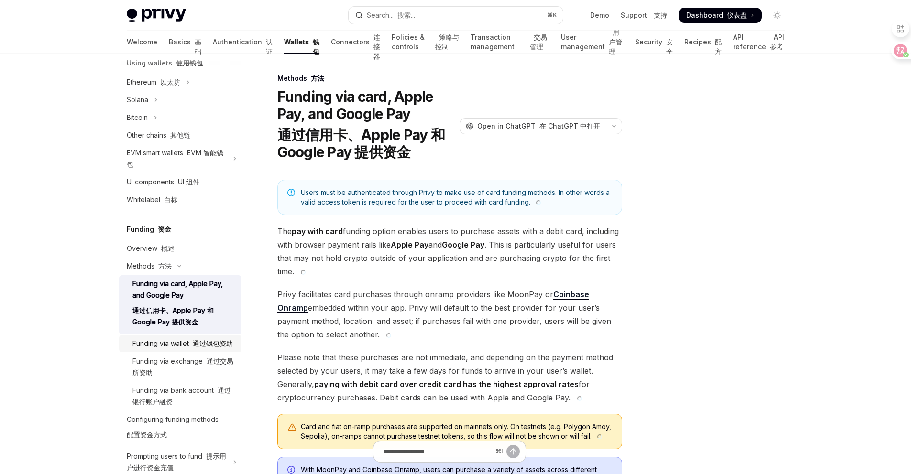
scroll to position [379, 0]
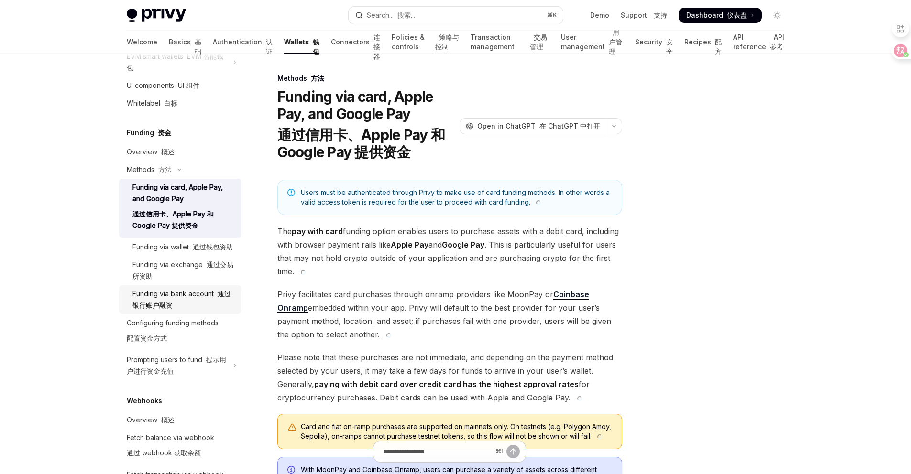
click at [179, 307] on div "Funding via bank account 通过银行账户融资" at bounding box center [183, 299] width 103 height 23
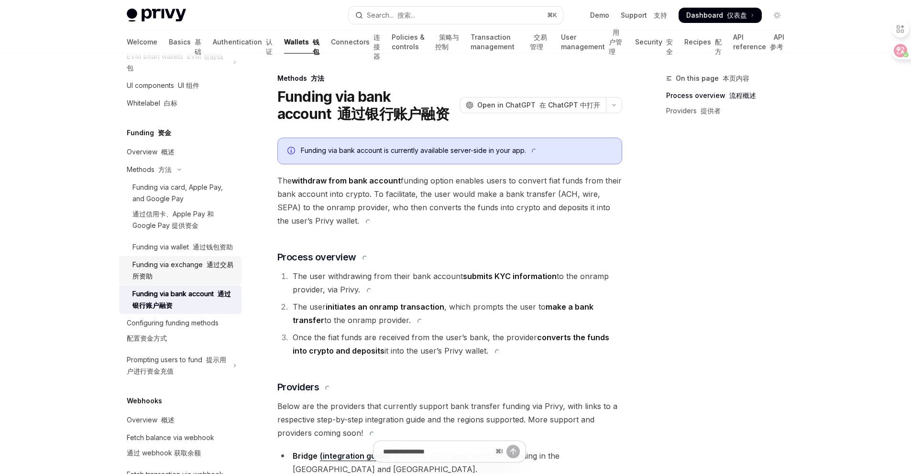
click at [166, 280] on div "Funding via exchange 通过交易所资助" at bounding box center [183, 270] width 103 height 23
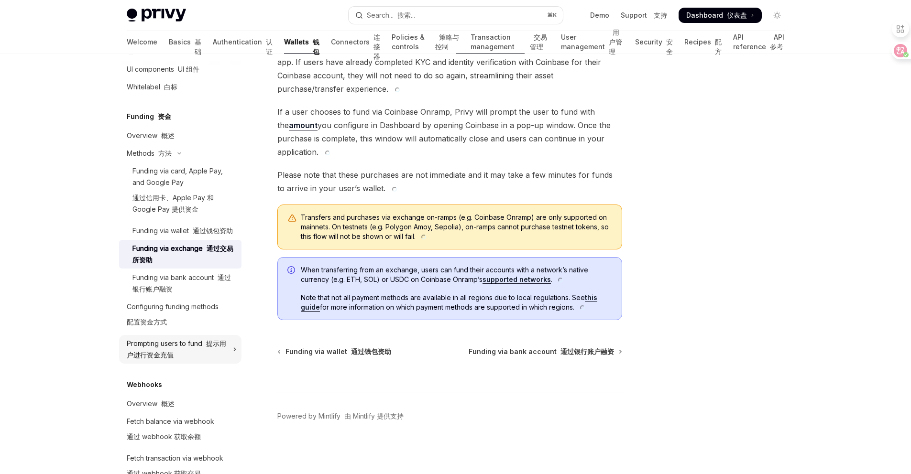
scroll to position [404, 0]
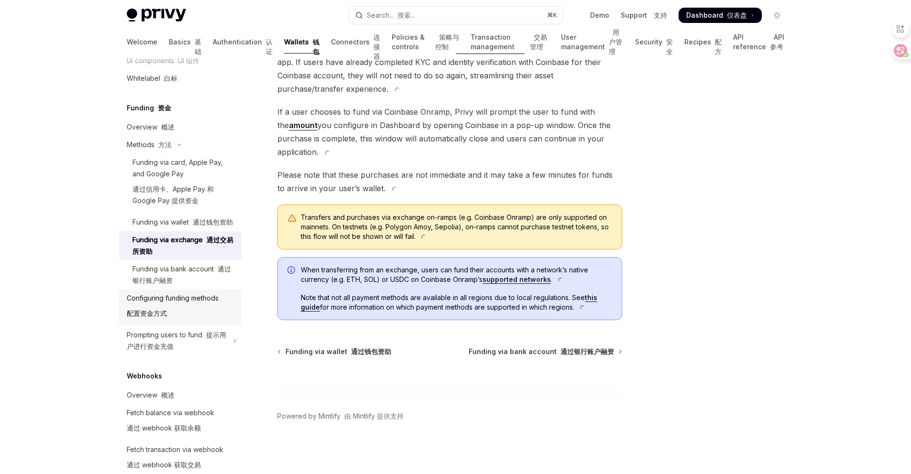
click at [176, 311] on div "Configuring funding methods 配置资金方式" at bounding box center [173, 308] width 92 height 31
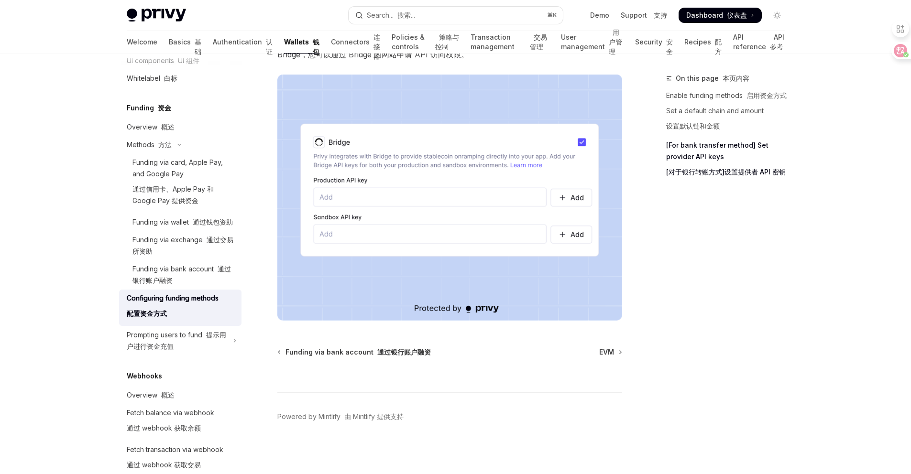
scroll to position [1214, 0]
click at [174, 352] on div "Prompting users to fund 提示用户进行资金充值" at bounding box center [177, 340] width 100 height 23
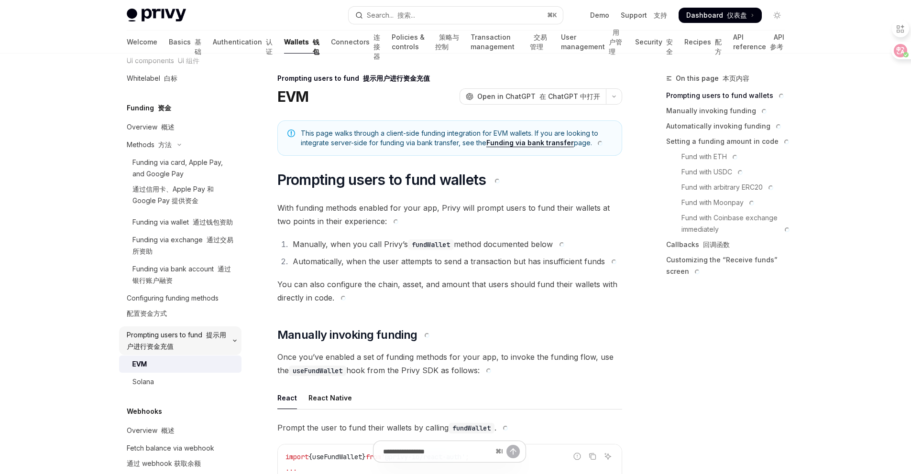
scroll to position [428, 0]
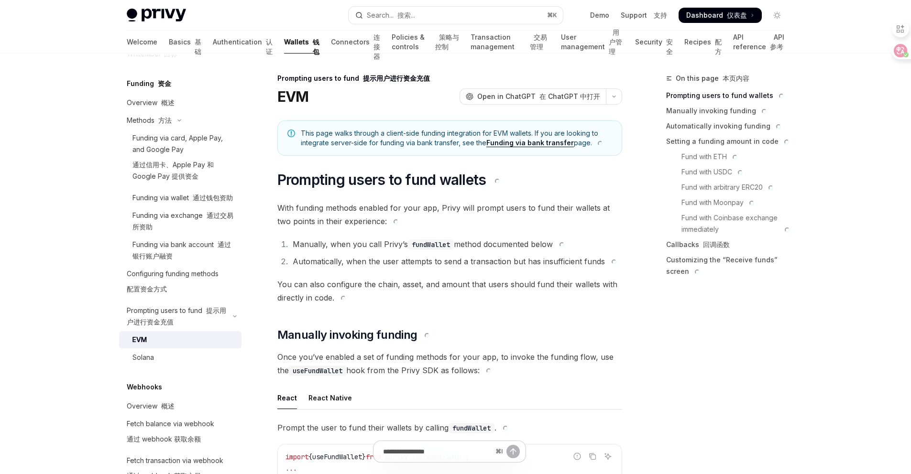
click at [147, 346] on div "EVM" at bounding box center [139, 339] width 14 height 11
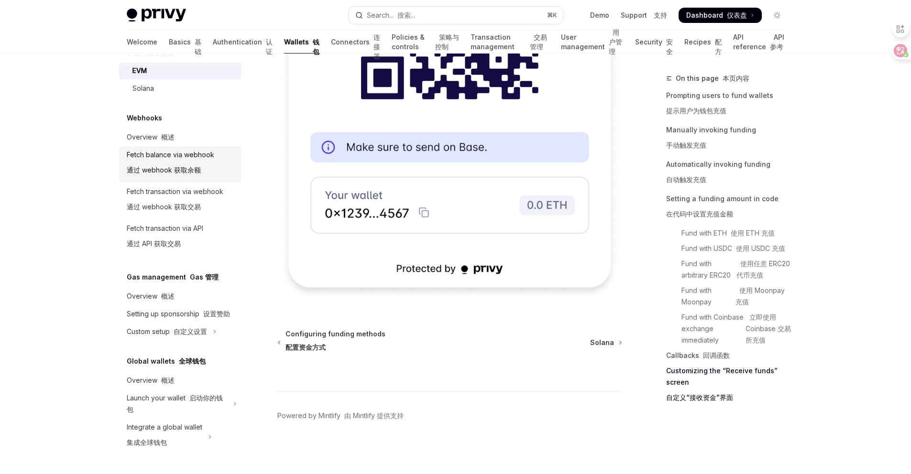
scroll to position [713, 0]
click at [164, 292] on font "概述" at bounding box center [167, 296] width 13 height 8
click at [162, 292] on font "概述" at bounding box center [167, 296] width 13 height 8
click at [157, 292] on font at bounding box center [159, 296] width 4 height 8
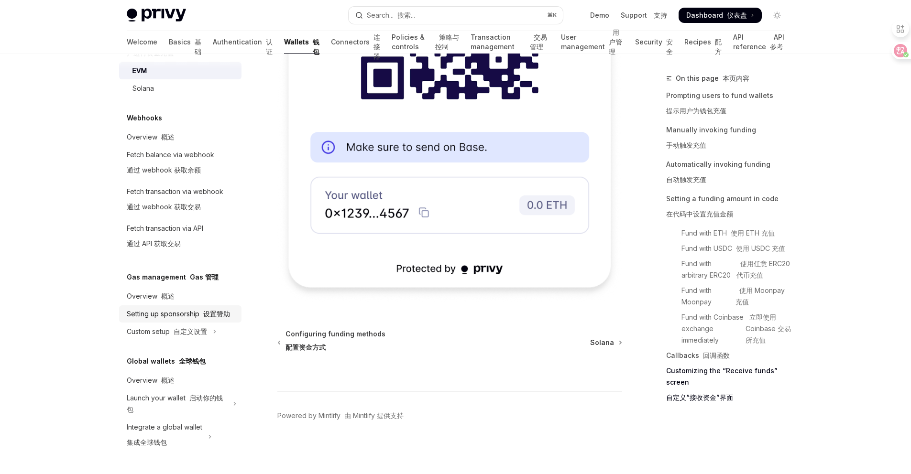
click at [143, 319] on div "Setting up sponsorship 设置赞助" at bounding box center [178, 313] width 103 height 11
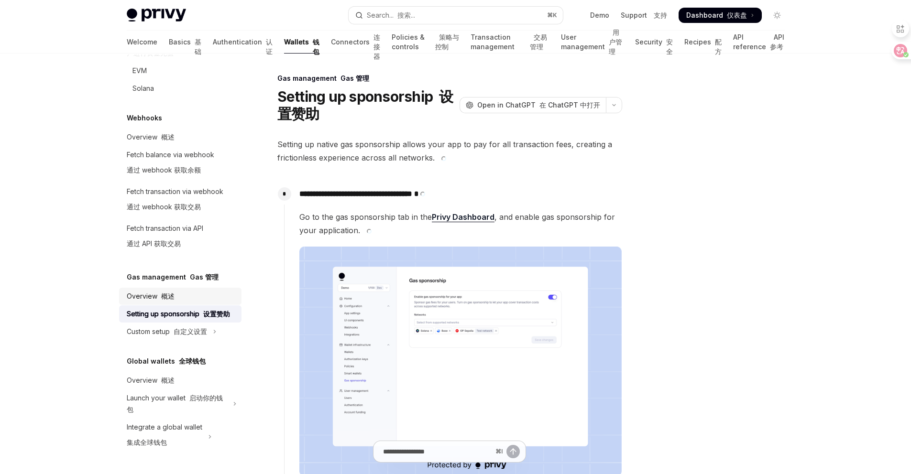
click at [147, 299] on link "Overview 概述" at bounding box center [180, 296] width 122 height 17
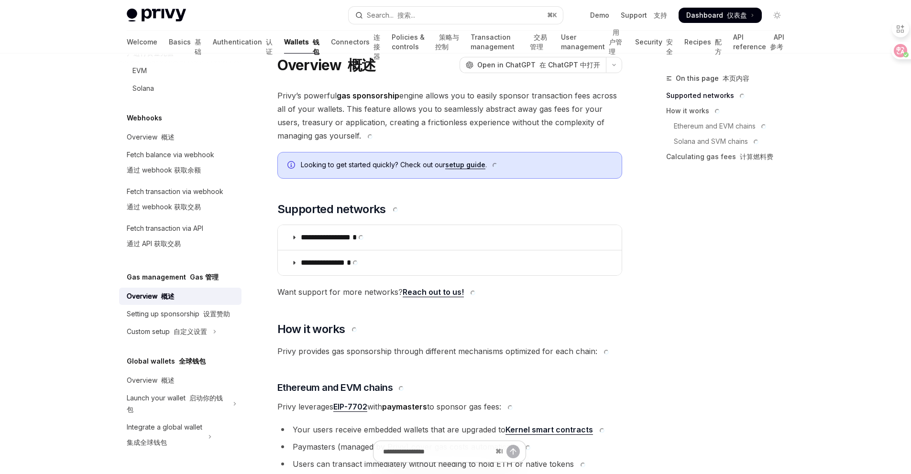
scroll to position [145, 0]
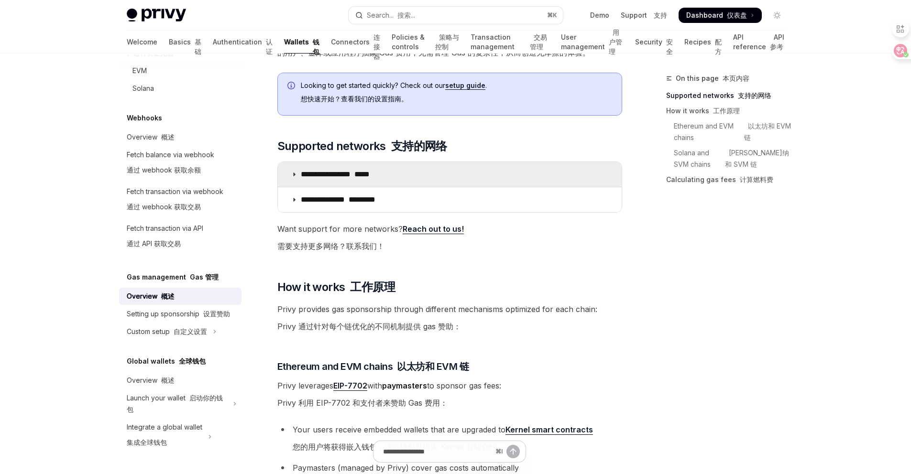
click at [300, 176] on summary "**********" at bounding box center [450, 174] width 344 height 25
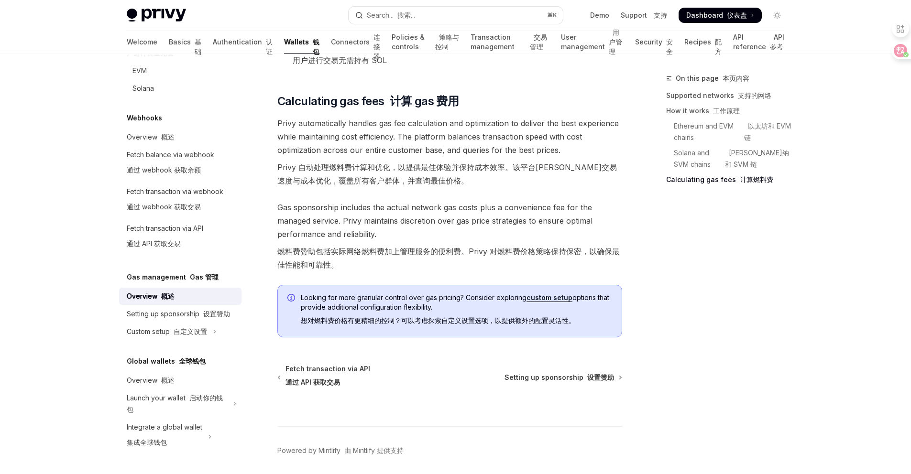
scroll to position [1460, 0]
click at [602, 380] on font "设置赞助" at bounding box center [600, 377] width 27 height 8
click at [153, 312] on div "Setting up sponsorship 设置赞助" at bounding box center [178, 313] width 103 height 11
click at [153, 323] on link "Setting up sponsorship 设置赞助" at bounding box center [180, 313] width 122 height 17
click at [155, 337] on div "Custom setup 自定义设置" at bounding box center [167, 331] width 80 height 11
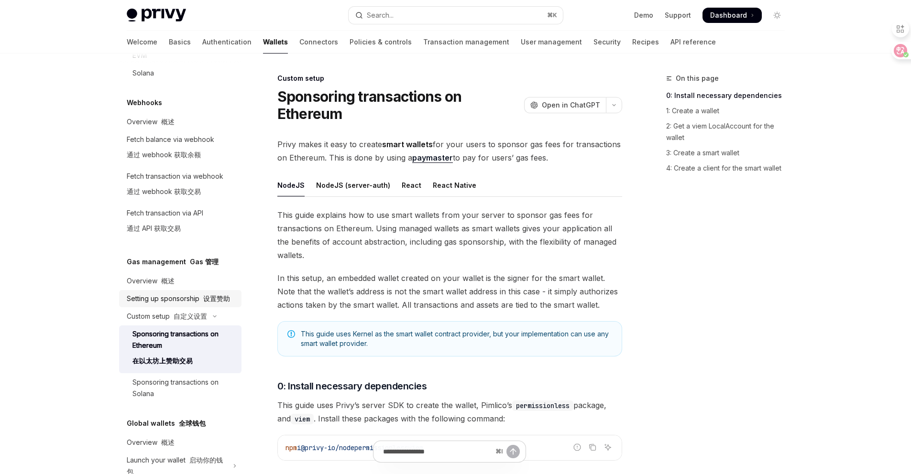
click at [154, 305] on div "Setting up sponsorship 设置赞助" at bounding box center [178, 298] width 103 height 11
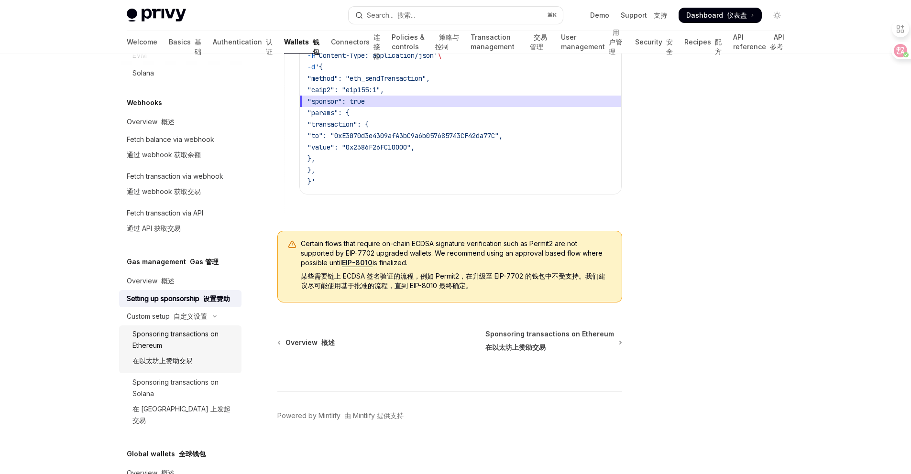
scroll to position [817, 0]
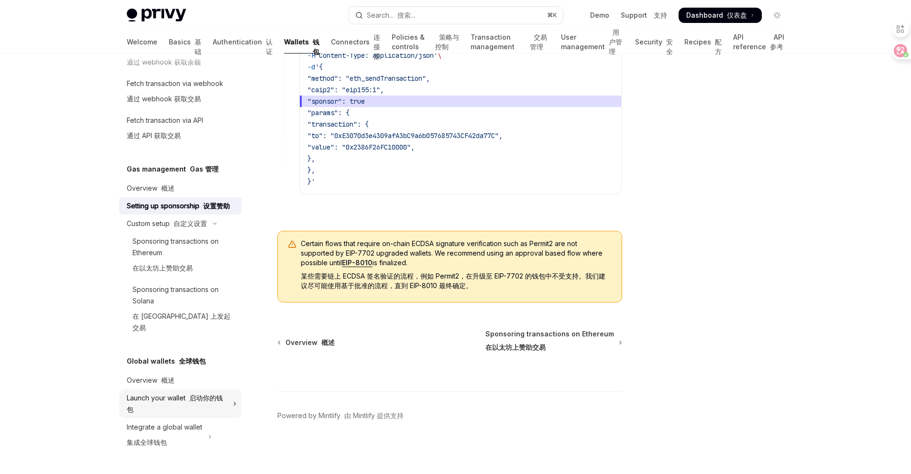
click at [168, 404] on div "Launch your wallet 启动你的钱包" at bounding box center [177, 403] width 100 height 23
type textarea "*"
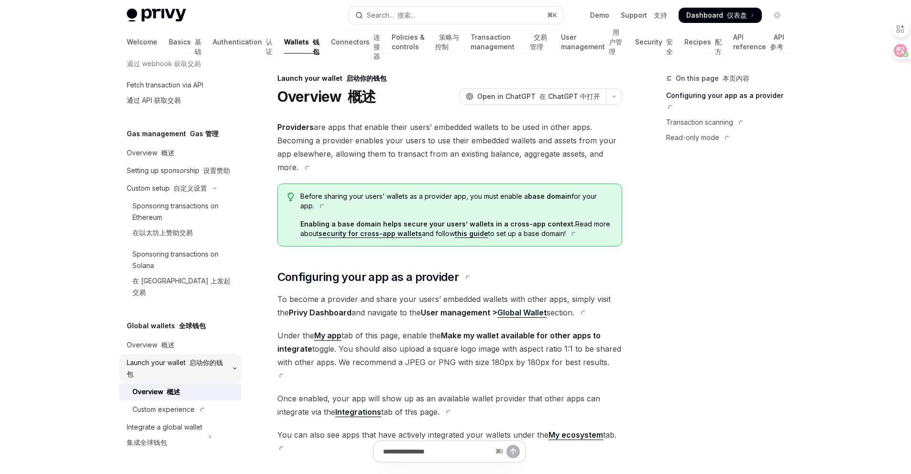
scroll to position [852, 0]
click at [710, 130] on link "Transaction scanning 交易扫描" at bounding box center [729, 129] width 126 height 15
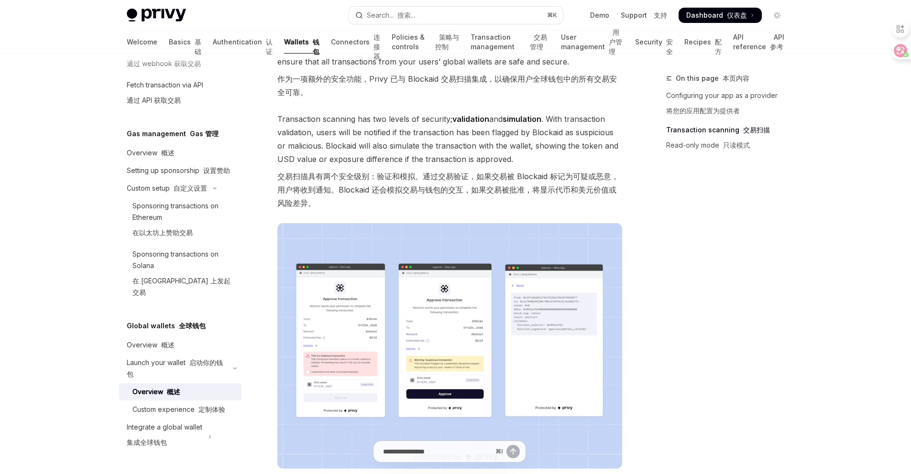
scroll to position [719, 0]
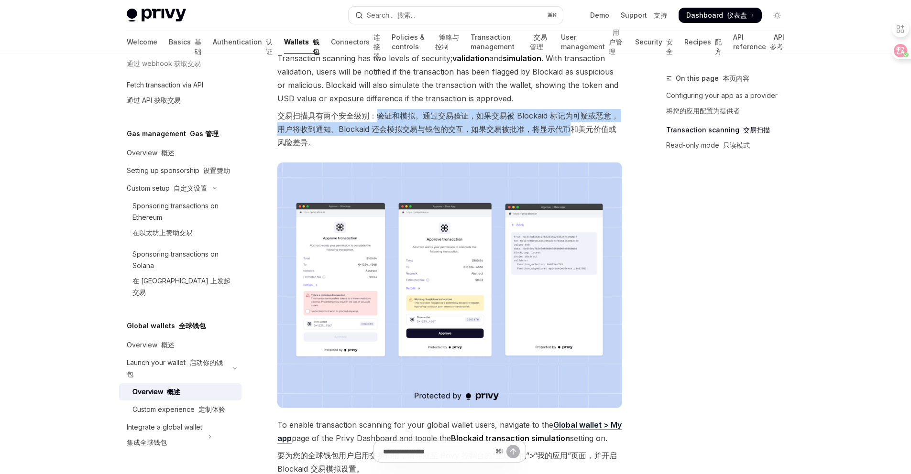
drag, startPoint x: 374, startPoint y: 100, endPoint x: 568, endPoint y: 122, distance: 194.8
click at [568, 122] on font "交易扫描具有两个安全级别：验证和模拟。通过交易验证，如果交易被 Blockaid 标记为可疑或恶意，用户将收到通知。Blockaid 还会模拟交易与钱包的交互…" at bounding box center [449, 129] width 345 height 40
click at [567, 122] on font "交易扫描具有两个安全级别：验证和模拟。通过交易验证，如果交易被 Blockaid 标记为可疑或恶意，用户将收到通知。Blockaid 还会模拟交易与钱包的交互…" at bounding box center [447, 129] width 341 height 36
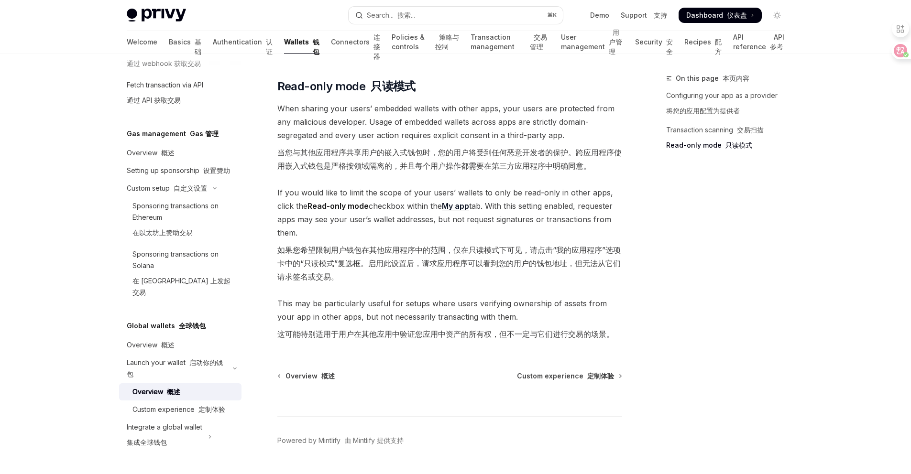
scroll to position [1228, 0]
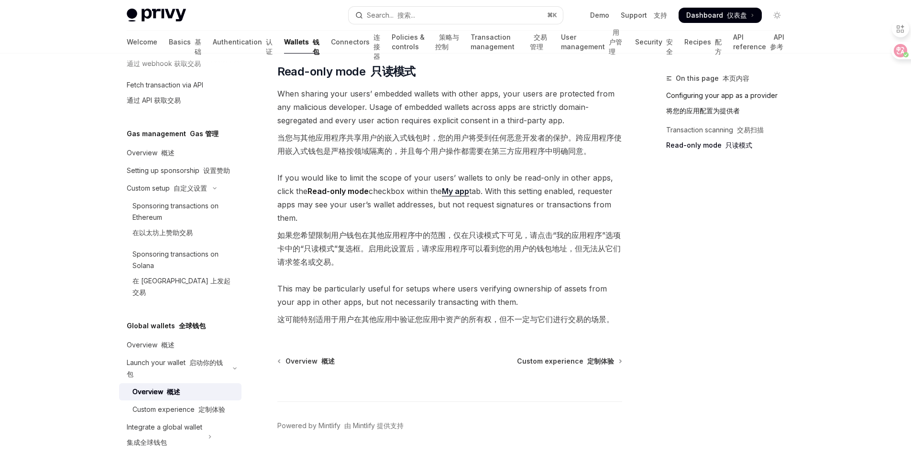
click at [706, 102] on link "Configuring your app as a provider 将您的应用配置为提供者" at bounding box center [729, 105] width 126 height 34
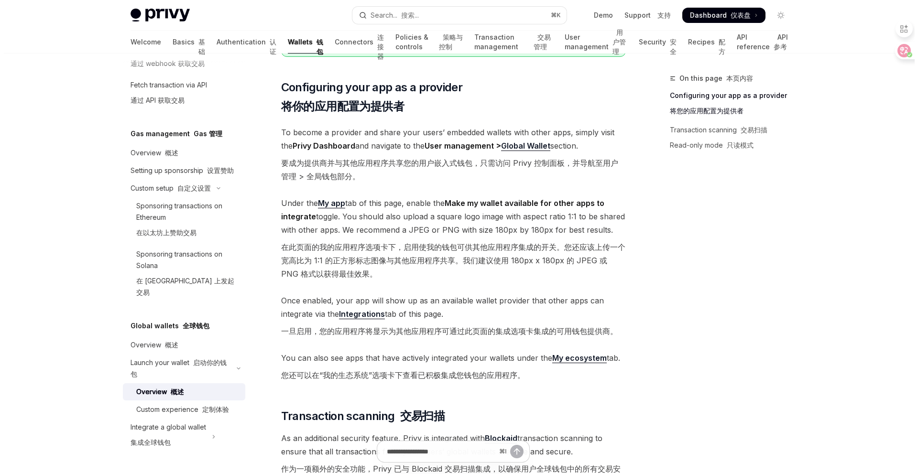
scroll to position [265, 0]
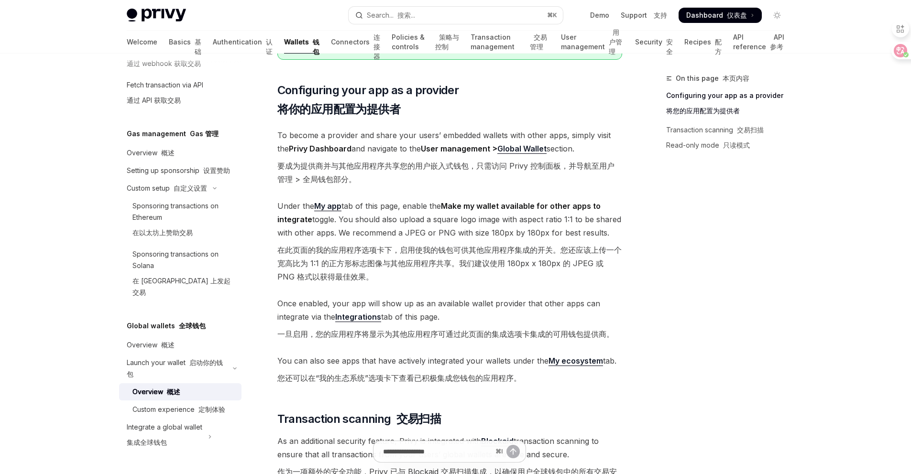
click at [425, 19] on button "Search... 搜索... ⌘ K" at bounding box center [455, 15] width 214 height 17
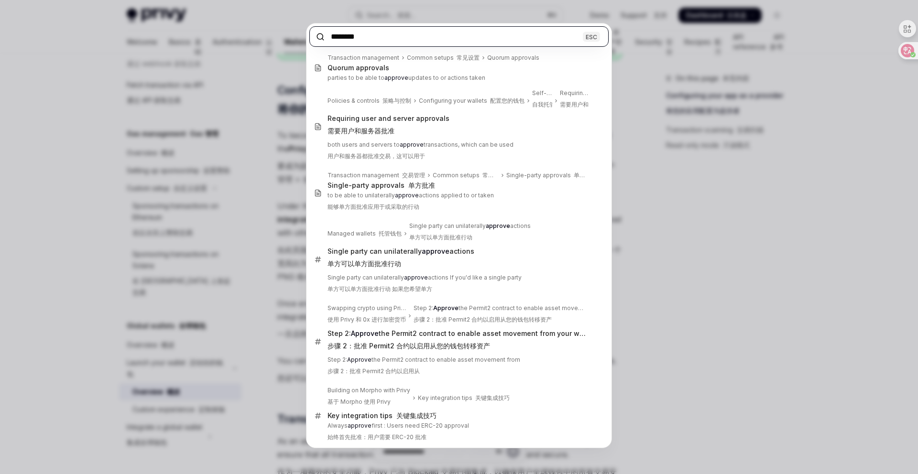
click at [378, 41] on input "*******" at bounding box center [458, 36] width 299 height 21
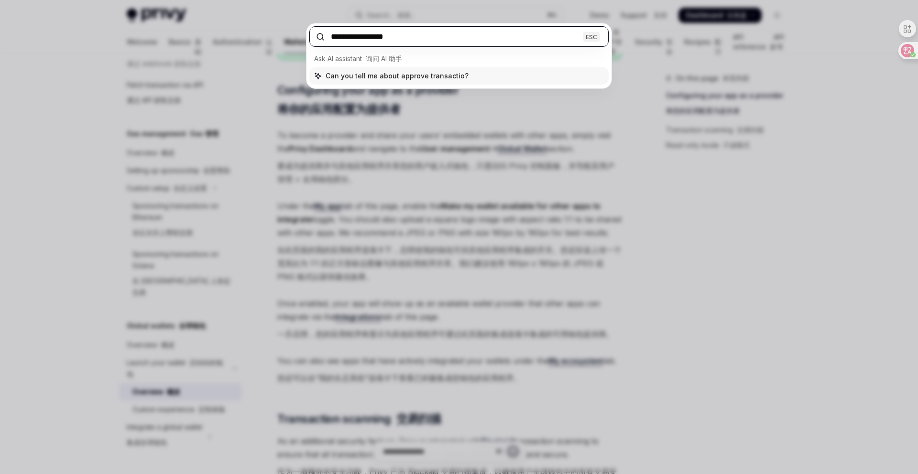
type input "**********"
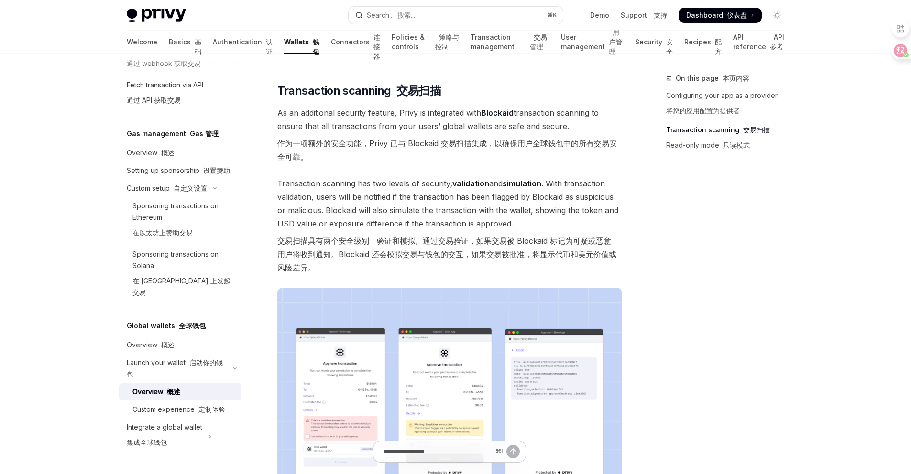
scroll to position [594, 0]
click at [446, 140] on font "作为一项额外的安全功能，Privy 已与 Blockaid 交易扫描集成，以确保用户全球钱包中的所有交易安全可靠。" at bounding box center [449, 149] width 345 height 27
click at [378, 138] on font "作为一项额外的安全功能，Privy 已与 Blockaid 交易扫描集成，以确保用户全球钱包中的所有交易安全可靠。" at bounding box center [446, 149] width 339 height 23
click at [398, 163] on div "Providers are apps that enable their users’ embedded wallets to be used in othe…" at bounding box center [449, 244] width 345 height 1437
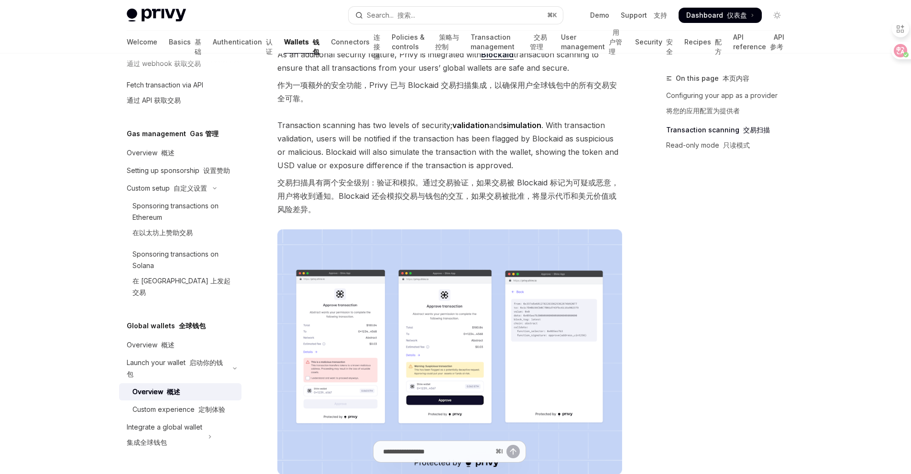
scroll to position [653, 0]
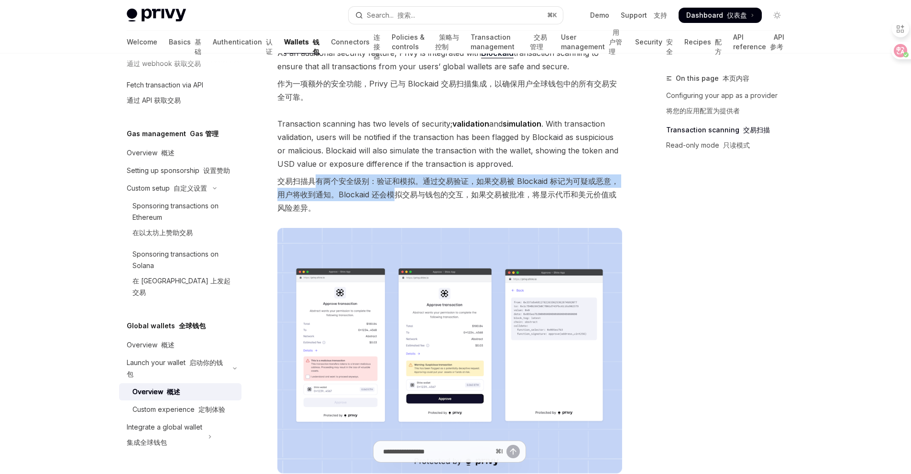
drag, startPoint x: 313, startPoint y: 167, endPoint x: 391, endPoint y: 185, distance: 80.1
click at [391, 185] on font "交易扫描具有两个安全级别：验证和模拟。通过交易验证，如果交易被 Blockaid 标记为可疑或恶意，用户将收到通知。Blockaid 还会模拟交易与钱包的交互…" at bounding box center [447, 194] width 341 height 36
drag, startPoint x: 370, startPoint y: 175, endPoint x: 419, endPoint y: 178, distance: 49.3
click at [419, 178] on font "交易扫描具有两个安全级别：验证和模拟。通过交易验证，如果交易被 Blockaid 标记为可疑或恶意，用户将收到通知。Blockaid 还会模拟交易与钱包的交互…" at bounding box center [449, 194] width 345 height 40
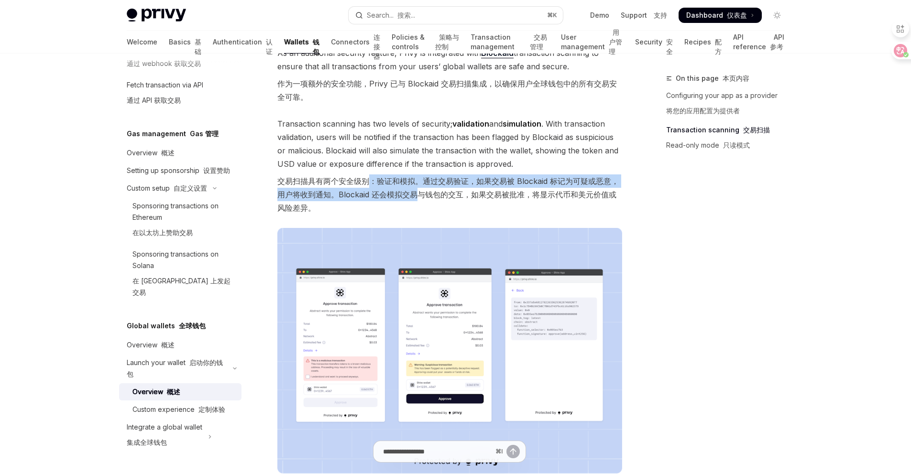
click at [419, 178] on font "交易扫描具有两个安全级别：验证和模拟。通过交易验证，如果交易被 Blockaid 标记为可疑或恶意，用户将收到通知。Blockaid 还会模拟交易与钱包的交互…" at bounding box center [449, 194] width 345 height 40
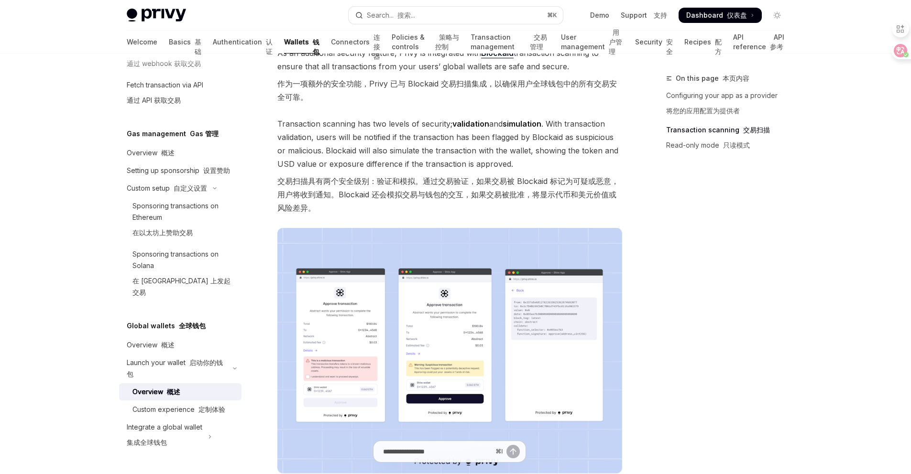
click at [419, 178] on font "交易扫描具有两个安全级别：验证和模拟。通过交易验证，如果交易被 Blockaid 标记为可疑或恶意，用户将收到通知。Blockaid 还会模拟交易与钱包的交互…" at bounding box center [449, 194] width 345 height 40
click at [402, 176] on font "交易扫描具有两个安全级别：验证和模拟。通过交易验证，如果交易被 Blockaid 标记为可疑或恶意，用户将收到通知。Blockaid 还会模拟交易与钱包的交互…" at bounding box center [447, 194] width 341 height 36
click at [403, 176] on font "交易扫描具有两个安全级别：验证和模拟。通过交易验证，如果交易被 Blockaid 标记为可疑或恶意，用户将收到通知。Blockaid 还会模拟交易与钱包的交互…" at bounding box center [447, 194] width 341 height 36
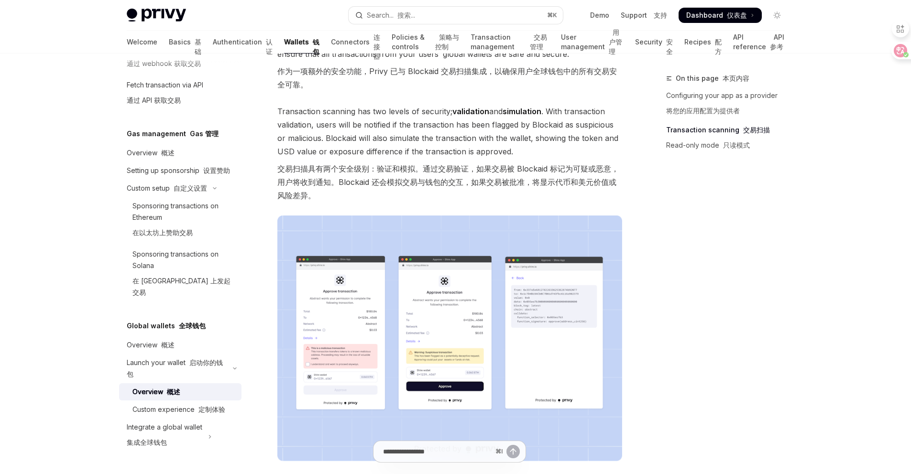
scroll to position [668, 0]
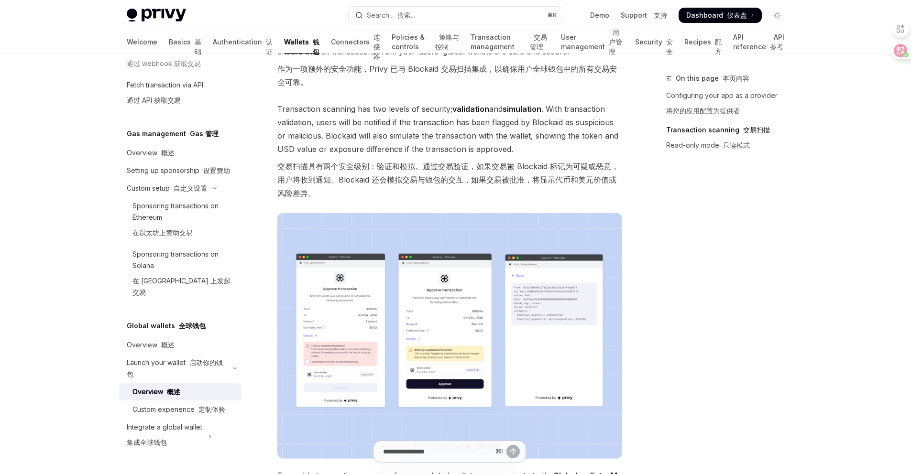
click at [408, 162] on font "交易扫描具有两个安全级别：验证和模拟。通过交易验证，如果交易被 Blockaid 标记为可疑或恶意，用户将收到通知。Blockaid 还会模拟交易与钱包的交互…" at bounding box center [447, 180] width 341 height 36
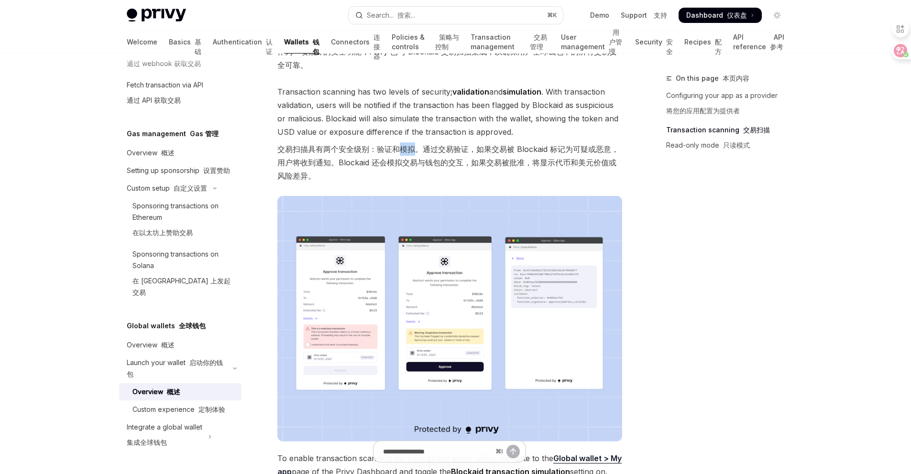
scroll to position [686, 0]
click at [406, 152] on font "交易扫描具有两个安全级别：验证和模拟。通过交易验证，如果交易被 Blockaid 标记为可疑或恶意，用户将收到通知。Blockaid 还会模拟交易与钱包的交互…" at bounding box center [447, 161] width 341 height 36
click at [348, 156] on font "交易扫描具有两个安全级别：验证和模拟。通过交易验证，如果交易被 Blockaid 标记为可疑或恶意，用户将收到通知。Blockaid 还会模拟交易与钱包的交互…" at bounding box center [449, 161] width 345 height 40
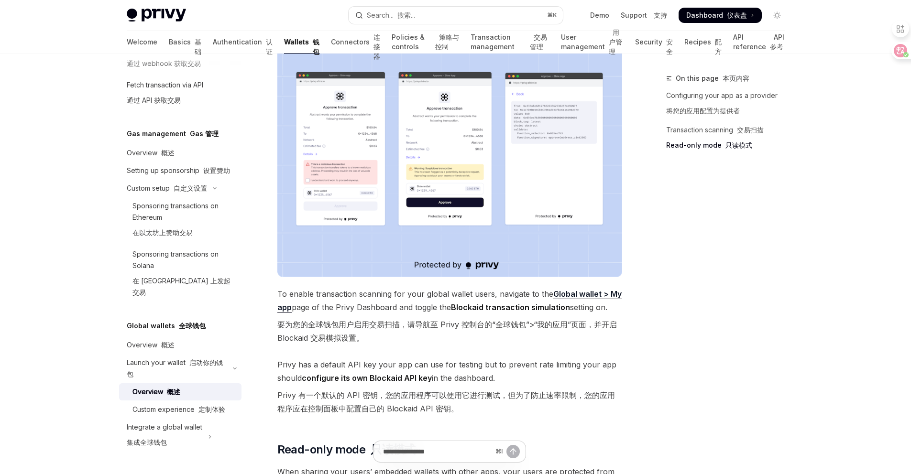
scroll to position [852, 0]
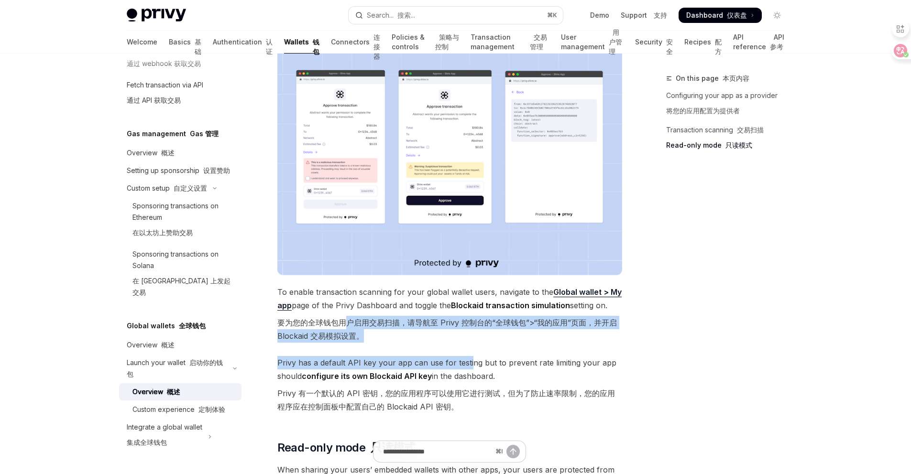
drag, startPoint x: 345, startPoint y: 314, endPoint x: 466, endPoint y: 359, distance: 128.9
click at [466, 359] on span "Privy has a default API key your app can use for testing but to prevent rate li…" at bounding box center [449, 386] width 345 height 61
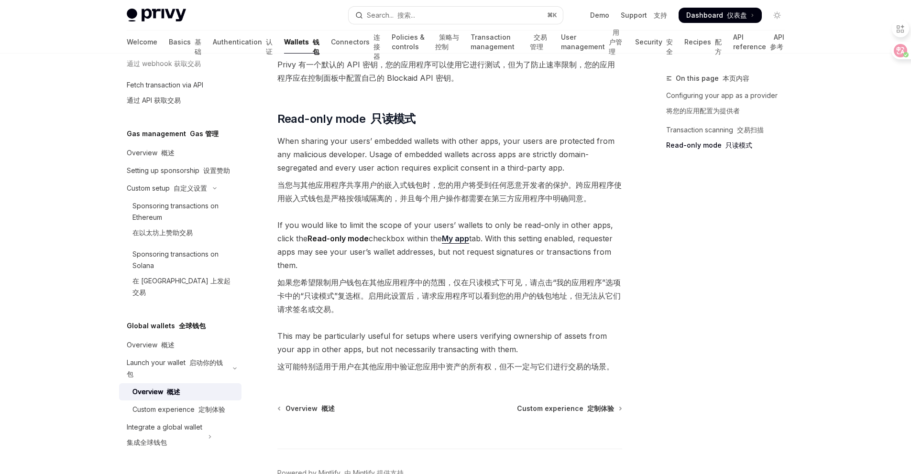
scroll to position [1183, 0]
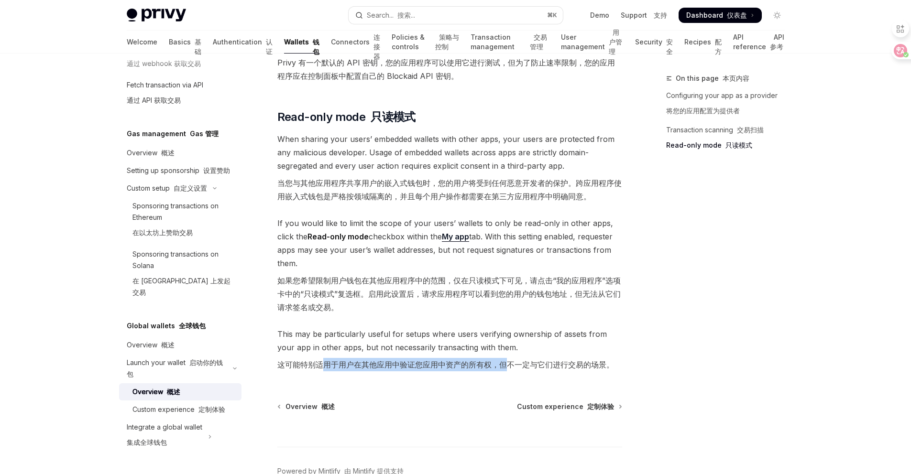
drag, startPoint x: 320, startPoint y: 348, endPoint x: 508, endPoint y: 354, distance: 188.4
click at [509, 358] on font "这可能特别适用于用户在其他应用中验证您应用中资产的所有权，但不一定与它们进行交易的场景。" at bounding box center [445, 364] width 337 height 13
click at [508, 360] on font "这可能特别适用于用户在其他应用中验证您应用中资产的所有权，但不一定与它们进行交易的场景。" at bounding box center [445, 365] width 337 height 10
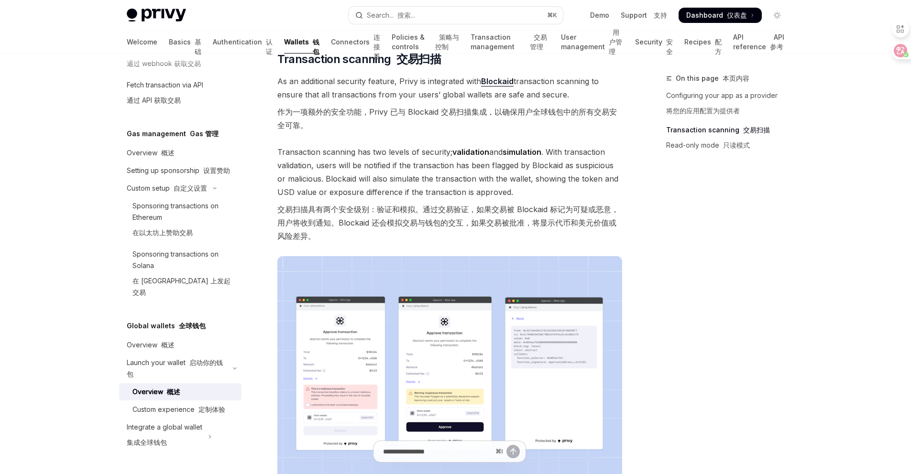
scroll to position [578, 0]
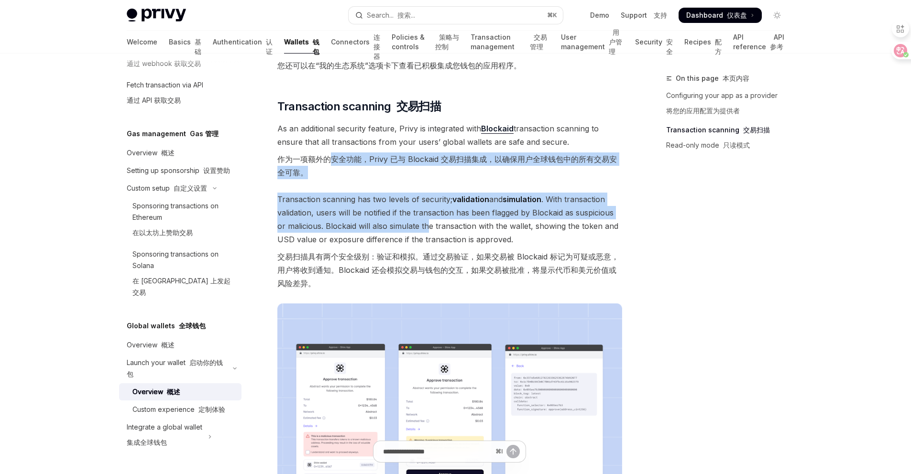
drag, startPoint x: 331, startPoint y: 150, endPoint x: 427, endPoint y: 217, distance: 117.1
click at [427, 217] on div "Providers are apps that enable their users’ embedded wallets to be used in othe…" at bounding box center [449, 261] width 345 height 1437
click at [427, 217] on span "Transaction scanning has two levels of security; validation and simulation . Wi…" at bounding box center [449, 243] width 345 height 101
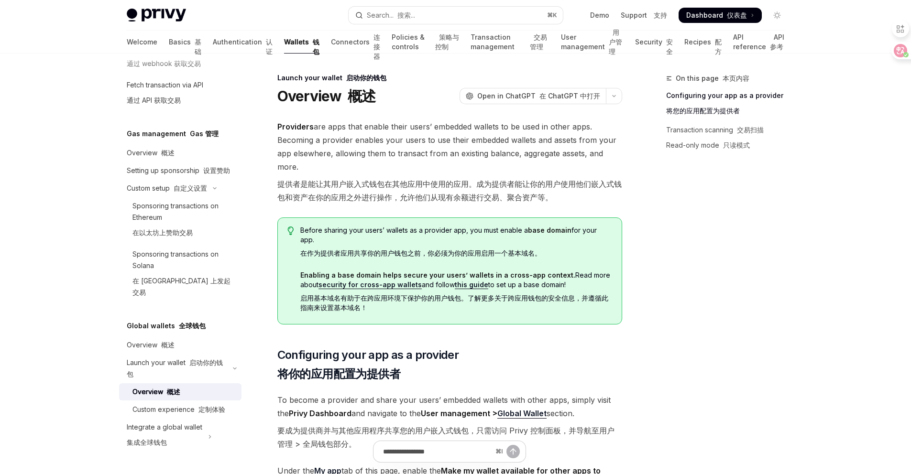
scroll to position [0, 0]
click at [409, 453] on input "Ask a question..." at bounding box center [437, 451] width 154 height 21
paste input "**********"
type input "***"
click at [643, 11] on link "Support 支持" at bounding box center [643, 16] width 46 height 10
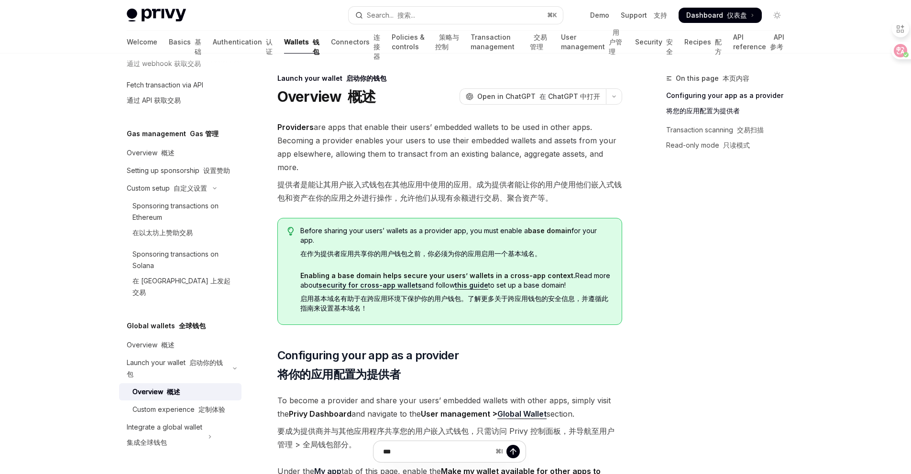
click at [717, 13] on span "Dashboard 仪表盘" at bounding box center [716, 16] width 61 height 10
click at [603, 17] on link "Demo" at bounding box center [599, 16] width 19 height 10
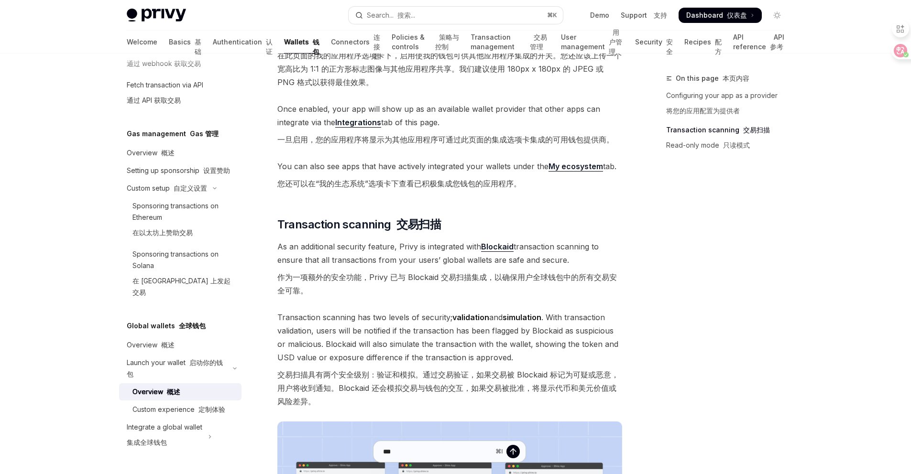
scroll to position [473, 0]
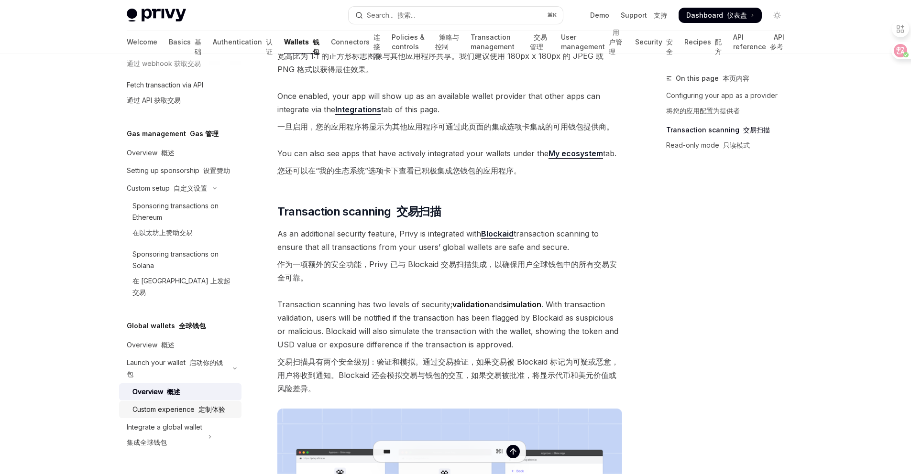
click at [169, 413] on div "Custom experience 定制体验" at bounding box center [178, 409] width 93 height 11
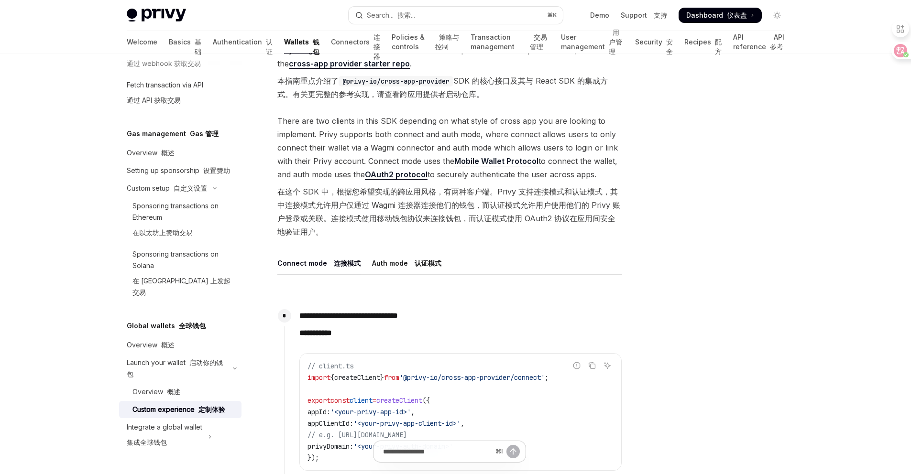
scroll to position [358, 0]
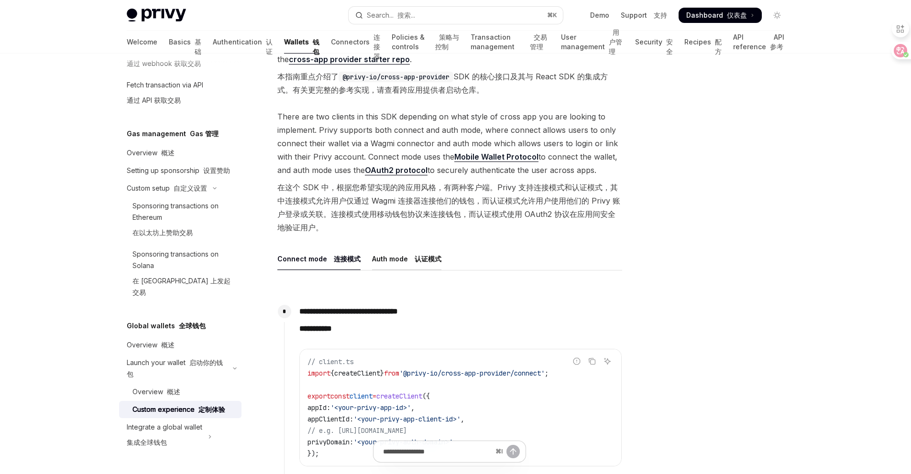
click at [391, 258] on div "Auth mode 认证模式" at bounding box center [406, 259] width 69 height 22
click at [321, 258] on div "Connect mode 连接模式" at bounding box center [318, 259] width 83 height 22
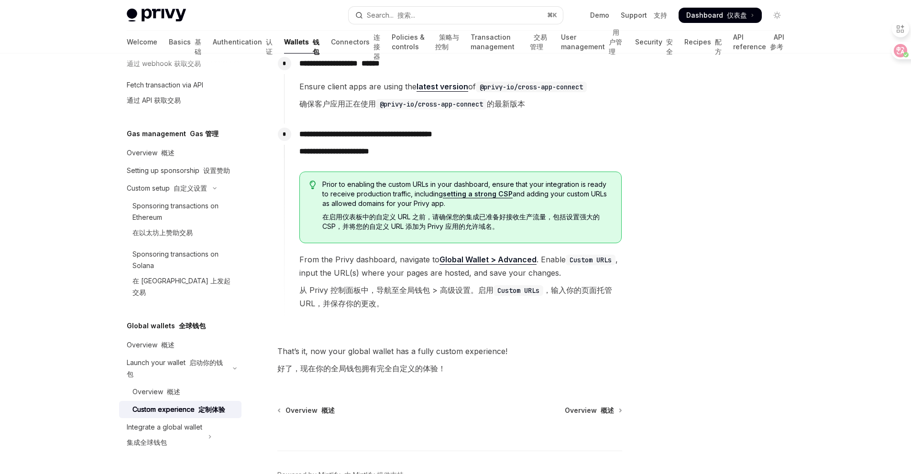
scroll to position [2239, 0]
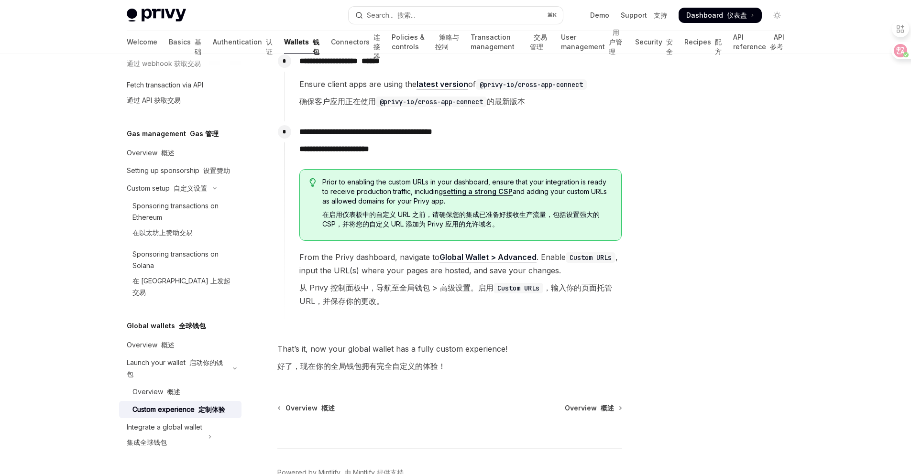
click at [577, 309] on span "From the Privy dashboard, navigate to Global Wallet > Advanced . Enable Custom …" at bounding box center [460, 280] width 322 height 61
click at [547, 163] on div "**********" at bounding box center [453, 216] width 338 height 190
click at [186, 17] on div "Privy Docs home page" at bounding box center [234, 15] width 214 height 13
click at [174, 17] on img at bounding box center [156, 15] width 59 height 13
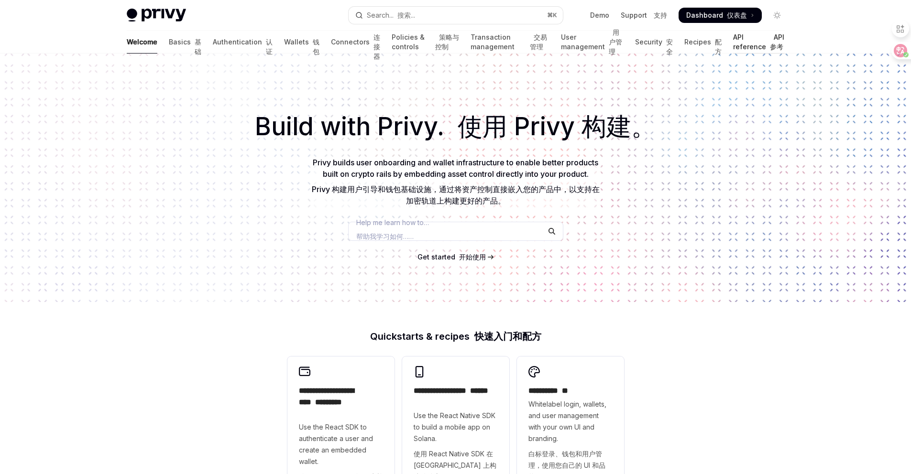
click at [774, 41] on font "API 参考" at bounding box center [777, 42] width 14 height 18
click at [743, 43] on link "API reference API 参考" at bounding box center [759, 42] width 52 height 23
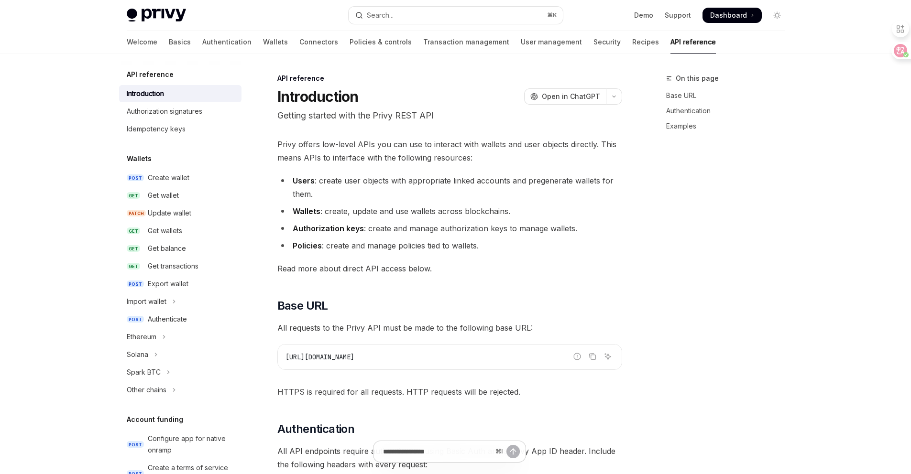
type textarea "*"
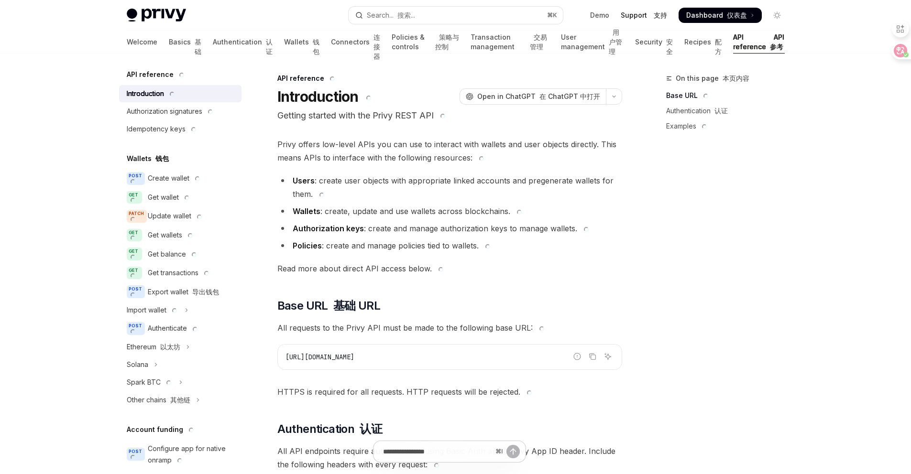
click at [658, 13] on font "支持" at bounding box center [659, 15] width 13 height 8
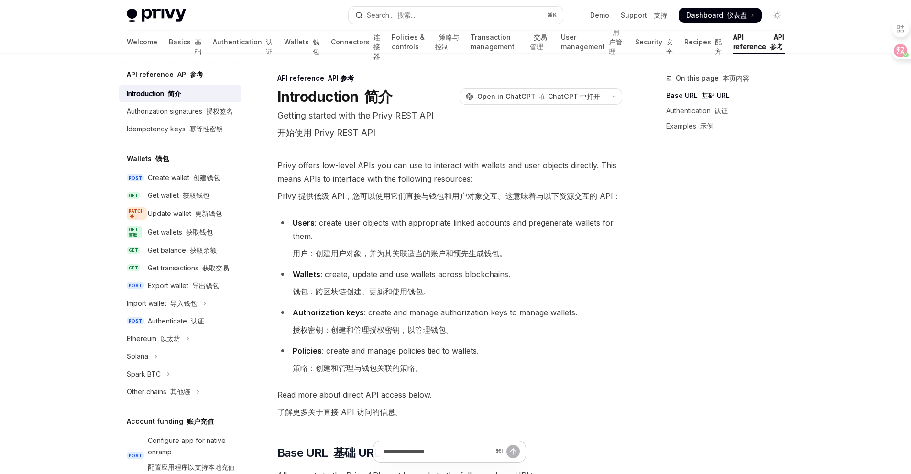
click at [548, 254] on li "Users : create user objects with appropriate linked accounts and pregenerate wa…" at bounding box center [449, 240] width 345 height 48
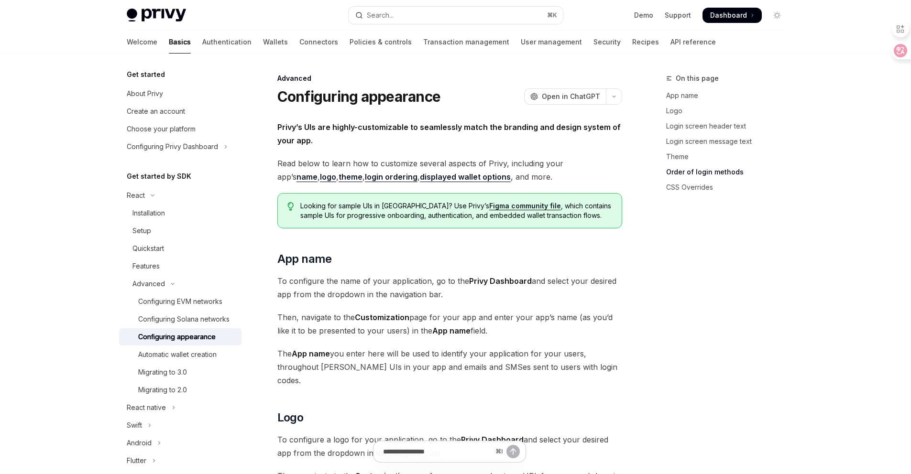
scroll to position [1971, 0]
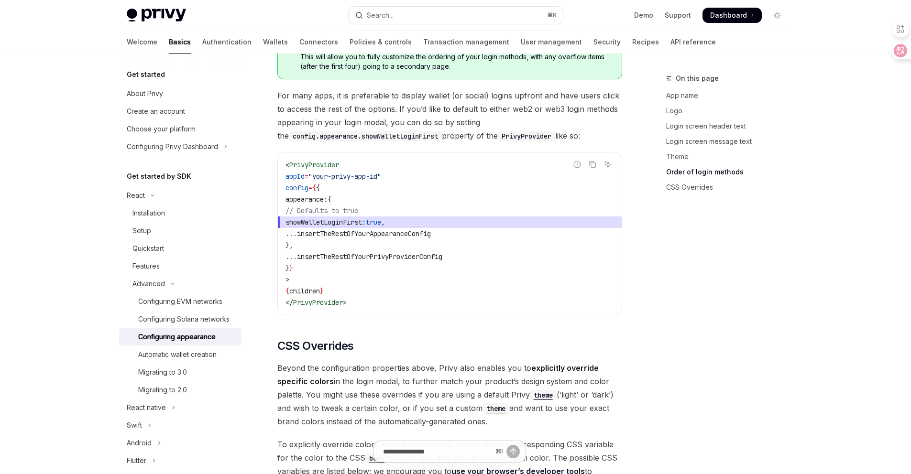
click at [324, 195] on span "appearance:" at bounding box center [306, 199] width 42 height 9
click at [394, 213] on code "< PrivyProvider appId = "your-privy-app-id" config = { { appearance: { // Defau…" at bounding box center [449, 233] width 328 height 149
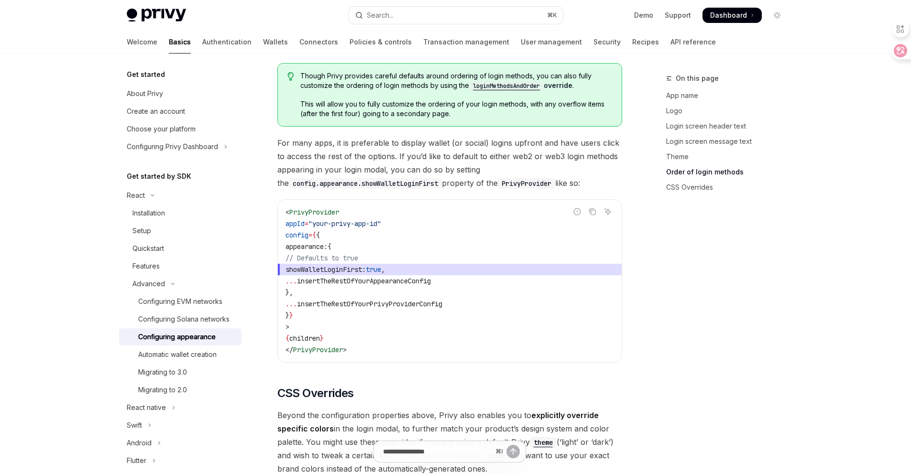
scroll to position [1905, 0]
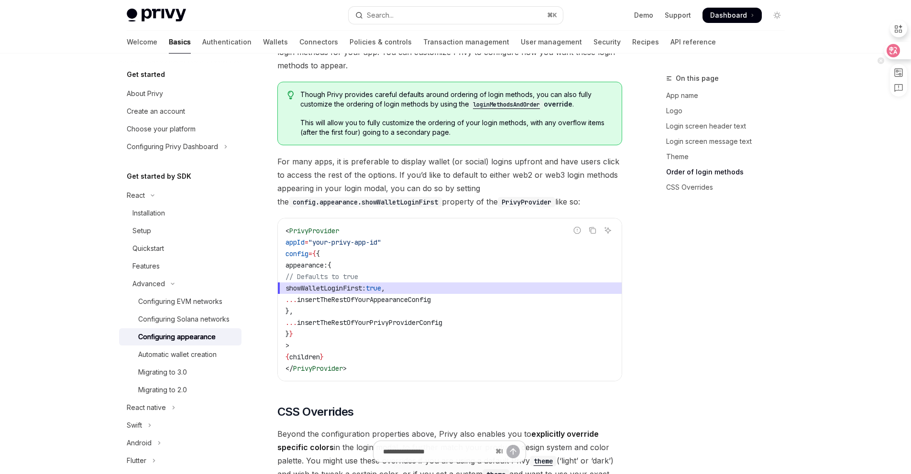
click at [896, 54] on icon at bounding box center [892, 50] width 13 height 13
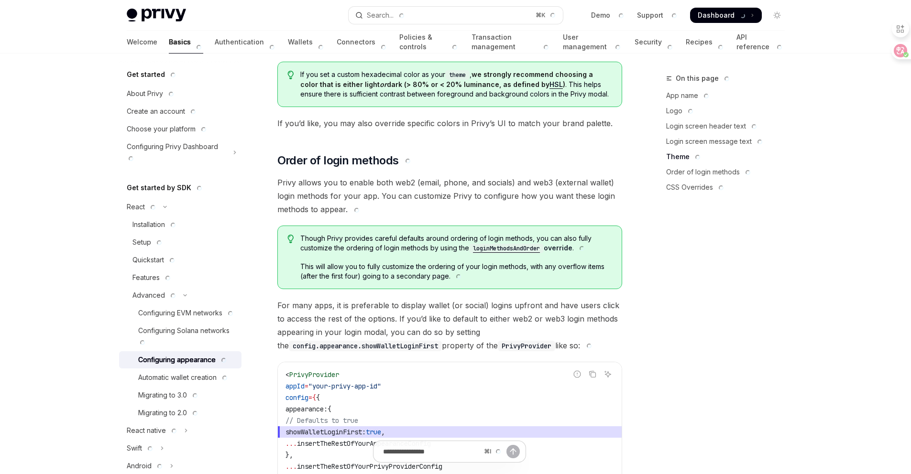
scroll to position [1756, 0]
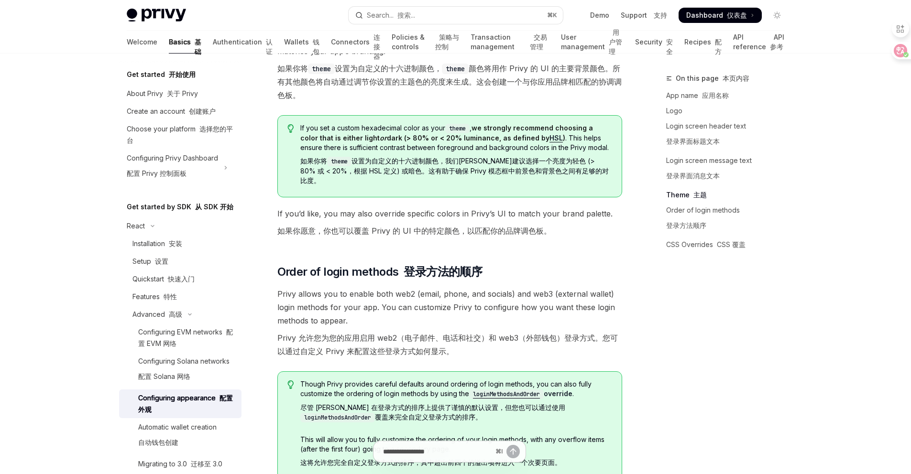
click at [468, 331] on font "Privy 允许您为您的应用启用 web2（电子邮件、电话和社交）和 web3（外部钱包）登录方式。您可以通过自定义 Privy 来配置这些登录方式如何显示。" at bounding box center [449, 344] width 345 height 27
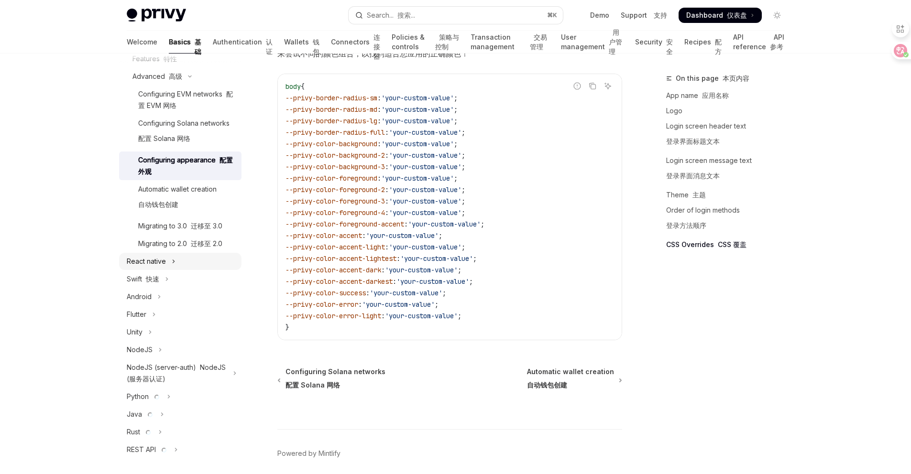
scroll to position [240, 0]
